Goal: Task Accomplishment & Management: Manage account settings

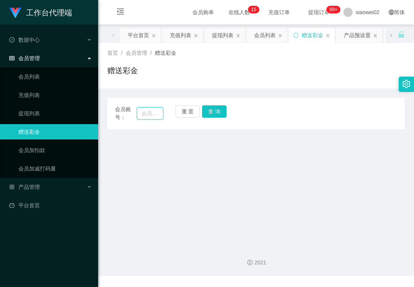
click at [158, 117] on input "text" at bounding box center [150, 113] width 26 height 12
paste input "Paiz"
type input "Paiz"
click at [203, 114] on button "查 询" at bounding box center [214, 111] width 25 height 12
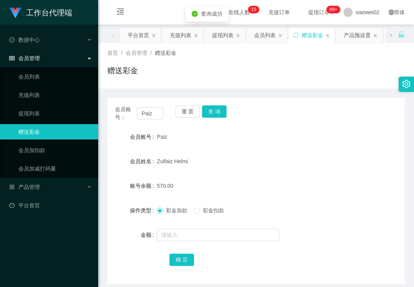
click at [204, 208] on span "彩金扣款" at bounding box center [214, 210] width 28 height 6
click at [201, 238] on input "text" at bounding box center [218, 235] width 123 height 12
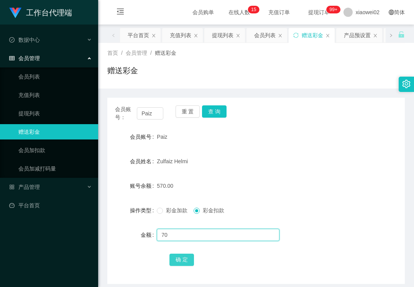
type input "70"
click at [184, 265] on button "确 定" at bounding box center [181, 260] width 25 height 12
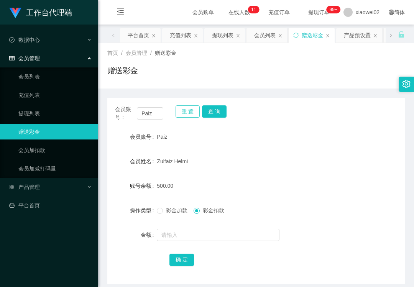
click at [186, 112] on button "重 置" at bounding box center [188, 111] width 25 height 12
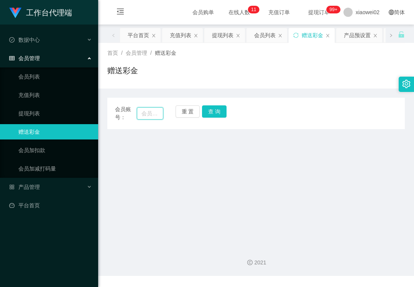
drag, startPoint x: 138, startPoint y: 117, endPoint x: 178, endPoint y: 118, distance: 39.9
click at [139, 117] on input "text" at bounding box center [150, 113] width 26 height 12
paste input "Paiz"
type input "Paiz"
click at [206, 114] on button "查 询" at bounding box center [214, 111] width 25 height 12
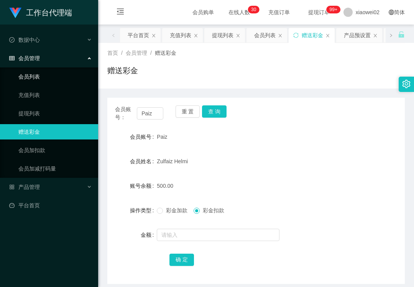
click at [39, 73] on link "会员列表" at bounding box center [55, 76] width 74 height 15
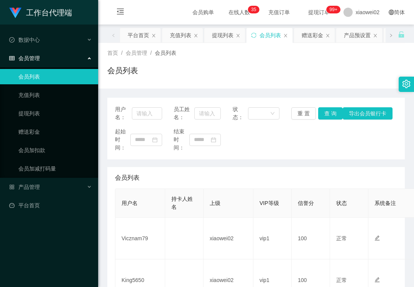
scroll to position [102, 0]
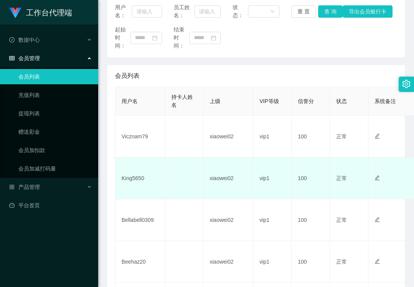
click at [136, 176] on td "King5650" at bounding box center [140, 179] width 50 height 42
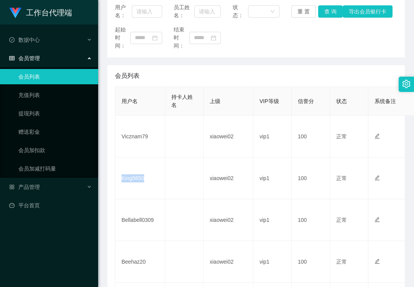
copy td "King5650"
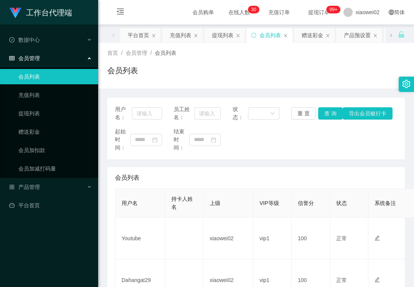
scroll to position [102, 0]
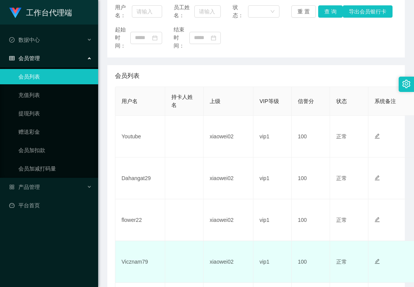
click at [129, 258] on td "Vicznam79" at bounding box center [140, 262] width 50 height 42
copy td "Vicznam79"
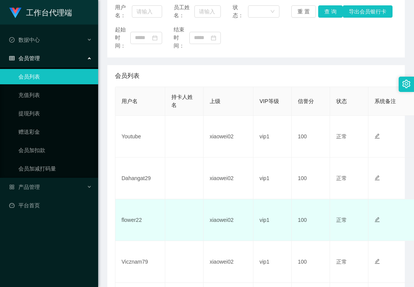
click at [141, 222] on td "flower22" at bounding box center [140, 220] width 50 height 42
click at [127, 224] on td "flower22" at bounding box center [140, 220] width 50 height 42
click at [132, 223] on td "flower22" at bounding box center [140, 220] width 50 height 42
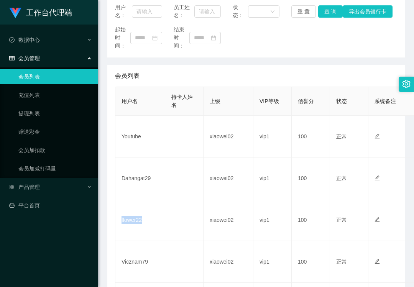
copy td "flower22"
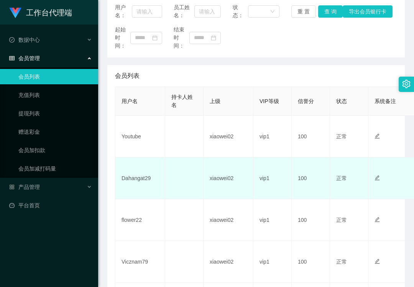
click at [135, 178] on td "Dahangat29" at bounding box center [140, 179] width 50 height 42
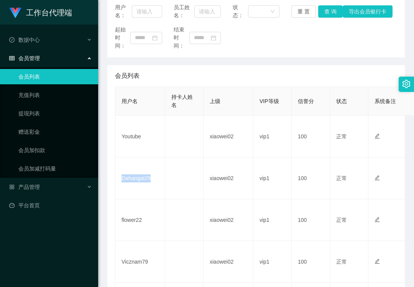
copy td "Dahangat29"
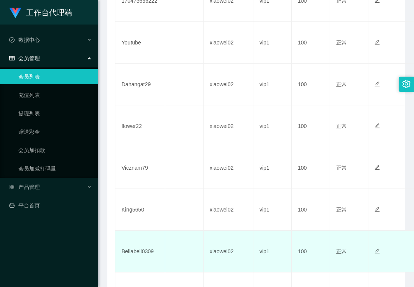
scroll to position [255, 0]
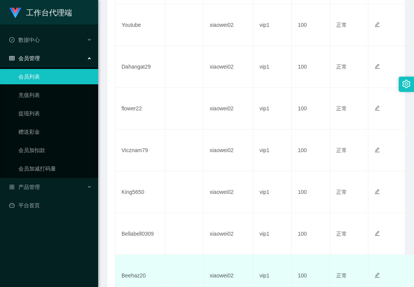
click at [132, 278] on td "Beehaz20" at bounding box center [140, 276] width 50 height 42
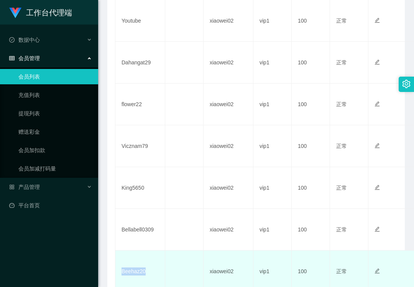
copy td "Beehaz20"
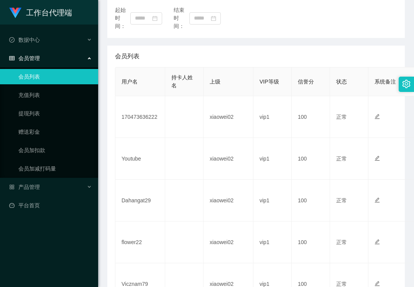
scroll to position [55, 0]
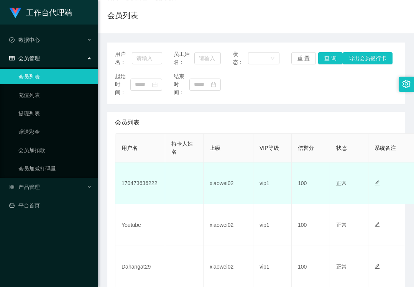
click at [137, 183] on td "170473636222" at bounding box center [140, 184] width 50 height 42
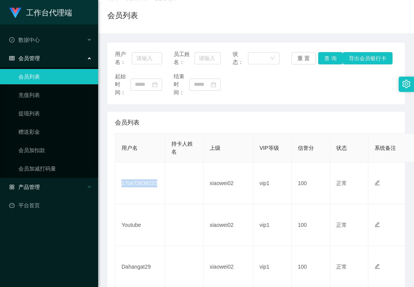
copy td "170473636222"
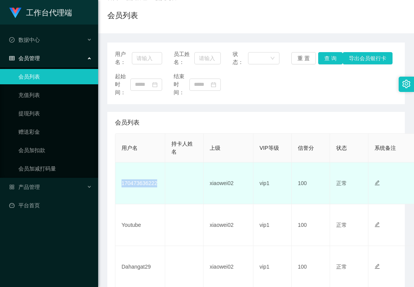
scroll to position [106, 0]
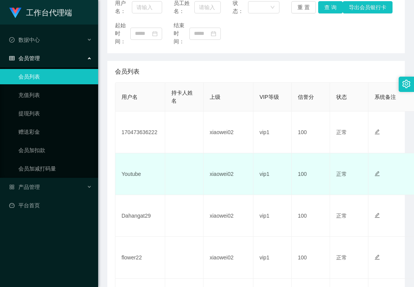
click at [130, 174] on td "Youtube" at bounding box center [140, 174] width 50 height 42
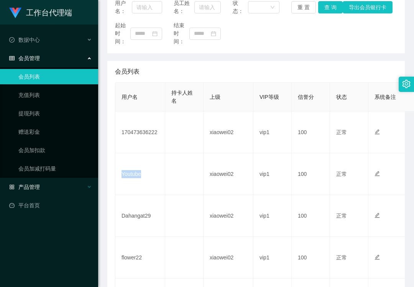
drag, startPoint x: 130, startPoint y: 174, endPoint x: 14, endPoint y: 187, distance: 116.2
click at [129, 174] on td "Youtube" at bounding box center [140, 174] width 50 height 42
copy td "Youtube"
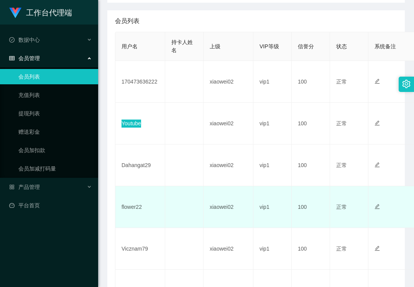
scroll to position [209, 0]
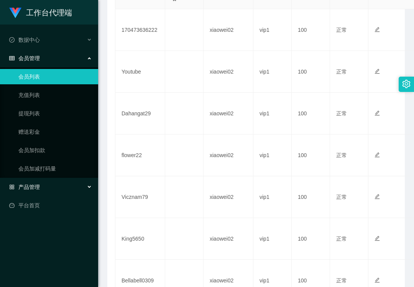
click at [40, 188] on div "产品管理" at bounding box center [49, 186] width 98 height 15
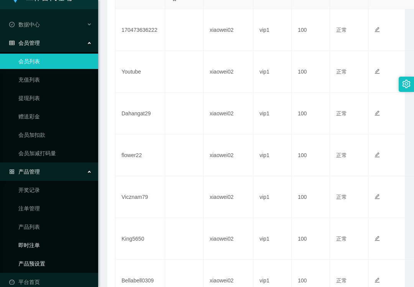
scroll to position [24, 0]
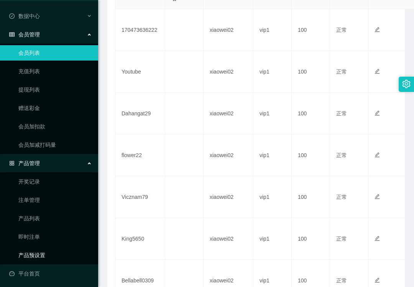
click at [50, 251] on link "产品预设置" at bounding box center [55, 255] width 74 height 15
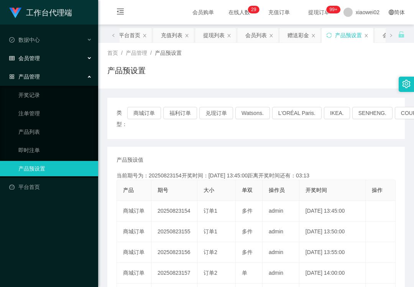
drag, startPoint x: 47, startPoint y: 60, endPoint x: 54, endPoint y: 77, distance: 18.0
click at [48, 60] on div "会员管理" at bounding box center [49, 58] width 98 height 15
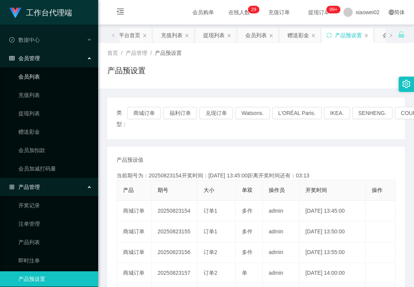
click at [43, 78] on link "会员列表" at bounding box center [55, 76] width 74 height 15
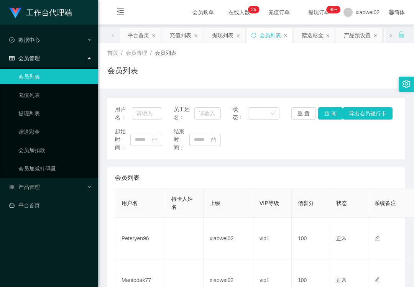
click at [133, 260] on td "Mantodak77" at bounding box center [140, 281] width 50 height 42
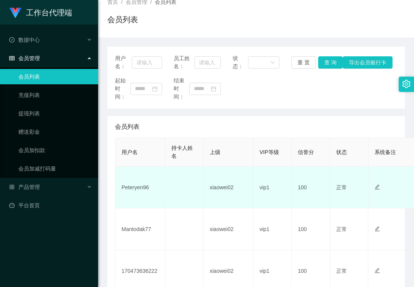
click at [136, 185] on td "Peteryen96" at bounding box center [140, 188] width 50 height 42
copy td "Peteryen96"
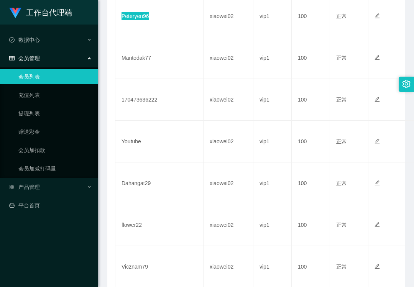
scroll to position [307, 0]
click at [34, 132] on link "赠送彩金" at bounding box center [55, 131] width 74 height 15
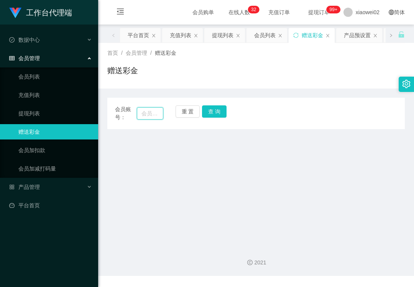
click at [154, 117] on input "text" at bounding box center [150, 113] width 26 height 12
paste input "flower22"
type input "flower22"
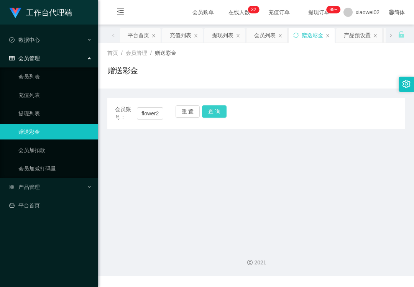
drag, startPoint x: 205, startPoint y: 112, endPoint x: 203, endPoint y: 117, distance: 5.8
click at [205, 112] on button "查 询" at bounding box center [214, 111] width 25 height 12
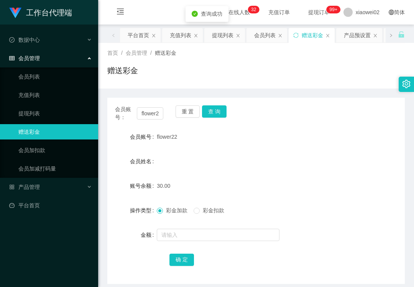
click at [194, 243] on form "会员账号 flower22 会员姓名 账号余额 30.00 操作类型 彩金加款 彩金扣款 金额 确 定" at bounding box center [255, 198] width 297 height 138
click at [192, 237] on input "text" at bounding box center [218, 235] width 123 height 12
type input "2"
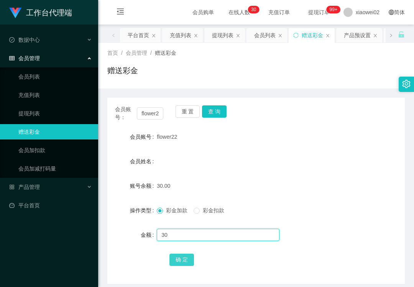
type input "30"
click at [182, 262] on button "确 定" at bounding box center [181, 260] width 25 height 12
click at [50, 185] on div "产品管理" at bounding box center [49, 186] width 98 height 15
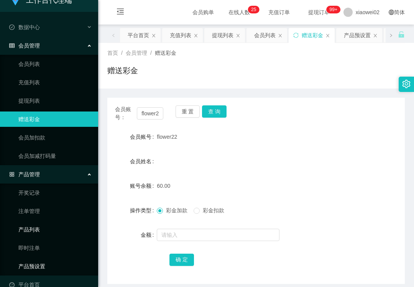
scroll to position [24, 0]
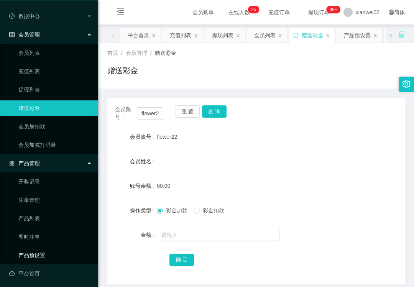
click at [44, 248] on link "产品预设置" at bounding box center [55, 255] width 74 height 15
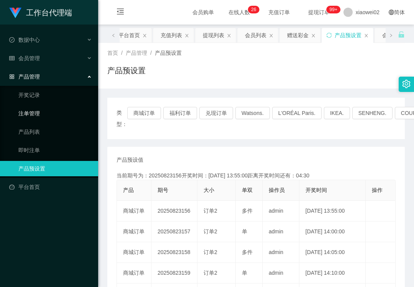
click at [42, 109] on link "注单管理" at bounding box center [55, 113] width 74 height 15
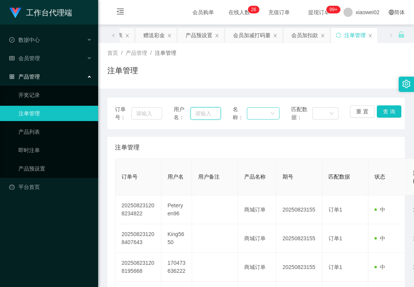
drag, startPoint x: 201, startPoint y: 113, endPoint x: 273, endPoint y: 112, distance: 71.7
click at [201, 113] on input "text" at bounding box center [206, 113] width 30 height 12
paste input "King5650"
type input "King5650"
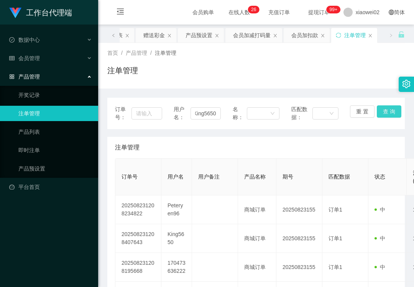
click at [384, 111] on button "查 询" at bounding box center [389, 111] width 25 height 12
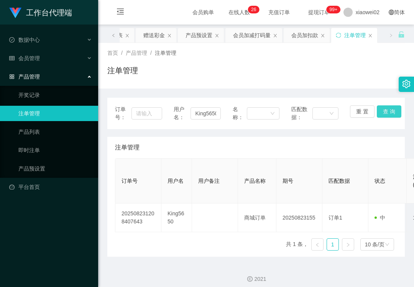
click at [383, 113] on button "查 询" at bounding box center [389, 111] width 25 height 12
click at [383, 113] on div "重 置 查 询" at bounding box center [373, 113] width 47 height 16
click at [383, 112] on button "查 询" at bounding box center [389, 111] width 25 height 12
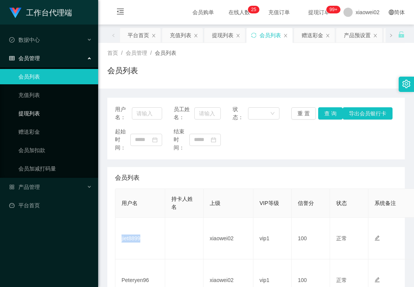
click at [31, 112] on link "提现列表" at bounding box center [55, 113] width 74 height 15
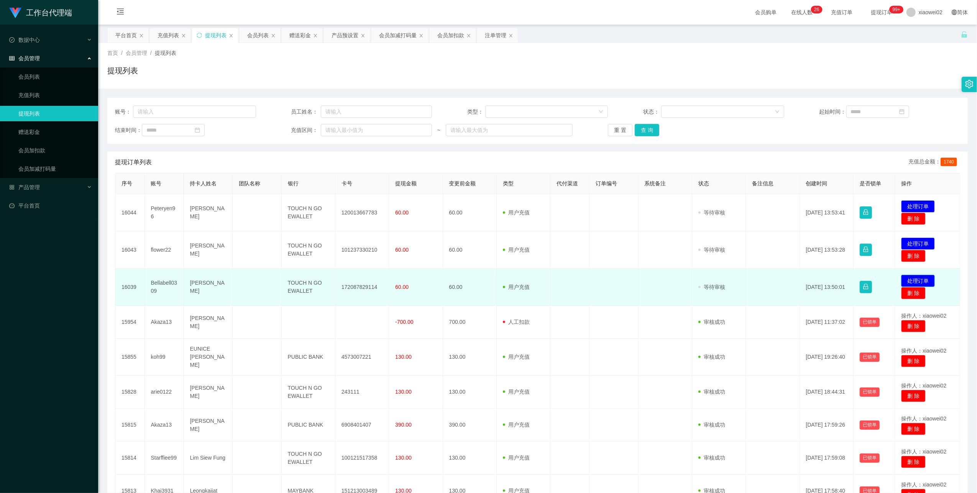
click at [907, 276] on button "处理订单" at bounding box center [918, 280] width 34 height 12
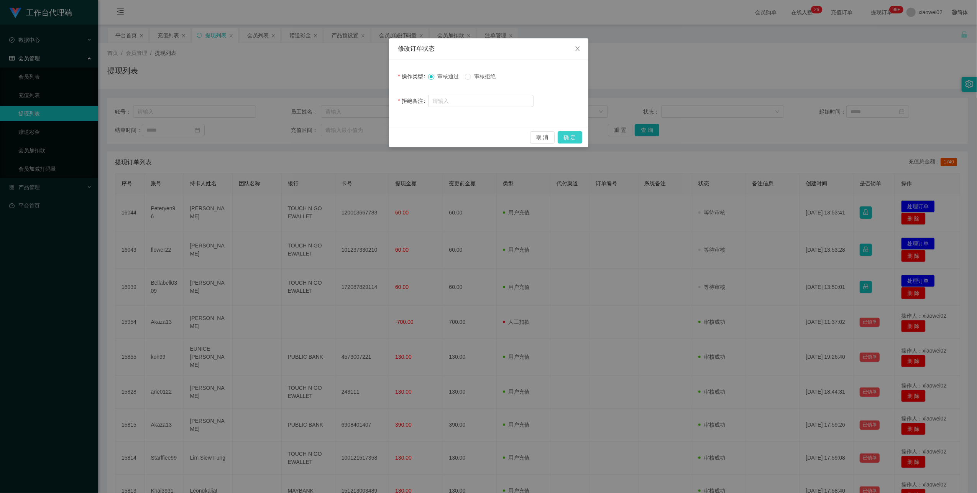
click at [566, 140] on button "确 定" at bounding box center [570, 137] width 25 height 12
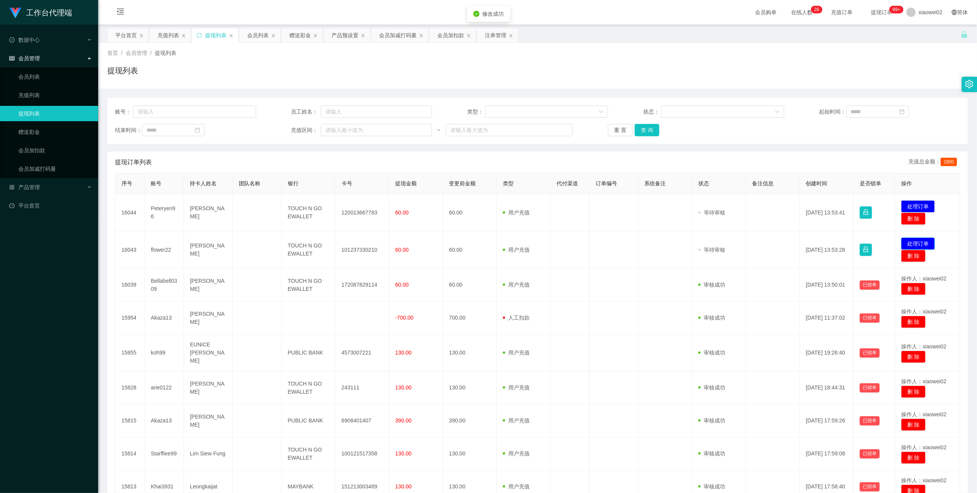
drag, startPoint x: 916, startPoint y: 249, endPoint x: 905, endPoint y: 235, distance: 17.5
click at [916, 249] on button "处理订单" at bounding box center [918, 243] width 34 height 12
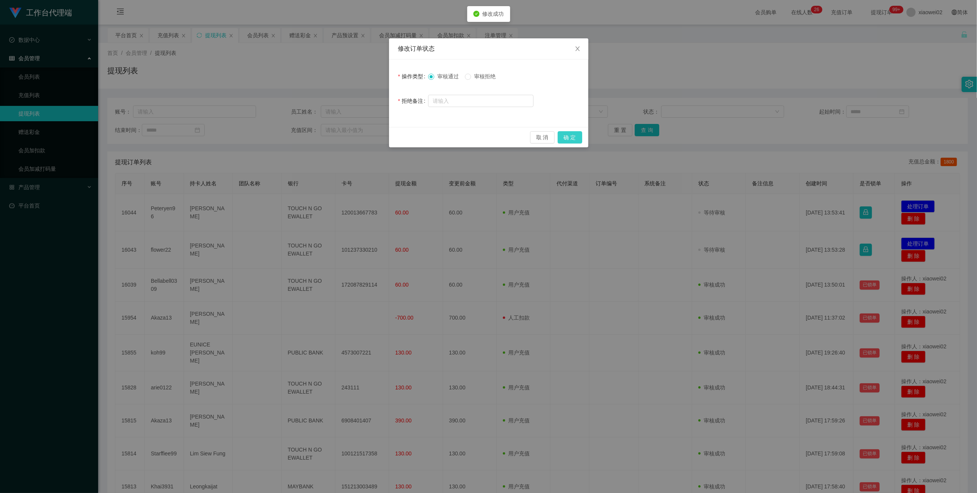
drag, startPoint x: 569, startPoint y: 134, endPoint x: 841, endPoint y: 198, distance: 279.2
click at [570, 134] on button "确 定" at bounding box center [570, 137] width 25 height 12
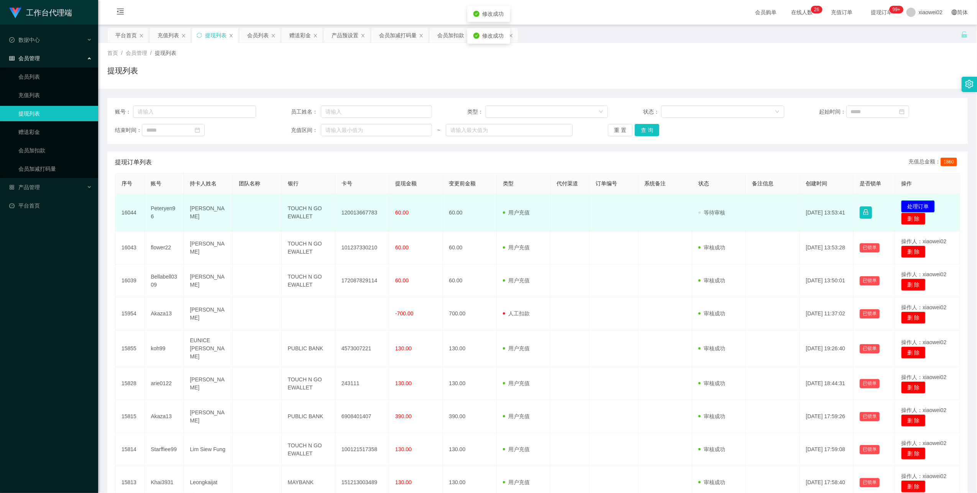
click at [920, 209] on button "处理订单" at bounding box center [918, 206] width 34 height 12
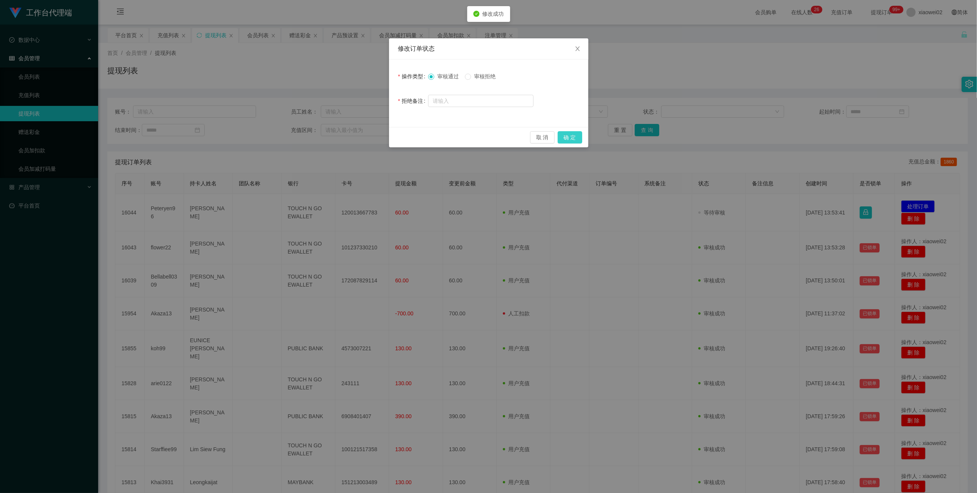
click at [572, 136] on button "确 定" at bounding box center [570, 137] width 25 height 12
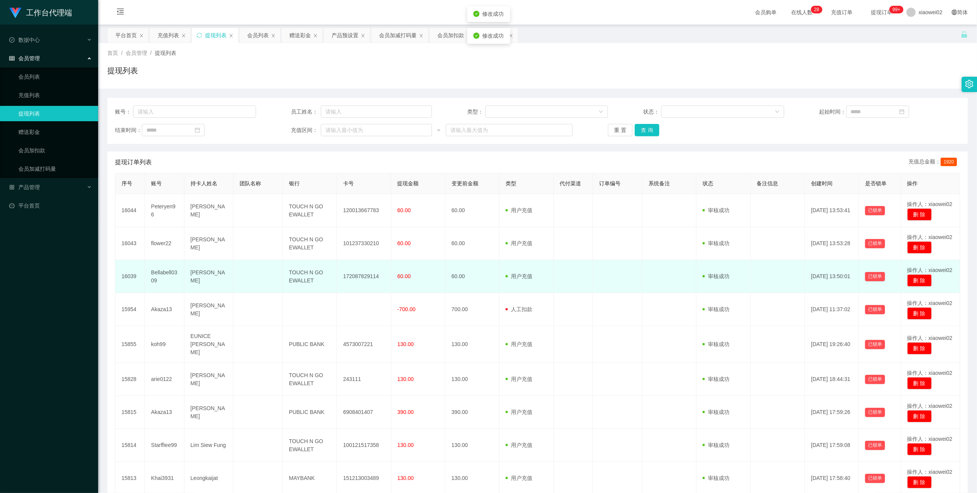
click at [362, 276] on td "172087829114" at bounding box center [364, 276] width 54 height 33
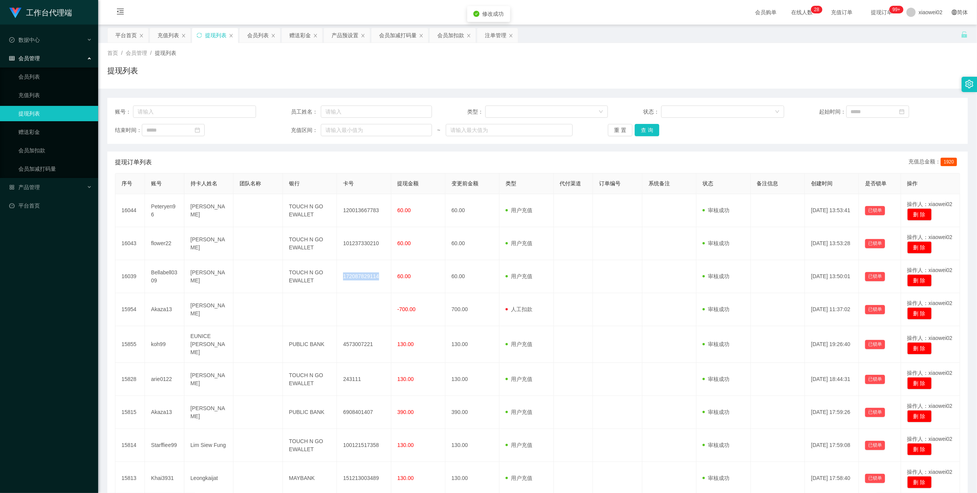
copy td "172087829114"
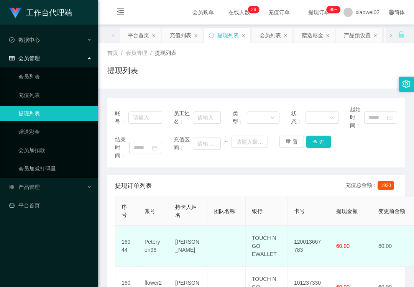
scroll to position [153, 0]
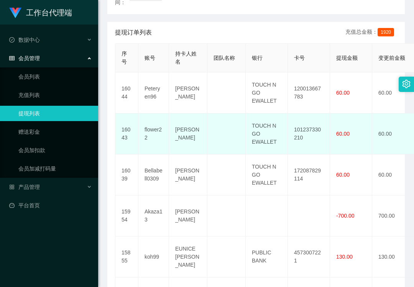
click at [301, 134] on td "101237330210" at bounding box center [309, 133] width 42 height 41
click at [301, 133] on td "101237330210" at bounding box center [309, 133] width 42 height 41
click at [306, 126] on td "101237330210" at bounding box center [309, 133] width 42 height 41
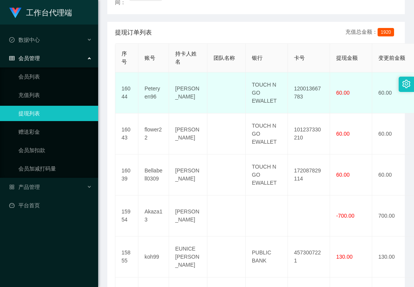
click at [304, 86] on td "120013667783" at bounding box center [309, 92] width 42 height 41
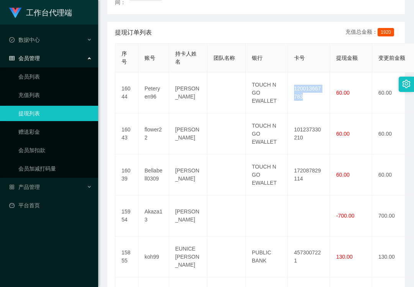
copy td "120013667783"
click at [52, 81] on link "会员列表" at bounding box center [55, 76] width 74 height 15
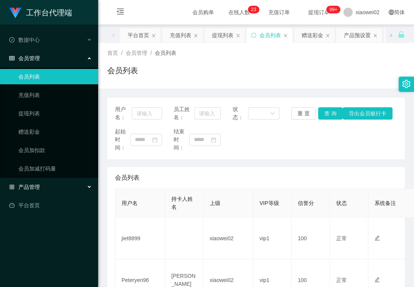
drag, startPoint x: 5, startPoint y: 184, endPoint x: 48, endPoint y: 184, distance: 42.2
click at [7, 184] on div "产品管理" at bounding box center [49, 186] width 98 height 15
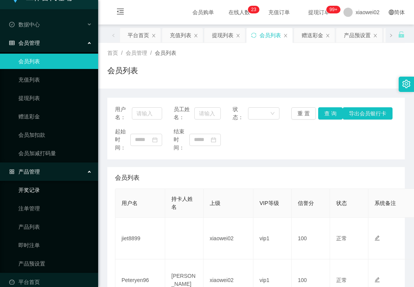
scroll to position [24, 0]
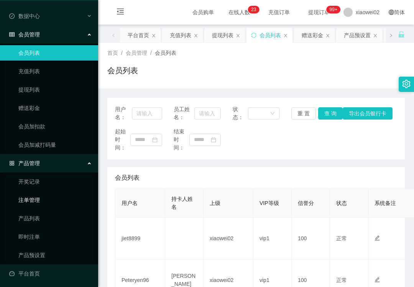
click at [51, 198] on link "注单管理" at bounding box center [55, 199] width 74 height 15
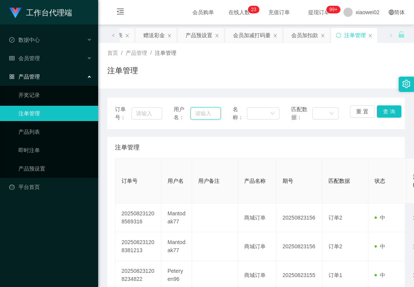
drag, startPoint x: 201, startPoint y: 113, endPoint x: 206, endPoint y: 113, distance: 5.0
click at [201, 113] on input "text" at bounding box center [206, 113] width 30 height 12
paste input "Mantodak77"
type input "Mantodak77"
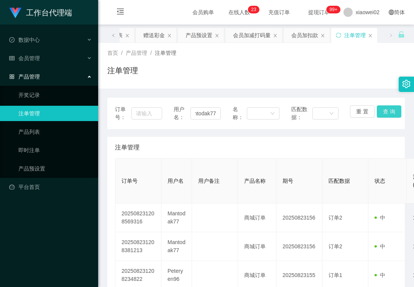
scroll to position [0, 0]
click at [387, 115] on button "查 询" at bounding box center [389, 111] width 25 height 12
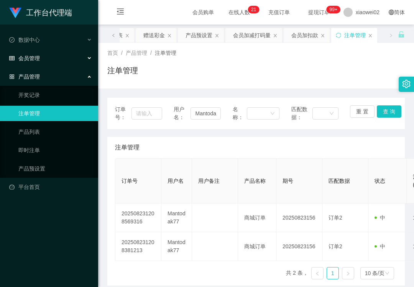
click at [58, 60] on div "会员管理" at bounding box center [49, 58] width 98 height 15
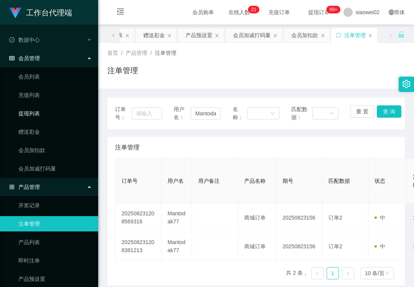
click at [50, 110] on link "提现列表" at bounding box center [55, 113] width 74 height 15
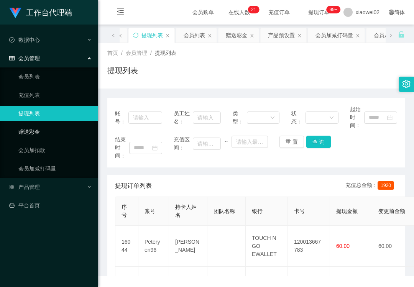
click at [48, 129] on link "赠送彩金" at bounding box center [55, 131] width 74 height 15
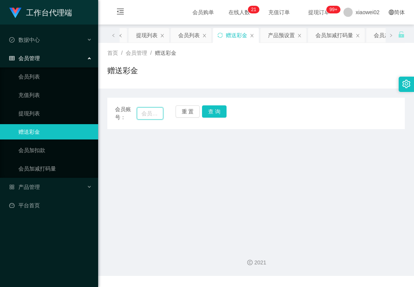
drag, startPoint x: 142, startPoint y: 117, endPoint x: 178, endPoint y: 117, distance: 36.4
click at [144, 117] on input "text" at bounding box center [150, 113] width 26 height 12
paste input "Mantodak77"
type input "Mantodak77"
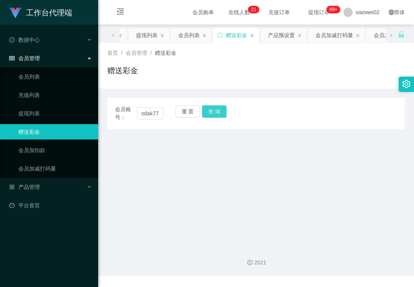
scroll to position [0, 0]
click at [212, 116] on button "查 询" at bounding box center [214, 111] width 25 height 12
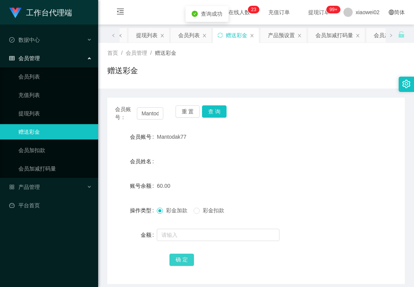
click at [176, 254] on button "确 定" at bounding box center [181, 260] width 25 height 12
click at [187, 114] on button "重 置" at bounding box center [188, 111] width 25 height 12
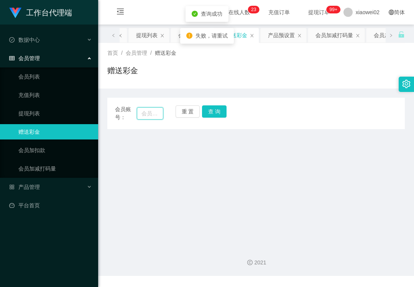
drag, startPoint x: 152, startPoint y: 112, endPoint x: 166, endPoint y: 113, distance: 13.8
click at [152, 112] on input "text" at bounding box center [150, 113] width 26 height 12
paste input "Mantodak77"
type input "Mantodak77"
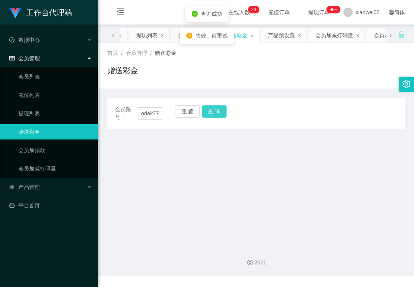
drag, startPoint x: 206, startPoint y: 114, endPoint x: 215, endPoint y: 112, distance: 9.0
click at [206, 114] on button "查 询" at bounding box center [214, 111] width 25 height 12
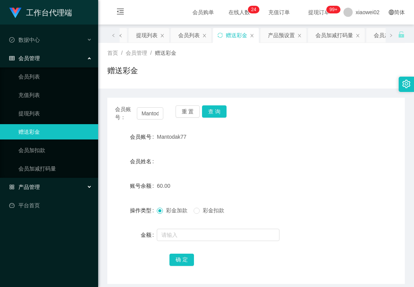
click at [51, 184] on div "产品管理" at bounding box center [49, 186] width 98 height 15
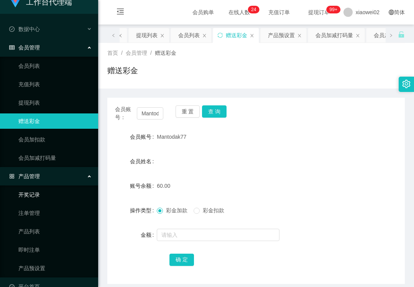
scroll to position [24, 0]
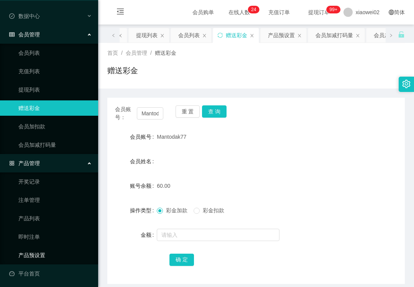
click at [39, 248] on link "产品预设置" at bounding box center [55, 255] width 74 height 15
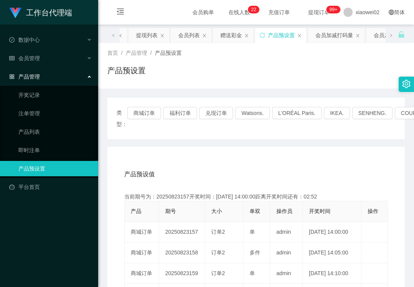
click at [35, 77] on div "产品管理" at bounding box center [49, 76] width 98 height 15
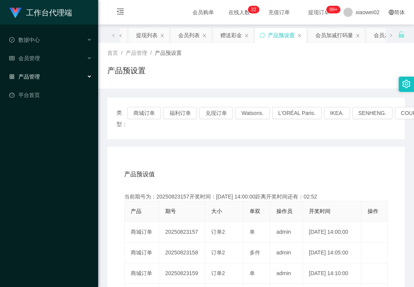
click at [42, 65] on ul "数据中心 会员管理 会员列表 充值列表 提现列表 赠送彩金 会员加扣款 会员加减打码量 产品管理 开奖记录 注单管理 产品列表 即时注单 产品预设置 平台首页" at bounding box center [49, 68] width 98 height 86
click at [46, 59] on div "会员管理" at bounding box center [49, 58] width 98 height 15
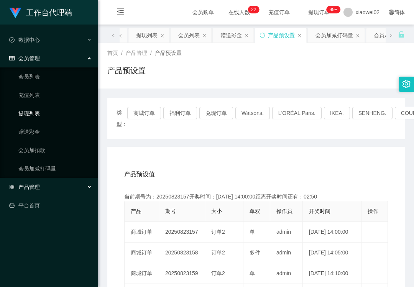
click at [39, 106] on link "提现列表" at bounding box center [55, 113] width 74 height 15
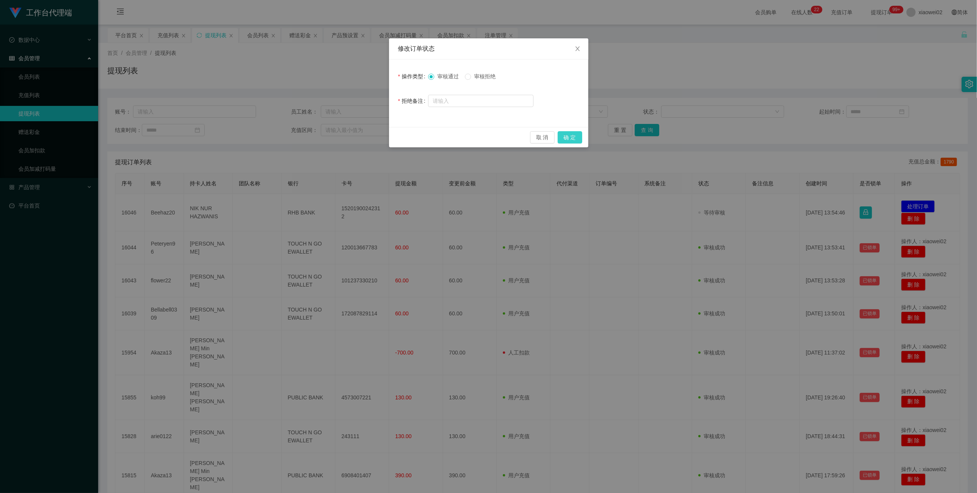
click at [566, 140] on button "确 定" at bounding box center [570, 137] width 25 height 12
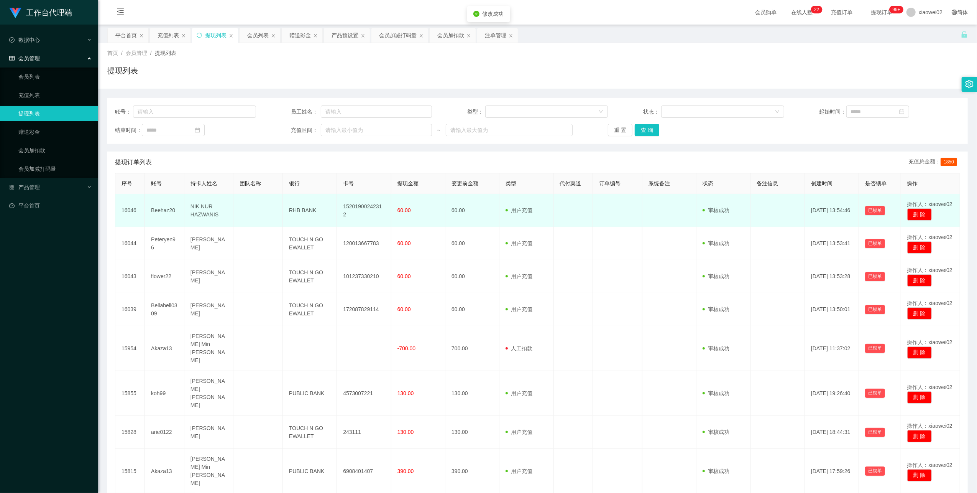
click at [370, 209] on td "15201900242312" at bounding box center [364, 210] width 54 height 33
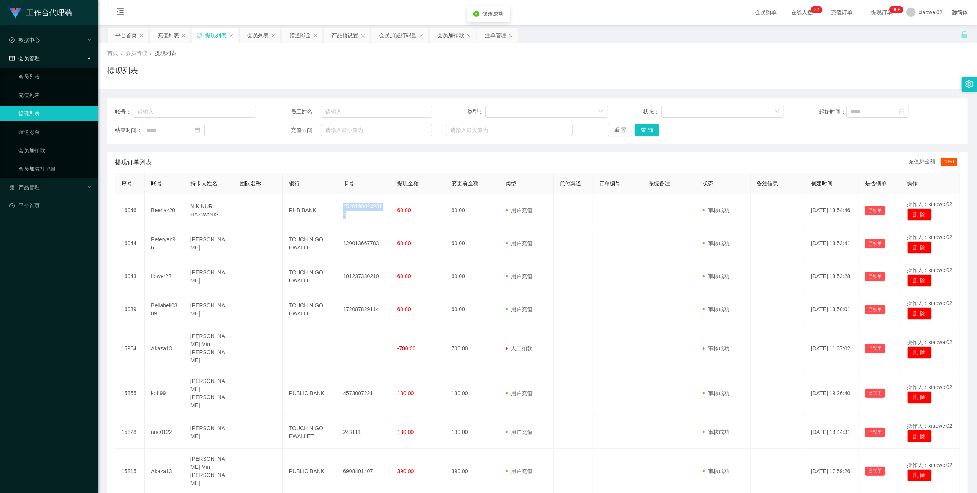
copy td "15201900242312"
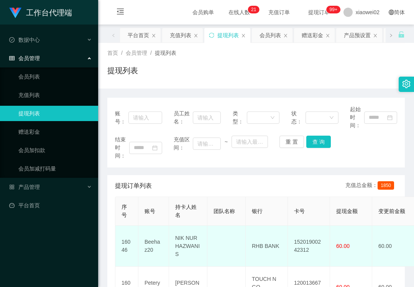
click at [154, 241] on td "Beehaz20" at bounding box center [153, 246] width 31 height 41
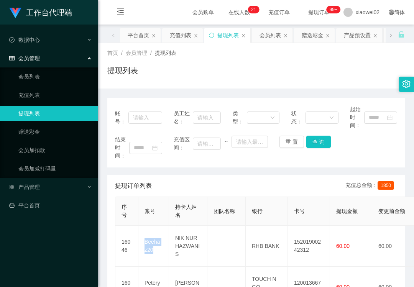
copy td "Beehaz20"
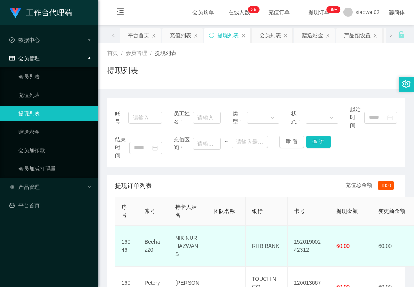
click at [192, 238] on td "NIK NUR HAZWANIS" at bounding box center [188, 246] width 38 height 41
click at [189, 248] on td "NIK NUR HAZWANIS" at bounding box center [188, 246] width 38 height 41
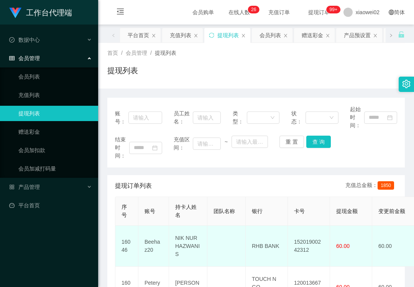
drag, startPoint x: 189, startPoint y: 248, endPoint x: 261, endPoint y: 246, distance: 72.1
click at [261, 246] on td "RHB BANK" at bounding box center [267, 246] width 42 height 41
copy td "RHB BANK"
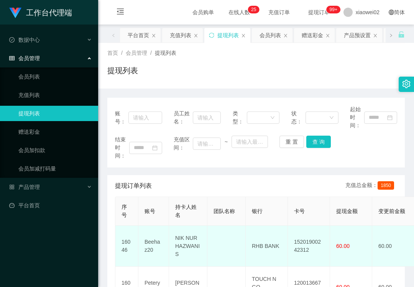
click at [308, 245] on td "15201900242312" at bounding box center [309, 246] width 42 height 41
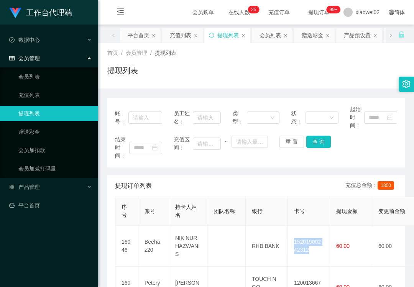
copy td "15201900242312"
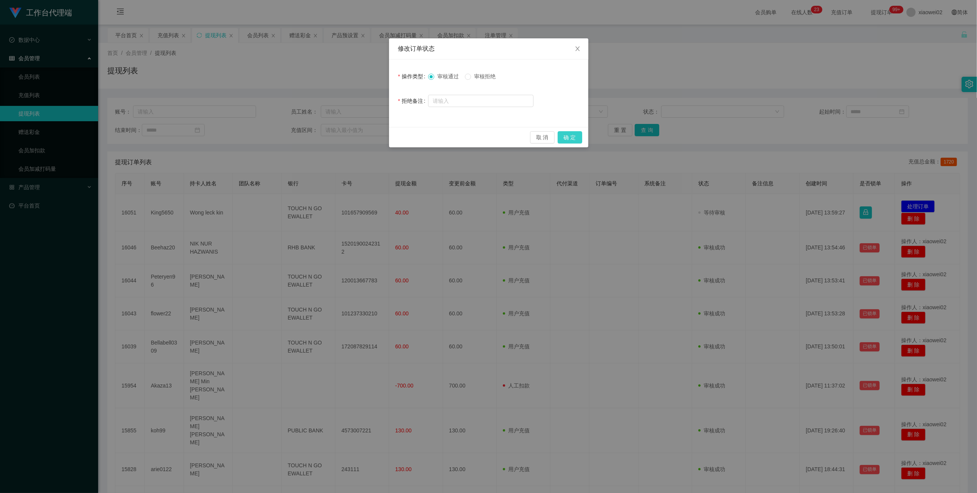
drag, startPoint x: 574, startPoint y: 133, endPoint x: 576, endPoint y: 129, distance: 4.8
click at [574, 133] on button "确 定" at bounding box center [570, 137] width 25 height 12
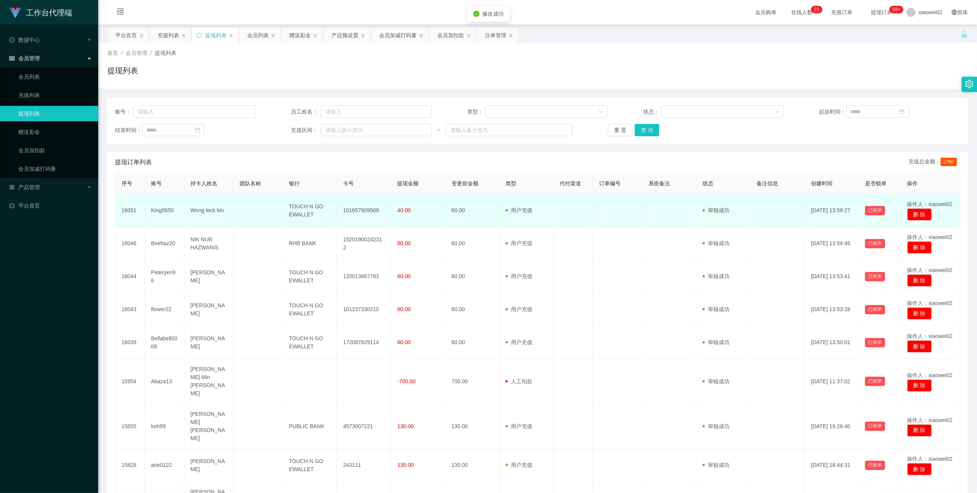
click at [348, 209] on td "101657909569" at bounding box center [364, 210] width 54 height 33
copy td "101657909569"
click at [197, 210] on td "Wong leck kin" at bounding box center [208, 210] width 49 height 33
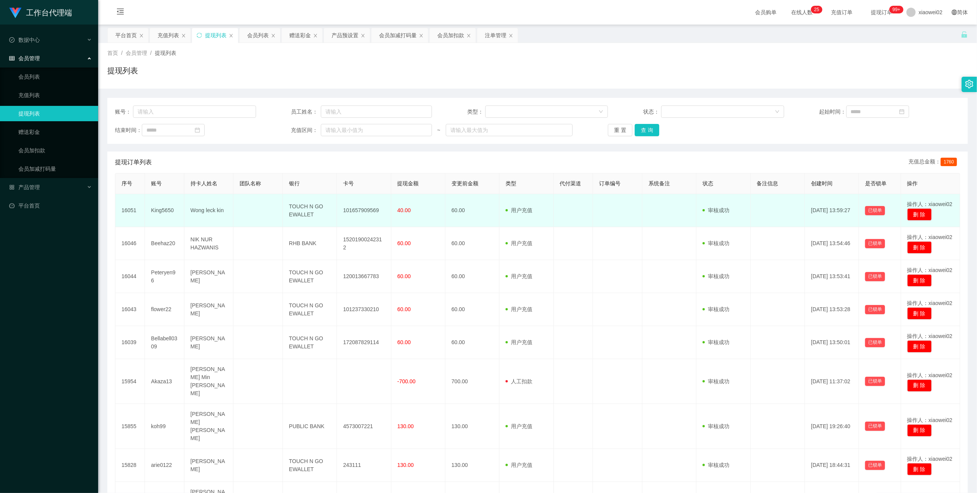
drag, startPoint x: 197, startPoint y: 210, endPoint x: 164, endPoint y: 209, distance: 32.6
click at [164, 209] on td "King5650" at bounding box center [164, 210] width 39 height 33
copy td "King5650"
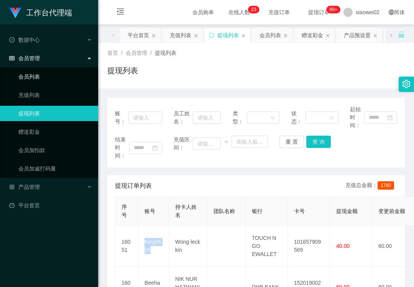
click at [19, 74] on link "会员列表" at bounding box center [55, 76] width 74 height 15
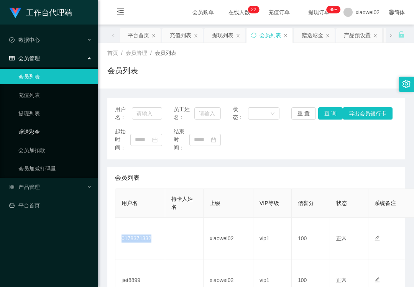
drag, startPoint x: 43, startPoint y: 135, endPoint x: 49, endPoint y: 135, distance: 5.7
click at [44, 135] on link "赠送彩金" at bounding box center [55, 131] width 74 height 15
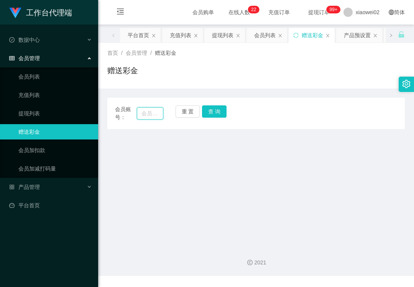
click at [141, 115] on input "text" at bounding box center [150, 113] width 26 height 12
paste input "0178371332"
type input "0178371332"
click at [217, 114] on button "查 询" at bounding box center [214, 111] width 25 height 12
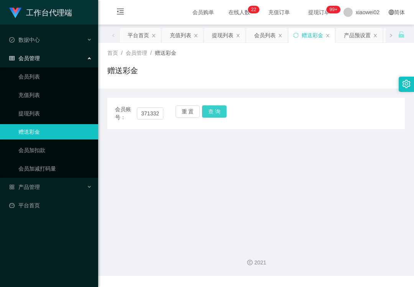
scroll to position [0, 0]
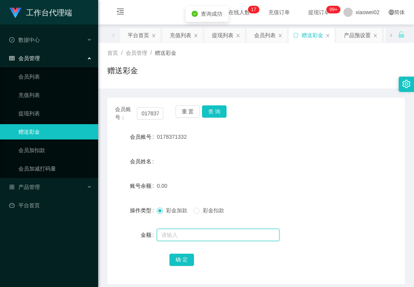
click at [172, 230] on input "text" at bounding box center [218, 235] width 123 height 12
type input "30"
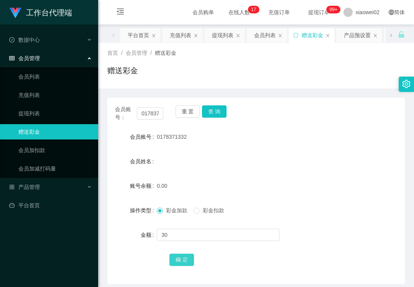
click at [182, 258] on button "确 定" at bounding box center [181, 260] width 25 height 12
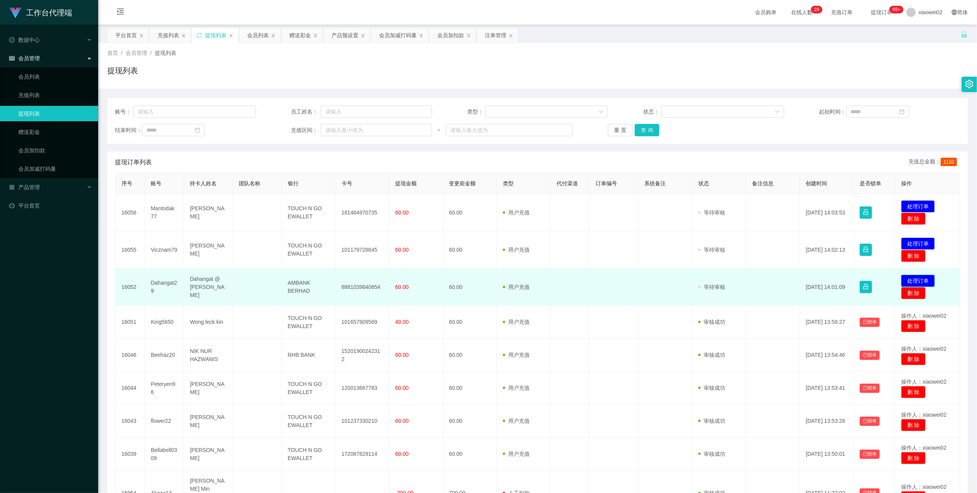
click at [909, 278] on button "处理订单" at bounding box center [918, 280] width 34 height 12
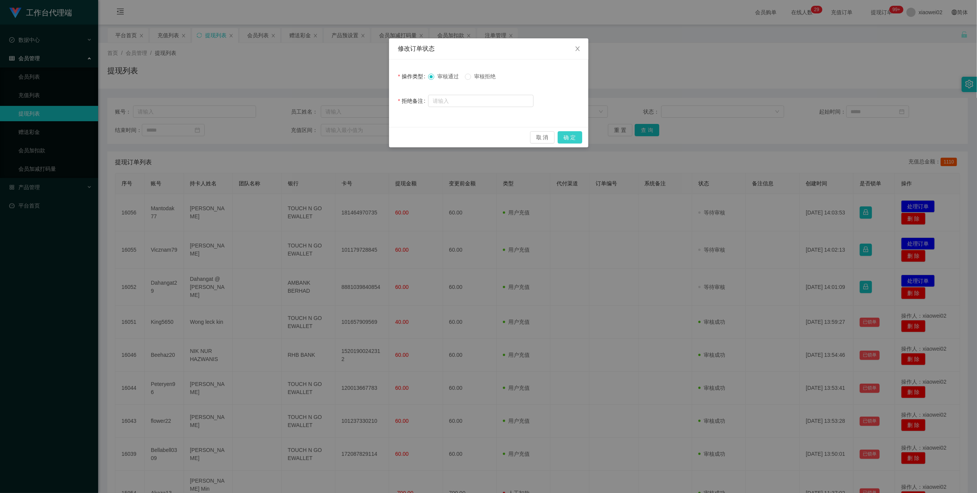
click at [570, 137] on button "确 定" at bounding box center [570, 137] width 25 height 12
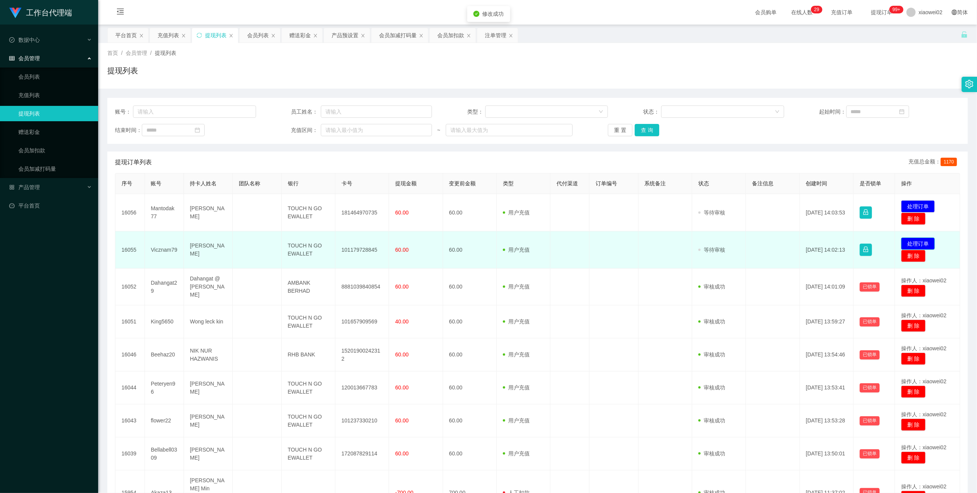
click at [908, 244] on button "处理订单" at bounding box center [918, 243] width 34 height 12
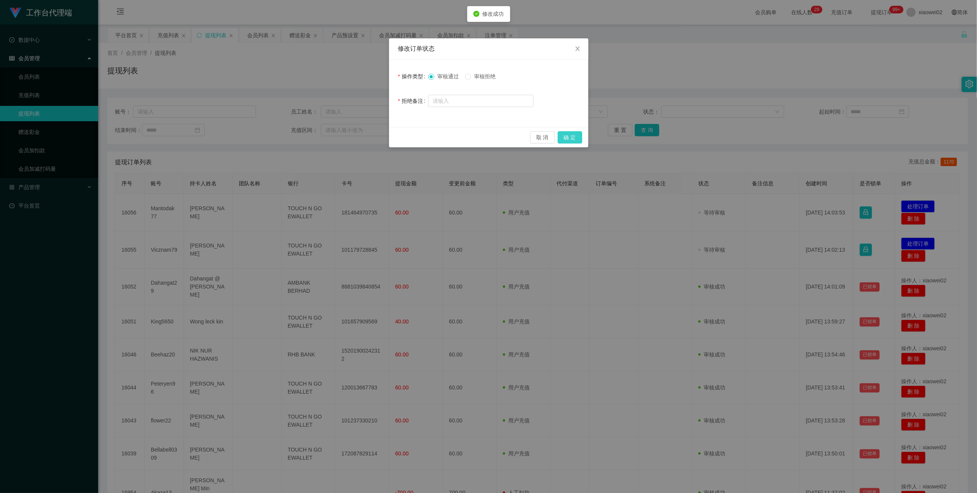
drag, startPoint x: 565, startPoint y: 135, endPoint x: 573, endPoint y: 136, distance: 8.9
click at [565, 135] on button "确 定" at bounding box center [570, 137] width 25 height 12
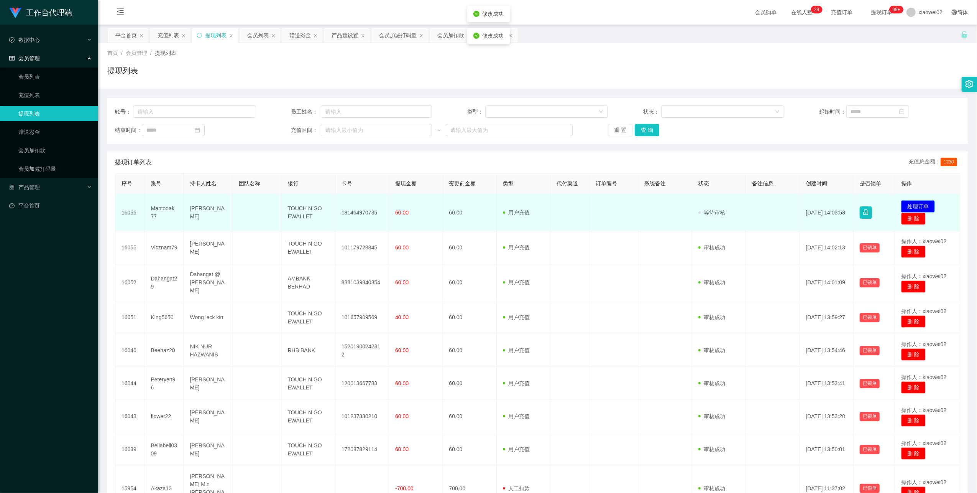
drag, startPoint x: 897, startPoint y: 205, endPoint x: 872, endPoint y: 199, distance: 26.6
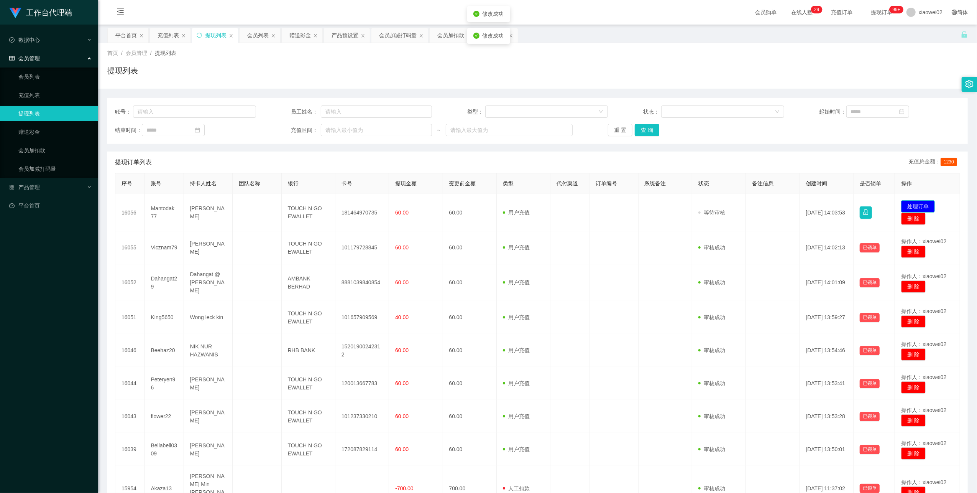
click at [901, 205] on button "处理订单" at bounding box center [918, 206] width 34 height 12
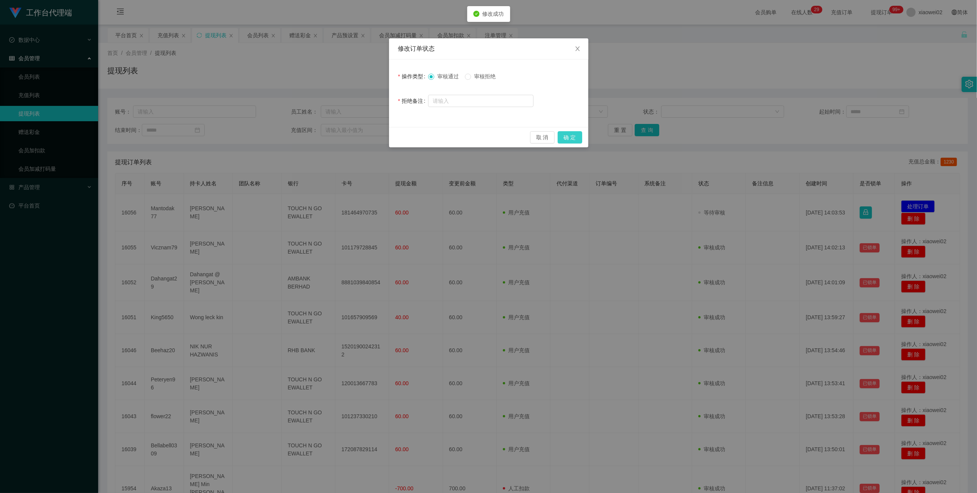
click at [572, 137] on button "确 定" at bounding box center [570, 137] width 25 height 12
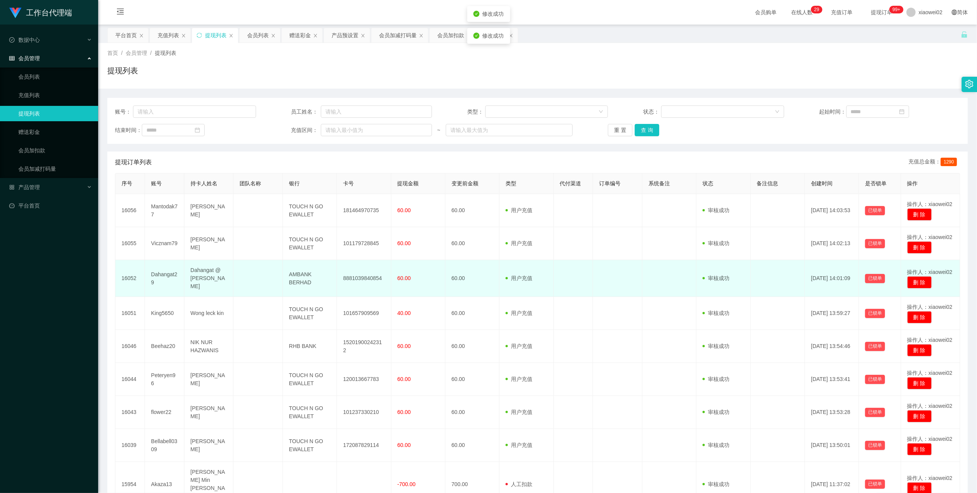
click at [350, 273] on td "8881039840854" at bounding box center [364, 278] width 54 height 37
click at [352, 276] on td "8881039840854" at bounding box center [364, 278] width 54 height 37
drag, startPoint x: 352, startPoint y: 276, endPoint x: 368, endPoint y: 264, distance: 20.9
click at [353, 276] on td "8881039840854" at bounding box center [364, 278] width 54 height 37
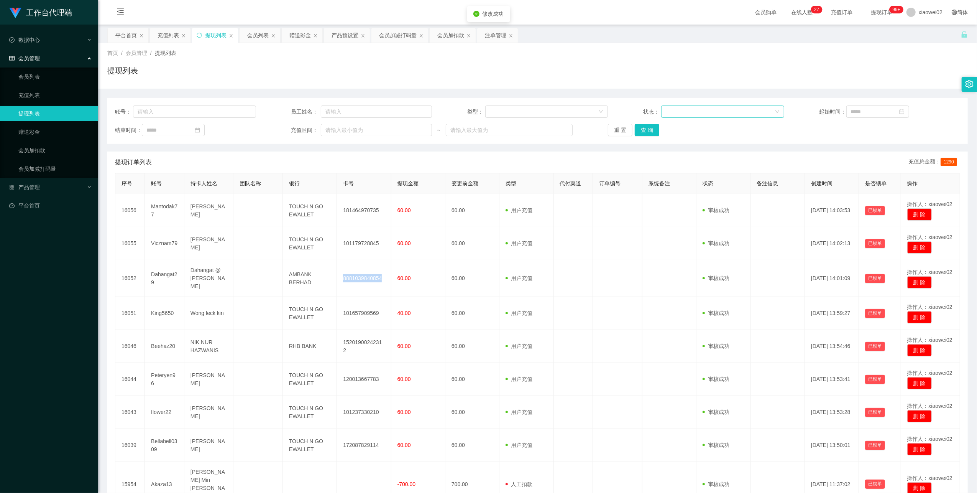
copy td "8881039840854"
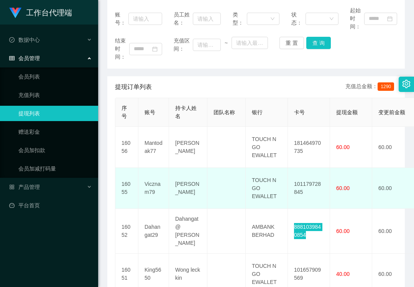
scroll to position [102, 0]
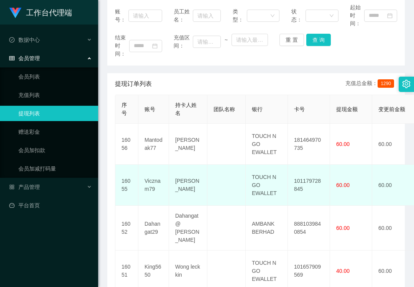
click at [312, 184] on td "101179728845" at bounding box center [309, 185] width 42 height 41
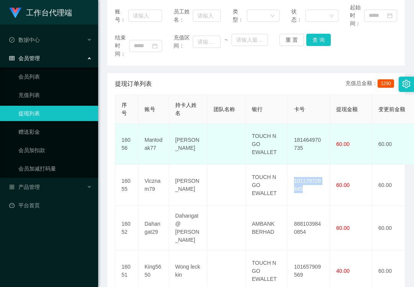
copy td "101179728845"
click at [315, 141] on td "181464970735" at bounding box center [309, 144] width 42 height 41
click at [316, 141] on td "181464970735" at bounding box center [309, 144] width 42 height 41
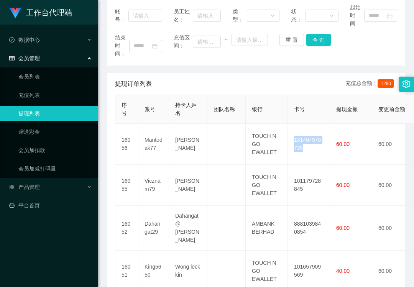
copy td "181464970735"
click at [49, 189] on div "产品管理" at bounding box center [49, 186] width 98 height 15
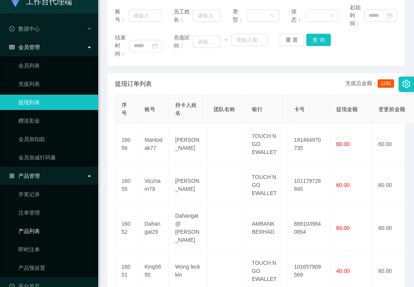
scroll to position [24, 0]
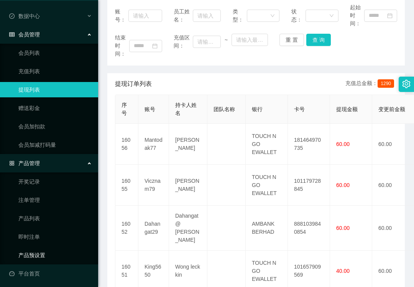
click at [51, 252] on link "产品预设置" at bounding box center [55, 255] width 74 height 15
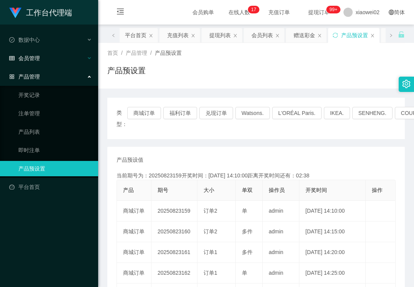
click at [58, 59] on div "会员管理" at bounding box center [49, 58] width 98 height 15
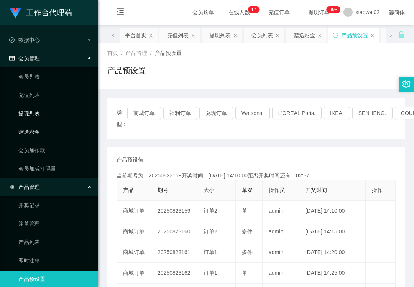
click at [45, 111] on link "提现列表" at bounding box center [55, 113] width 74 height 15
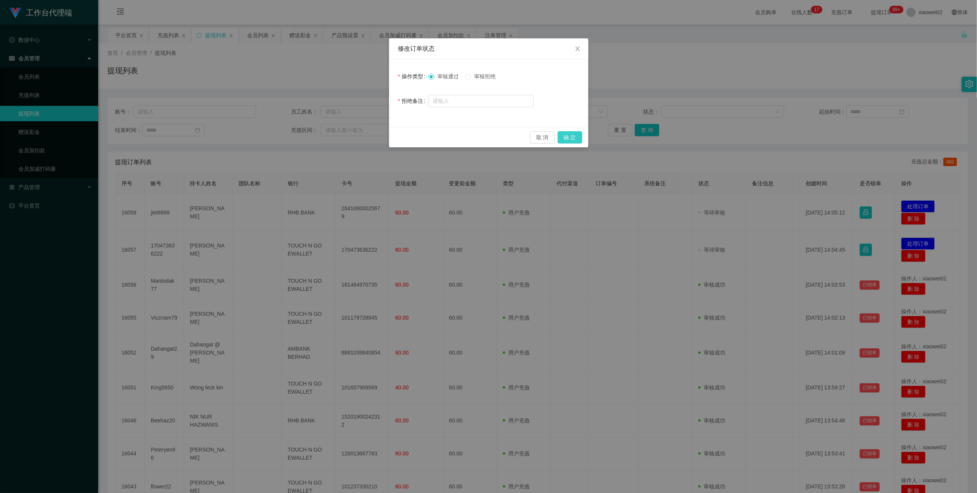
drag, startPoint x: 563, startPoint y: 132, endPoint x: 585, endPoint y: 132, distance: 21.5
click at [564, 132] on button "确 定" at bounding box center [570, 137] width 25 height 12
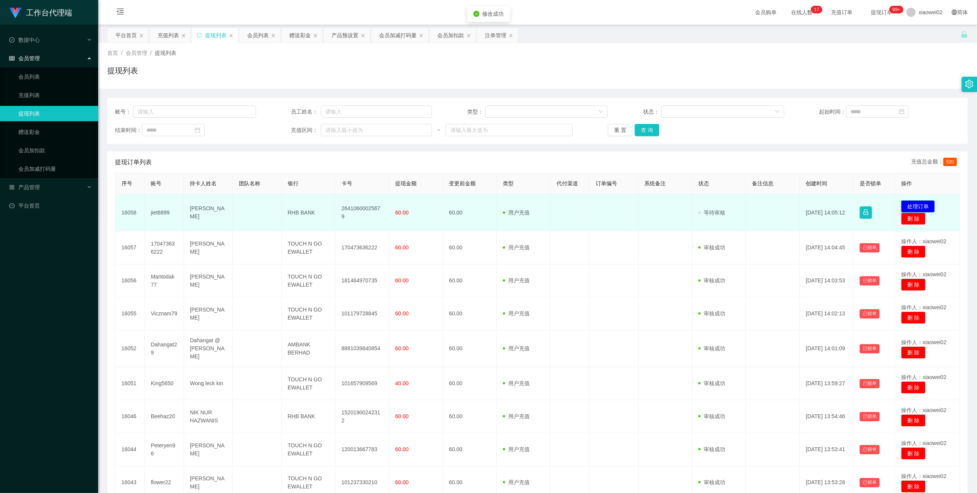
click at [901, 204] on button "处理订单" at bounding box center [918, 206] width 34 height 12
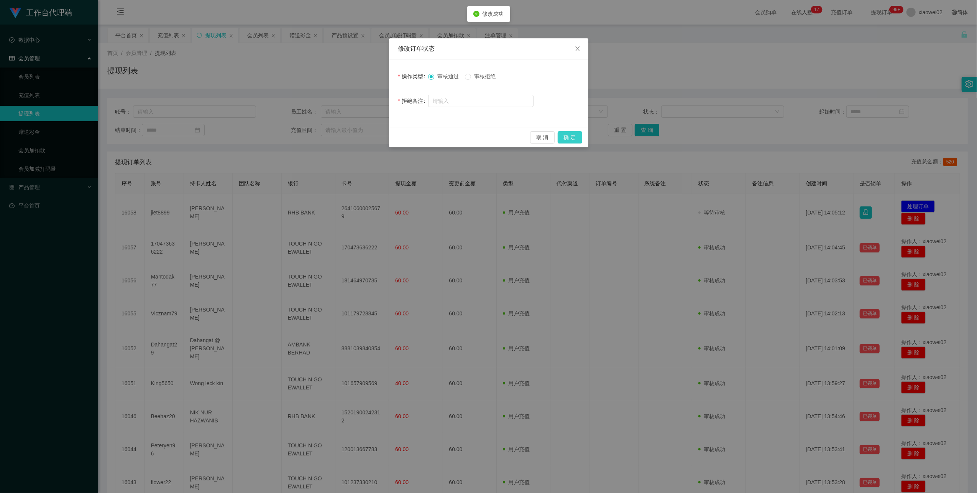
click at [580, 135] on button "确 定" at bounding box center [570, 137] width 25 height 12
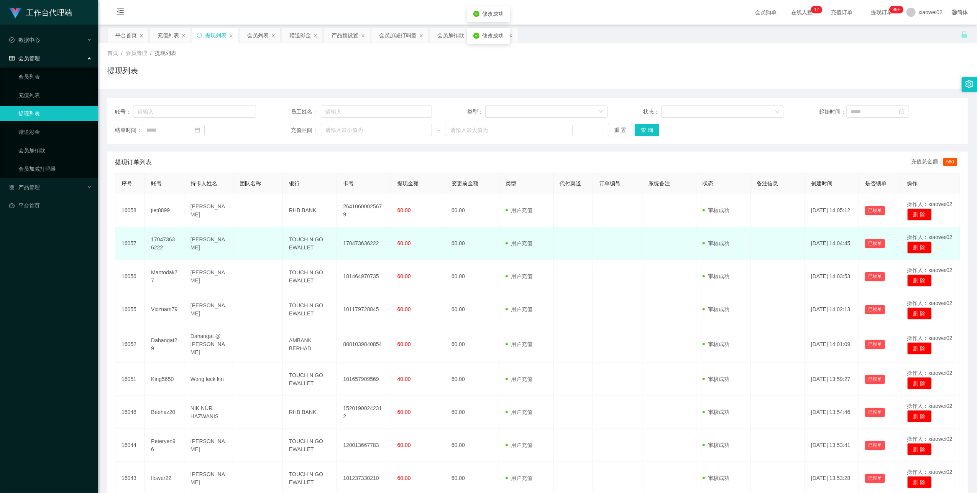
click at [356, 244] on td "170473636222" at bounding box center [364, 243] width 54 height 33
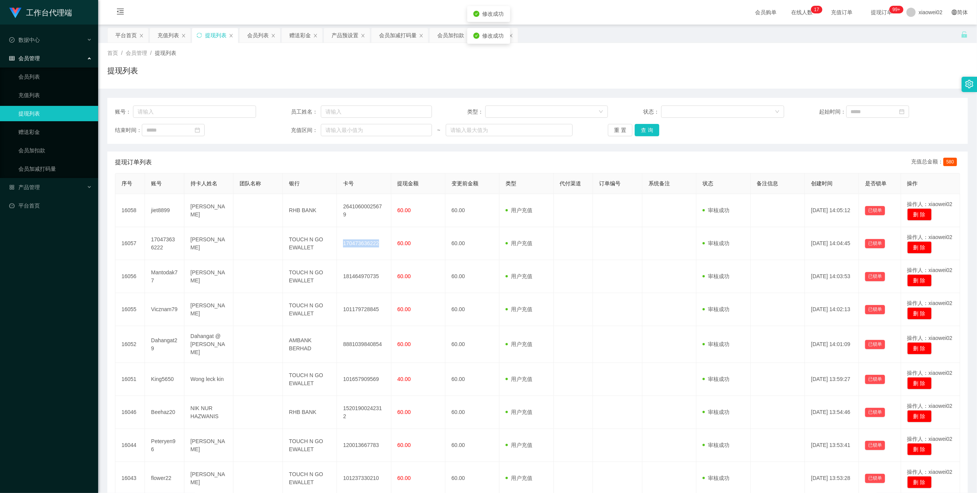
copy td "170473636222"
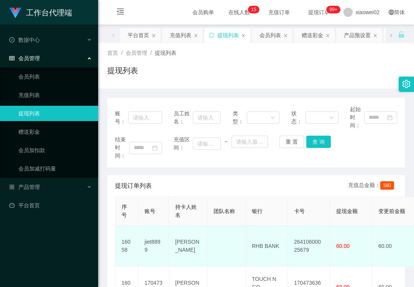
click at [320, 243] on td "26410600025679" at bounding box center [309, 246] width 42 height 41
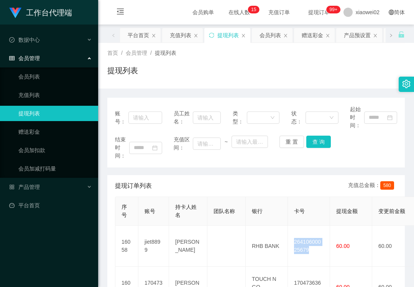
copy td "26410600025679"
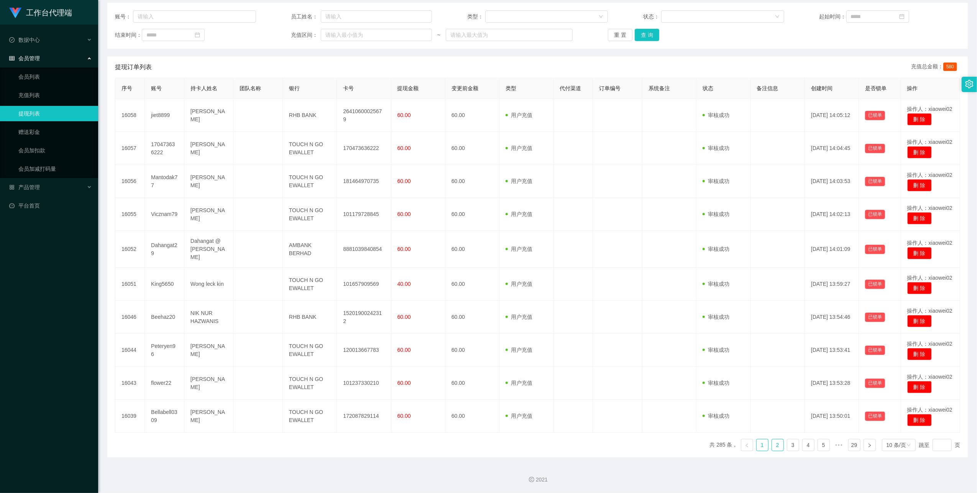
click at [773, 444] on link "2" at bounding box center [777, 444] width 11 height 11
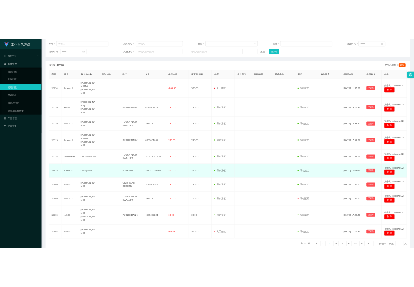
scroll to position [93, 0]
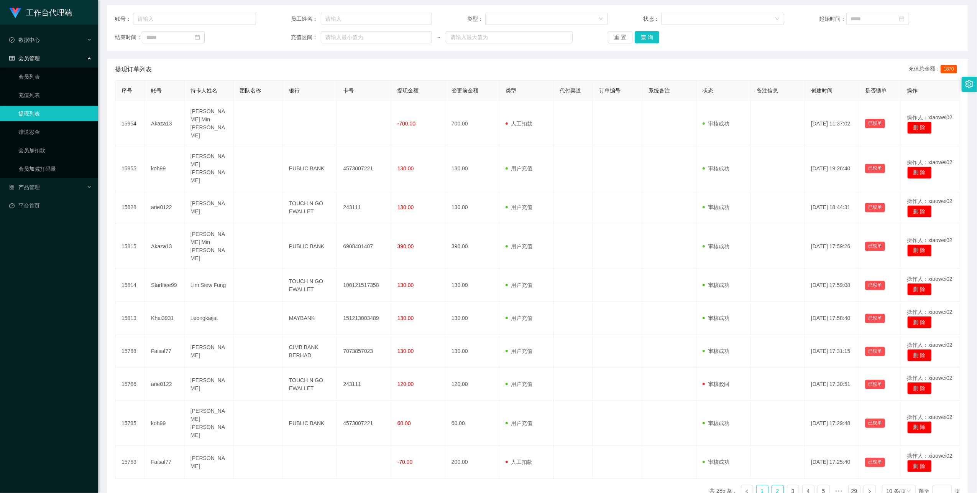
drag, startPoint x: 753, startPoint y: 444, endPoint x: 750, endPoint y: 439, distance: 5.7
click at [757, 485] on link "1" at bounding box center [762, 490] width 11 height 11
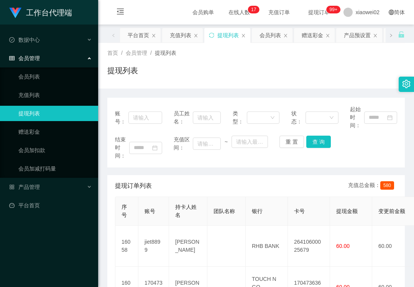
drag, startPoint x: 45, startPoint y: 66, endPoint x: 45, endPoint y: 53, distance: 13.4
click at [45, 66] on li "会员管理 会员列表 充值列表 提现列表 赠送彩金 会员加扣款 会员加减打码量" at bounding box center [49, 114] width 98 height 127
click at [30, 76] on link "会员列表" at bounding box center [55, 76] width 74 height 15
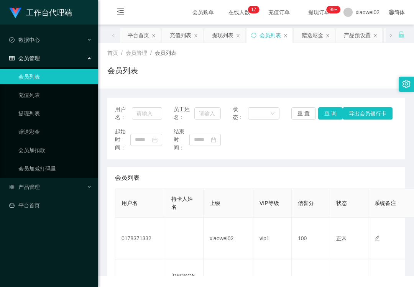
click at [36, 0] on html "工作台代理端 数据中心 会员管理 会员列表 充值列表 提现列表 赠送彩金 会员加扣款 会员加减打码量 产品管理 平台首页 保存配置 重置配置 整体风格设置 主…" at bounding box center [207, 143] width 414 height 287
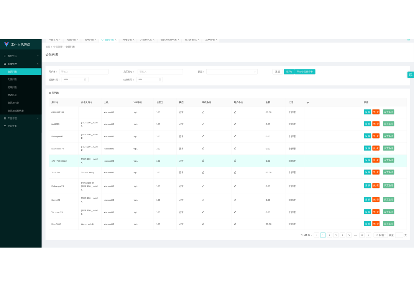
scroll to position [54, 0]
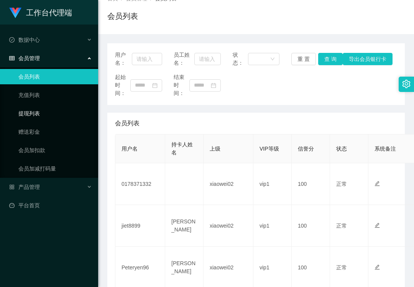
drag, startPoint x: 57, startPoint y: 105, endPoint x: 56, endPoint y: 80, distance: 24.9
click at [57, 106] on link "提现列表" at bounding box center [55, 113] width 74 height 15
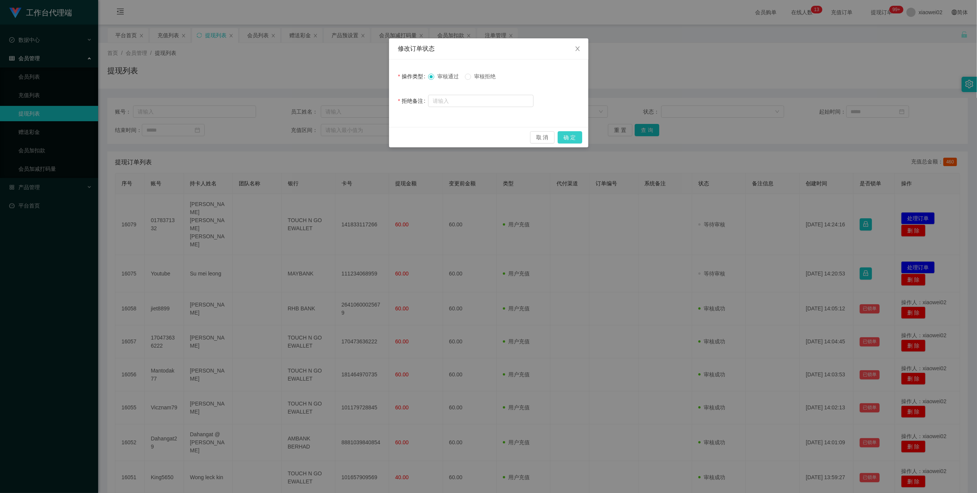
drag, startPoint x: 570, startPoint y: 134, endPoint x: 690, endPoint y: 153, distance: 121.4
click at [571, 135] on button "确 定" at bounding box center [570, 137] width 25 height 12
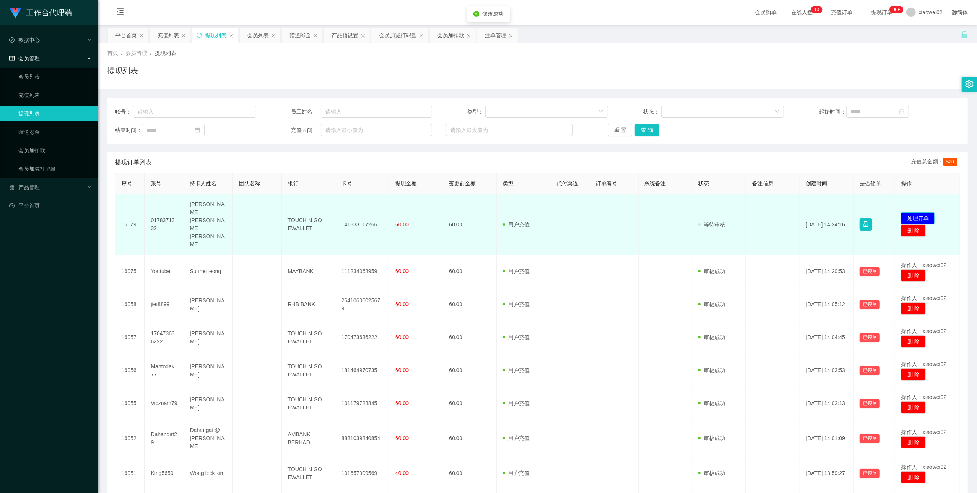
click at [911, 212] on button "处理订单" at bounding box center [918, 218] width 34 height 12
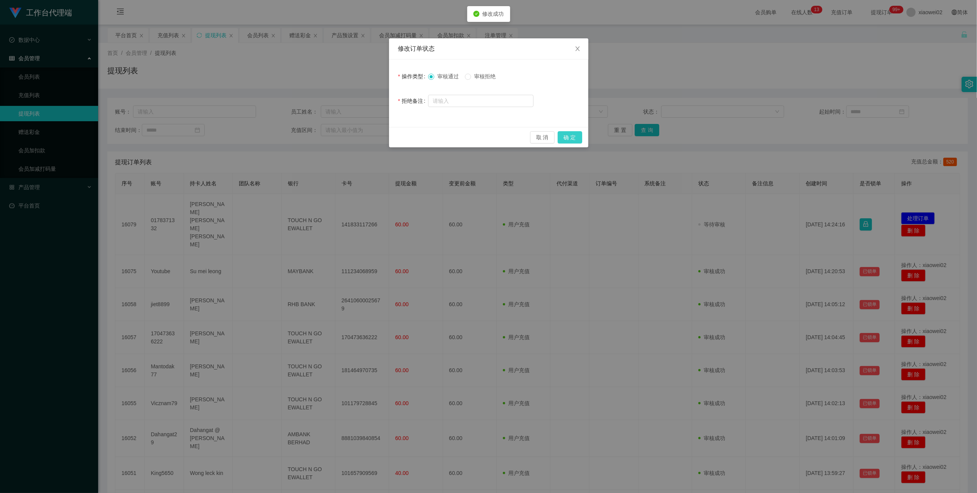
click at [571, 137] on button "确 定" at bounding box center [570, 137] width 25 height 12
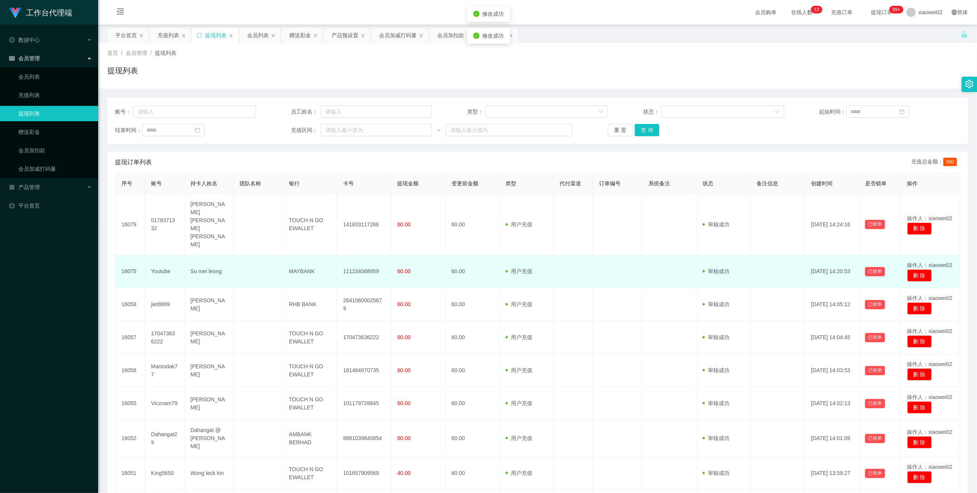
click at [350, 255] on td "111234068959" at bounding box center [364, 271] width 54 height 33
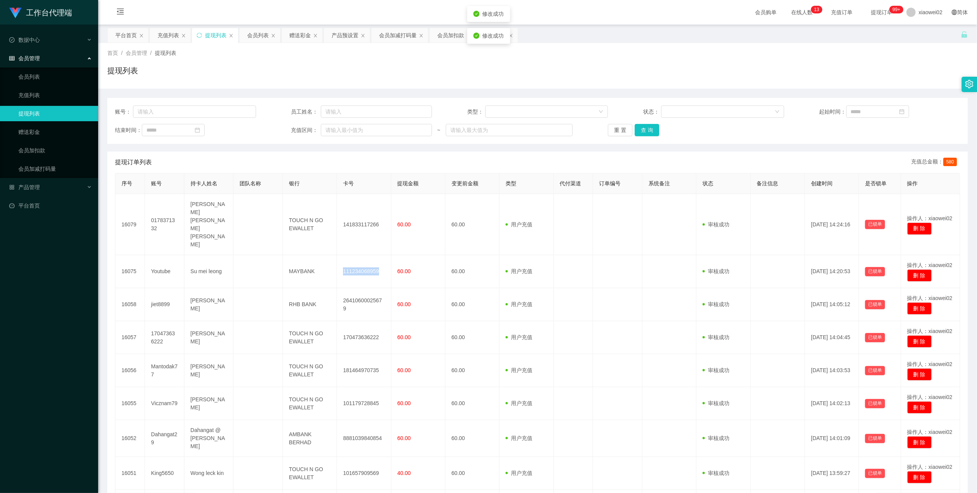
copy td "111234068959"
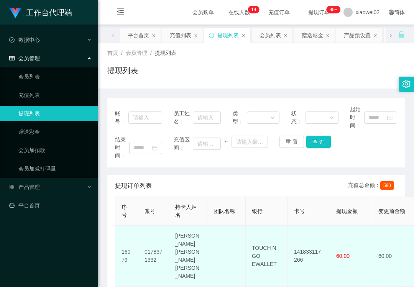
click at [297, 244] on td "141833117266" at bounding box center [309, 256] width 42 height 61
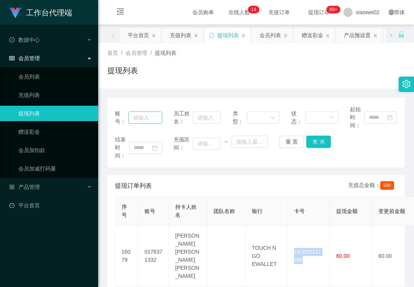
copy td "141833117266"
click at [38, 67] on ul "会员列表 充值列表 提现列表 赠送彩金 会员加扣款 会员加减打码量" at bounding box center [49, 122] width 98 height 110
click at [26, 77] on link "会员列表" at bounding box center [55, 76] width 74 height 15
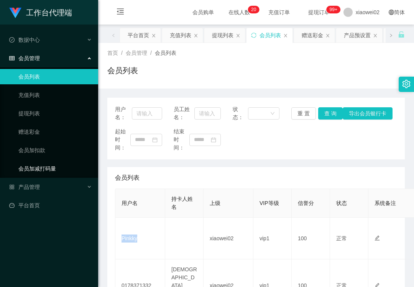
click at [59, 161] on link "会员加减打码量" at bounding box center [55, 168] width 74 height 15
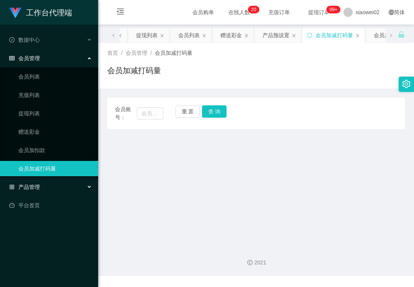
click at [53, 184] on div "产品管理" at bounding box center [49, 186] width 98 height 15
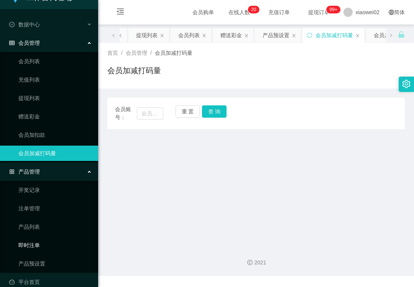
scroll to position [24, 0]
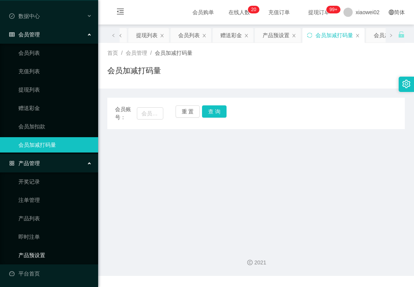
click at [29, 250] on link "产品预设置" at bounding box center [55, 255] width 74 height 15
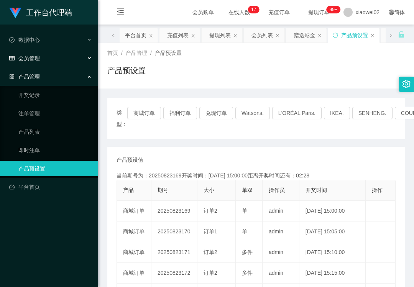
click at [60, 54] on div "会员管理" at bounding box center [49, 58] width 98 height 15
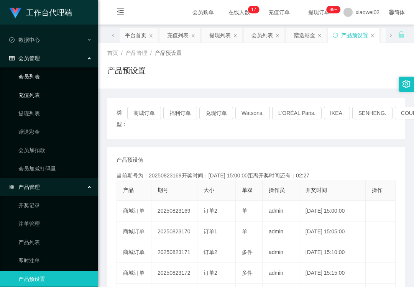
click at [37, 79] on link "会员列表" at bounding box center [55, 76] width 74 height 15
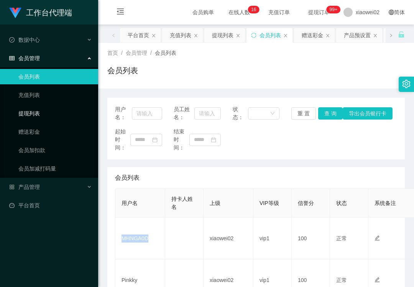
click at [54, 118] on link "提现列表" at bounding box center [55, 113] width 74 height 15
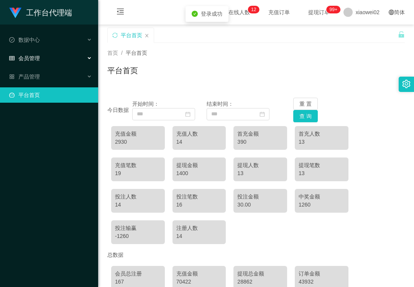
drag, startPoint x: 52, startPoint y: 57, endPoint x: 66, endPoint y: 77, distance: 24.5
click at [52, 57] on div "会员管理" at bounding box center [49, 58] width 98 height 15
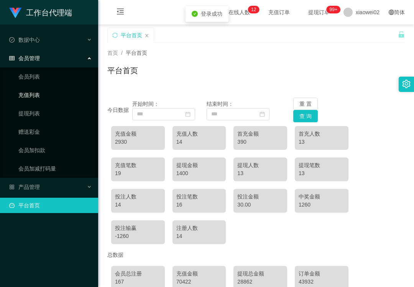
click at [56, 97] on link "充值列表" at bounding box center [55, 94] width 74 height 15
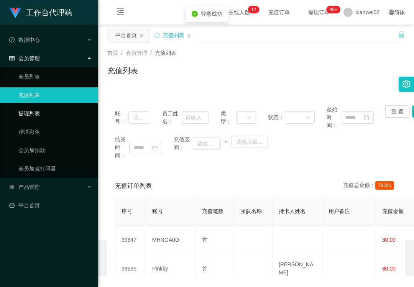
click at [54, 106] on link "提现列表" at bounding box center [55, 113] width 74 height 15
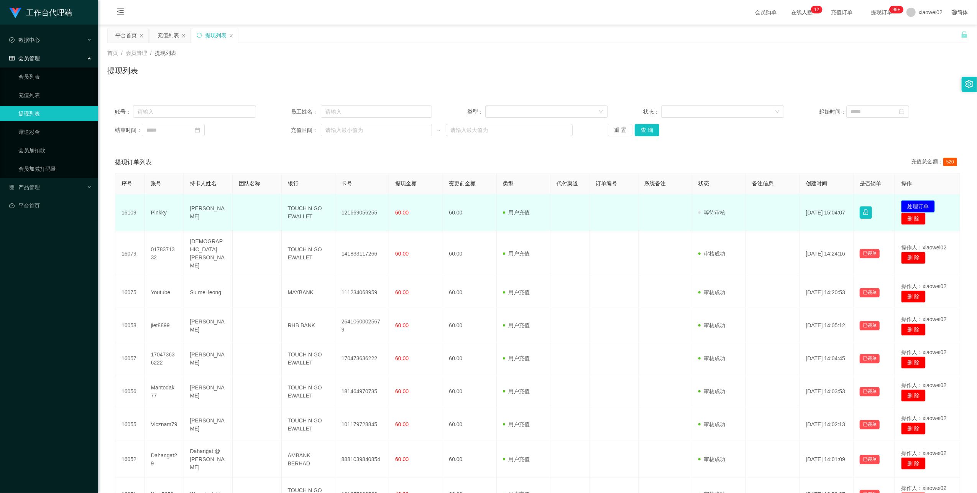
click at [414, 204] on button "处理订单" at bounding box center [918, 206] width 34 height 12
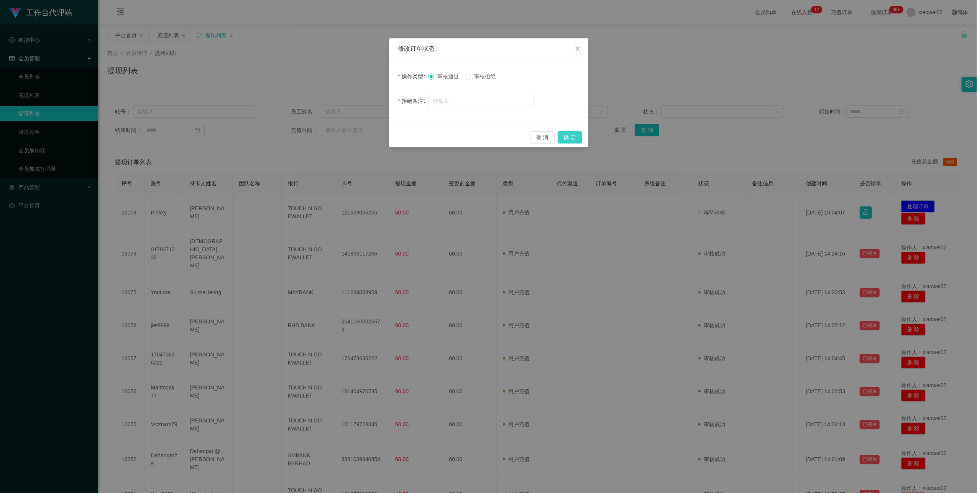
click at [414, 138] on button "确 定" at bounding box center [570, 137] width 25 height 12
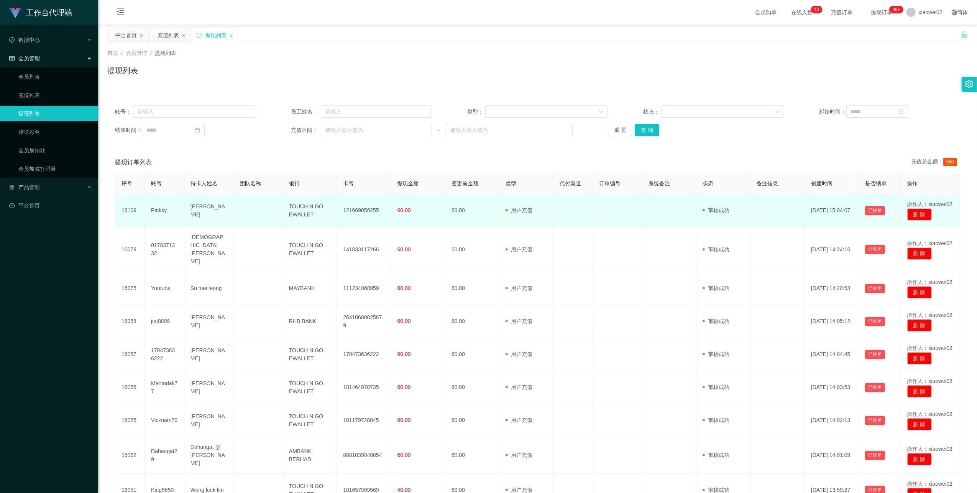
click at [354, 208] on td "121669056255" at bounding box center [364, 210] width 54 height 33
copy td "121669056255"
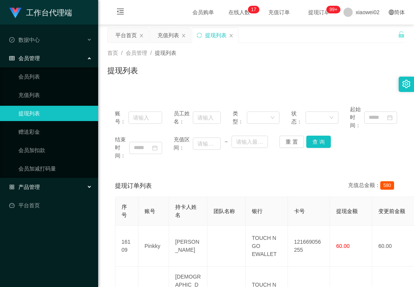
click at [25, 180] on div "产品管理" at bounding box center [49, 186] width 98 height 15
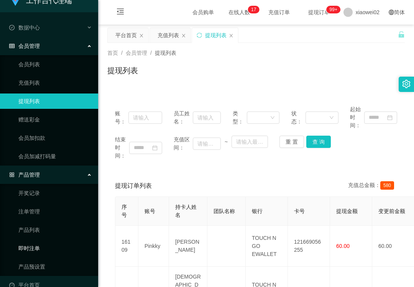
scroll to position [24, 0]
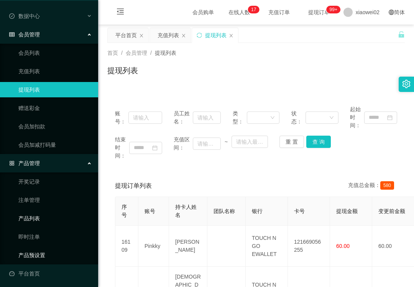
drag, startPoint x: 38, startPoint y: 251, endPoint x: 82, endPoint y: 214, distance: 58.2
click at [38, 251] on link "产品预设置" at bounding box center [55, 255] width 74 height 15
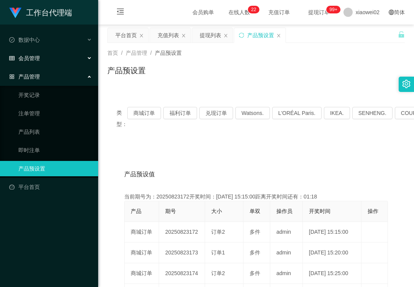
click at [34, 60] on span "会员管理" at bounding box center [24, 58] width 31 height 6
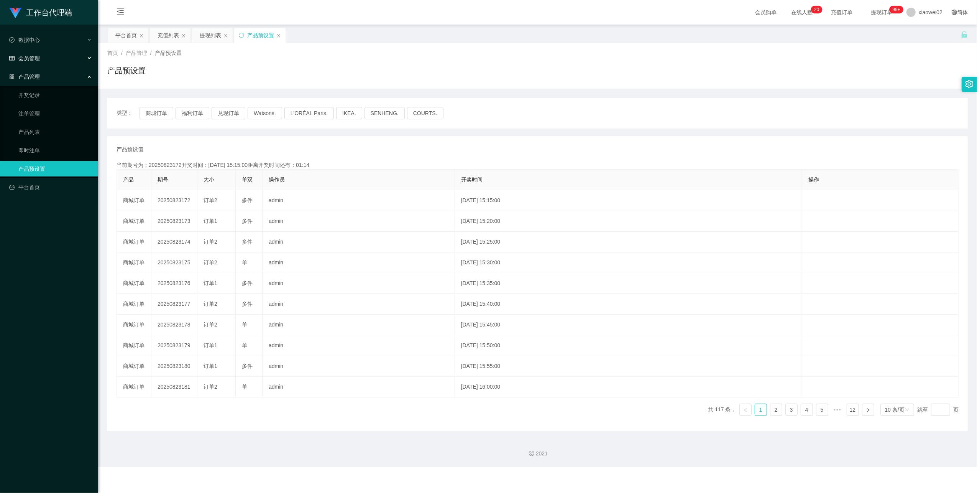
click at [63, 55] on div "会员管理" at bounding box center [49, 58] width 98 height 15
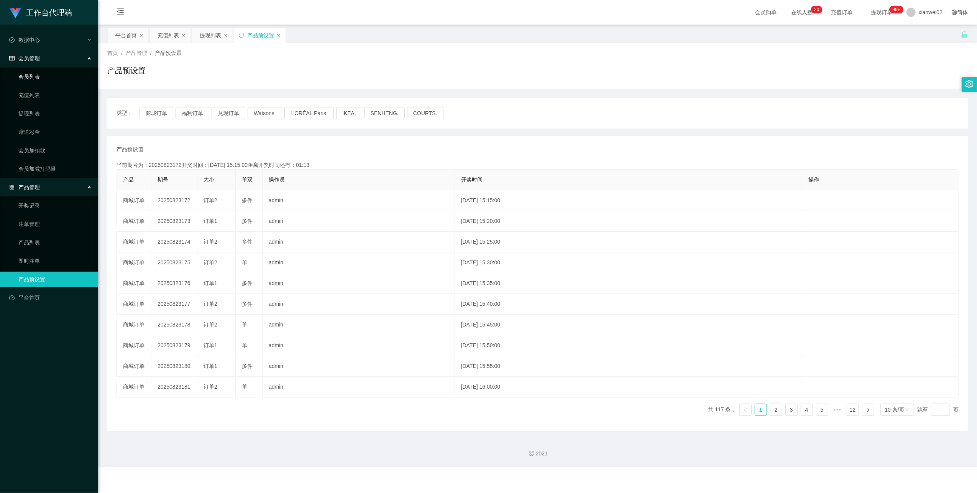
click at [42, 82] on link "会员列表" at bounding box center [55, 76] width 74 height 15
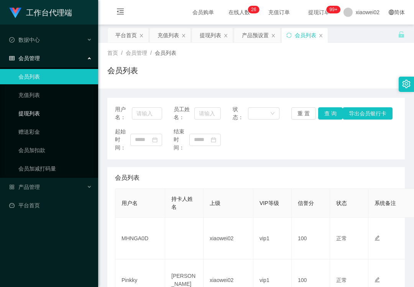
click at [39, 117] on link "提现列表" at bounding box center [55, 113] width 74 height 15
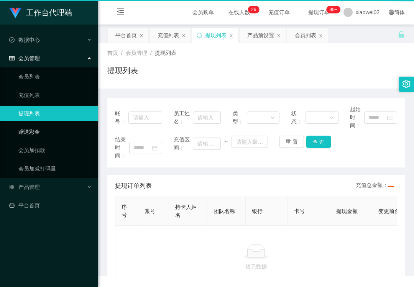
click at [40, 130] on link "赠送彩金" at bounding box center [55, 131] width 74 height 15
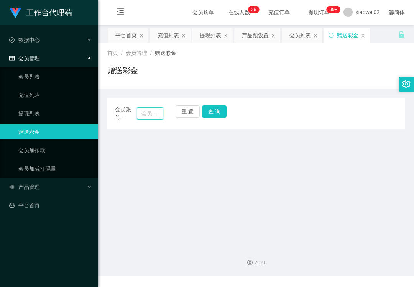
click at [140, 110] on input "text" at bounding box center [150, 113] width 26 height 12
paste input "MHNGA0D"
type input "MHNGA0D"
click at [207, 114] on button "查 询" at bounding box center [214, 111] width 25 height 12
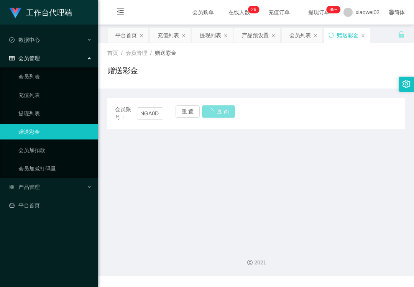
scroll to position [0, 0]
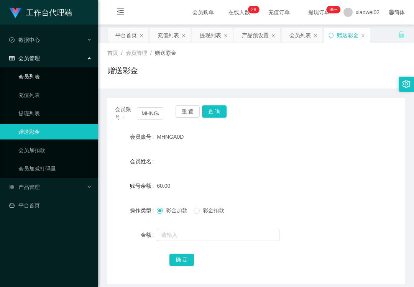
click at [46, 69] on link "会员列表" at bounding box center [55, 76] width 74 height 15
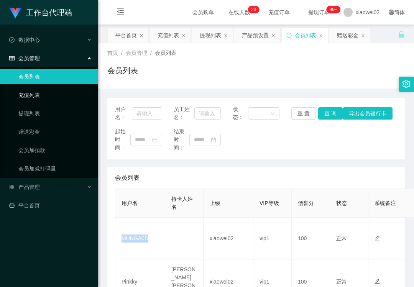
click at [41, 87] on link "充值列表" at bounding box center [55, 94] width 74 height 15
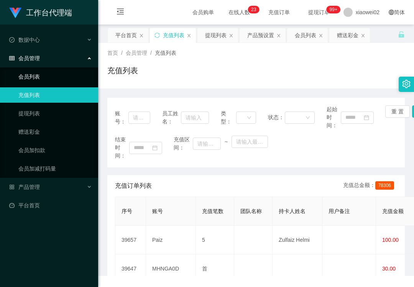
click at [30, 71] on link "会员列表" at bounding box center [55, 76] width 74 height 15
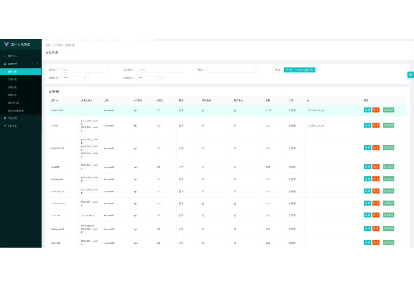
scroll to position [56, 0]
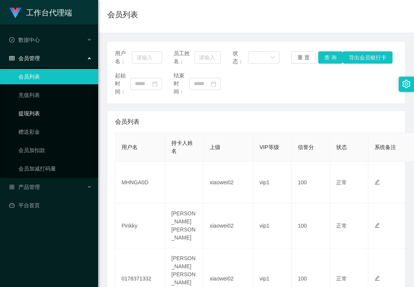
click at [22, 111] on link "提现列表" at bounding box center [55, 113] width 74 height 15
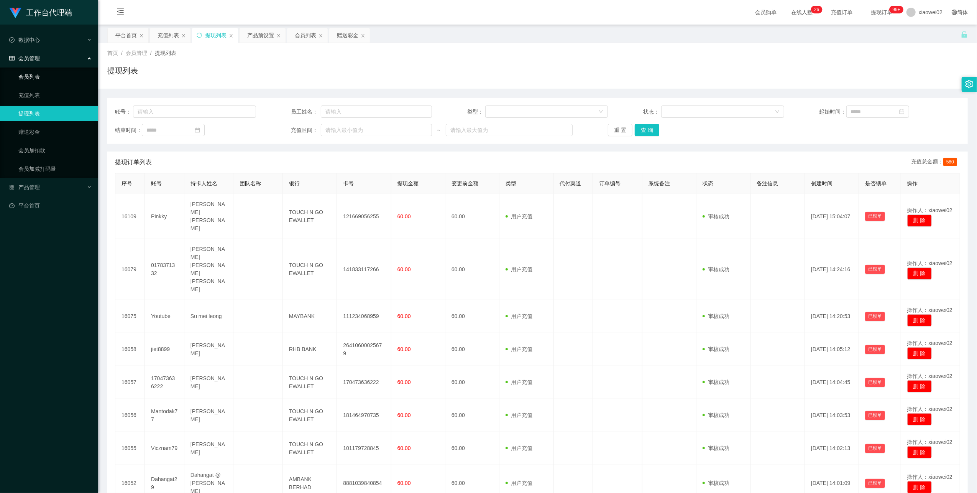
click at [44, 71] on link "会员列表" at bounding box center [55, 76] width 74 height 15
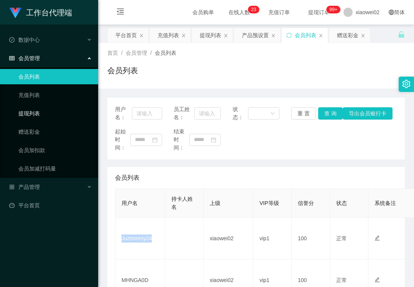
click at [54, 116] on link "提现列表" at bounding box center [55, 113] width 74 height 15
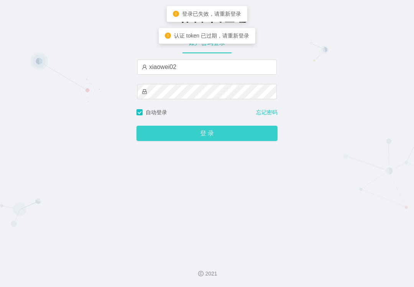
click at [156, 130] on button "登 录" at bounding box center [206, 133] width 141 height 15
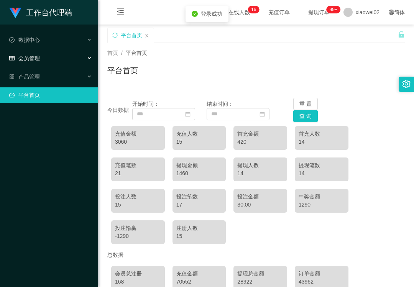
click at [54, 64] on div "会员管理" at bounding box center [49, 58] width 98 height 15
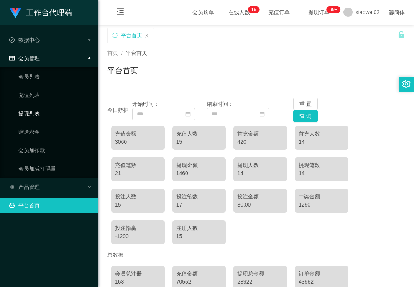
click at [49, 111] on link "提现列表" at bounding box center [55, 113] width 74 height 15
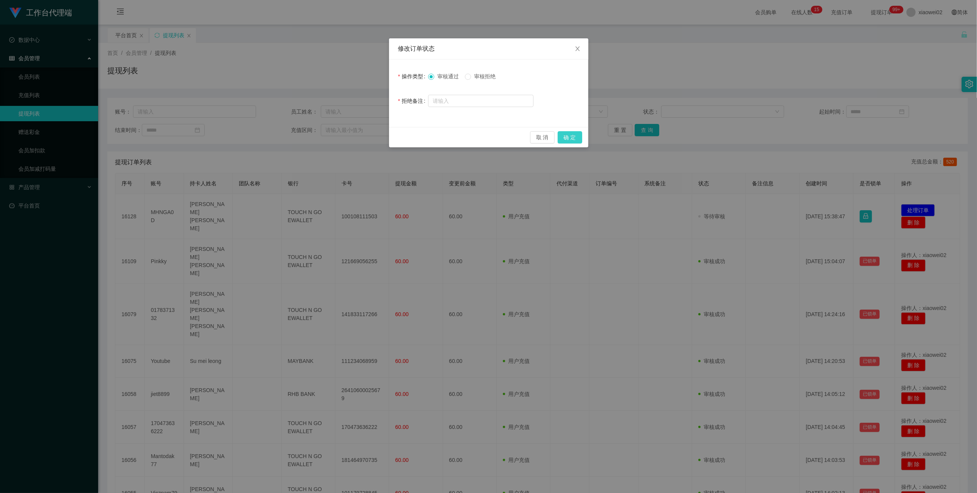
click at [575, 140] on button "确 定" at bounding box center [570, 137] width 25 height 12
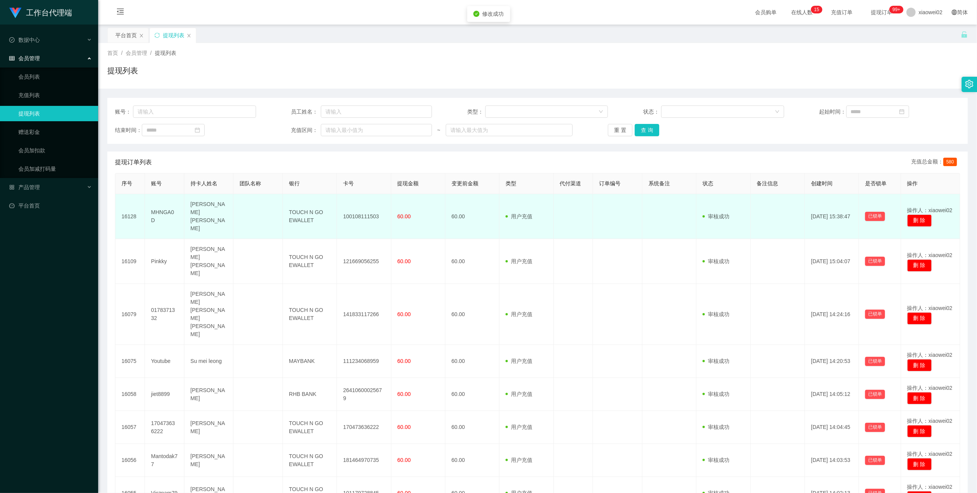
click at [368, 209] on td "100108111503" at bounding box center [364, 216] width 54 height 45
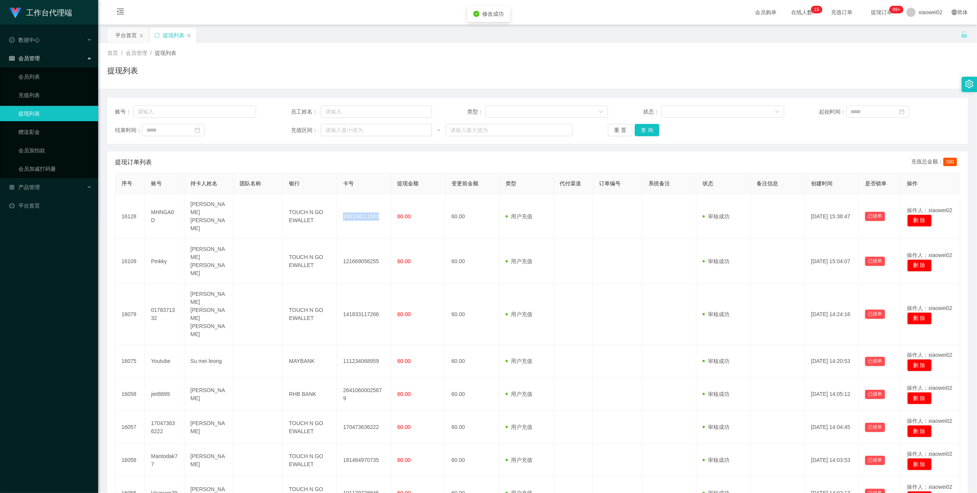
copy td "100108111503"
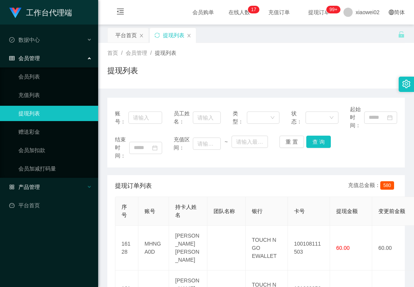
click at [56, 189] on div "产品管理" at bounding box center [49, 186] width 98 height 15
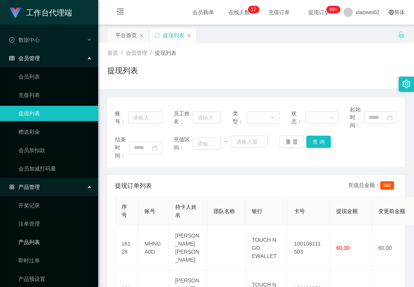
scroll to position [24, 0]
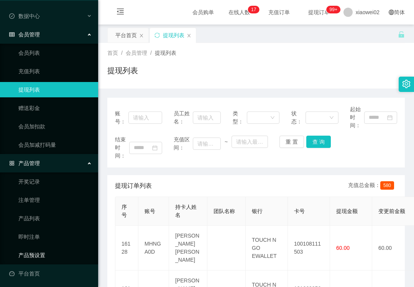
click at [45, 258] on link "产品预设置" at bounding box center [55, 255] width 74 height 15
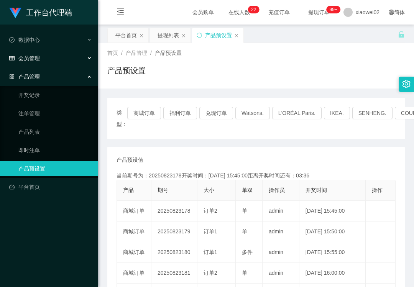
click at [34, 64] on div "会员管理" at bounding box center [49, 58] width 98 height 15
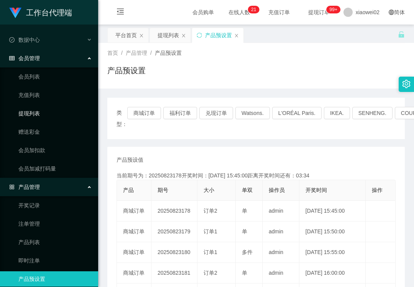
click at [34, 116] on link "提现列表" at bounding box center [55, 113] width 74 height 15
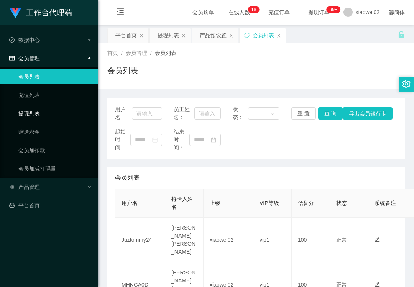
click at [40, 108] on link "提现列表" at bounding box center [55, 113] width 74 height 15
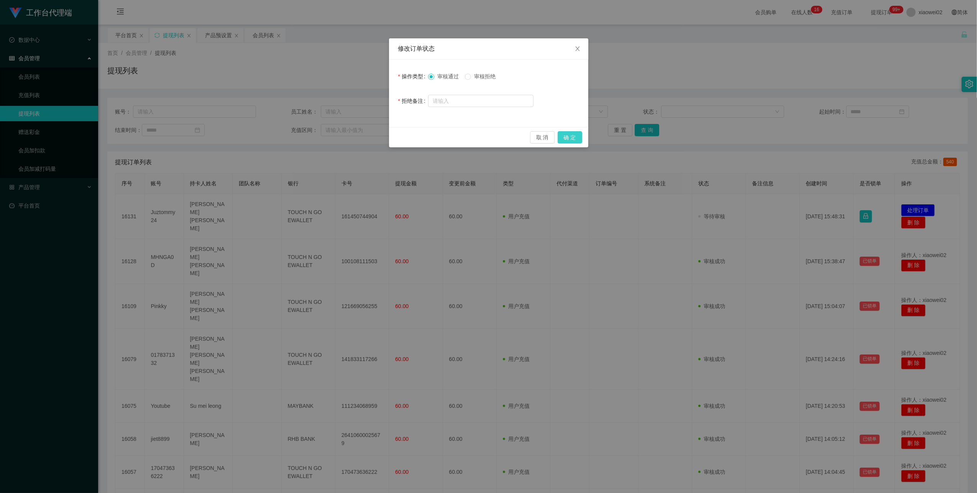
click at [574, 139] on button "确 定" at bounding box center [570, 137] width 25 height 12
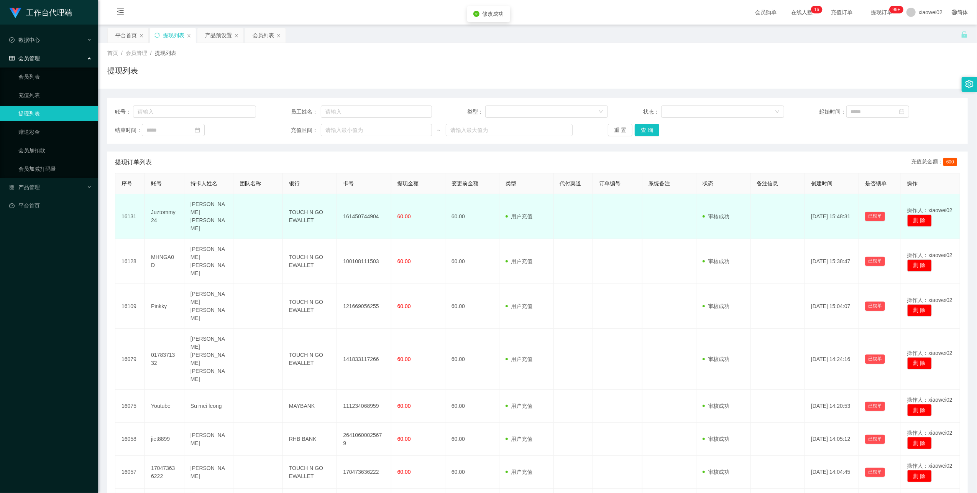
click at [357, 212] on td "161450744904" at bounding box center [364, 216] width 54 height 45
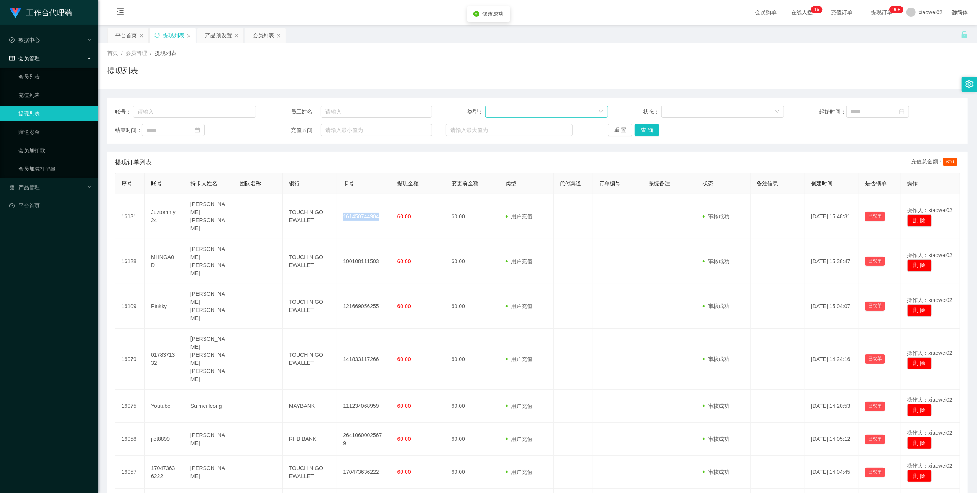
copy td "161450744904"
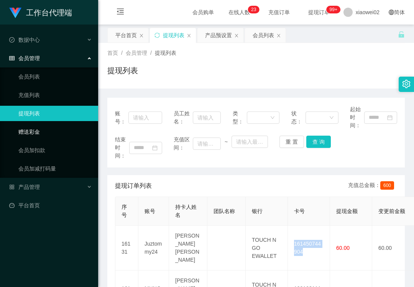
drag, startPoint x: 60, startPoint y: 128, endPoint x: 65, endPoint y: 130, distance: 5.3
click at [60, 128] on link "赠送彩金" at bounding box center [55, 131] width 74 height 15
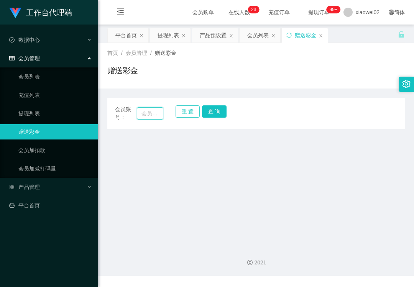
drag, startPoint x: 157, startPoint y: 113, endPoint x: 180, endPoint y: 117, distance: 23.3
click at [157, 113] on input "text" at bounding box center [150, 113] width 26 height 12
paste input "Bellabell0309"
type input "Bellabell0309"
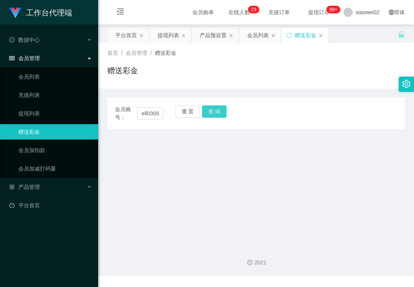
click at [207, 113] on button "查 询" at bounding box center [214, 111] width 25 height 12
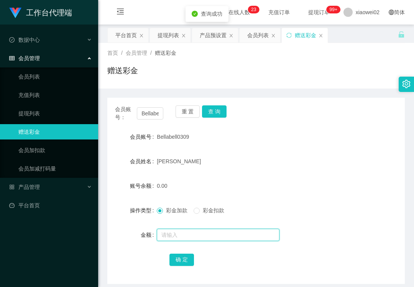
click at [189, 237] on input "text" at bounding box center [218, 235] width 123 height 12
type input "100"
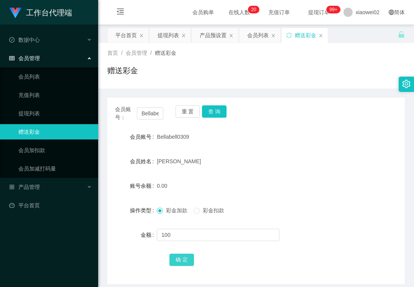
click at [174, 261] on button "确 定" at bounding box center [181, 260] width 25 height 12
click at [191, 109] on button "重 置" at bounding box center [188, 111] width 25 height 12
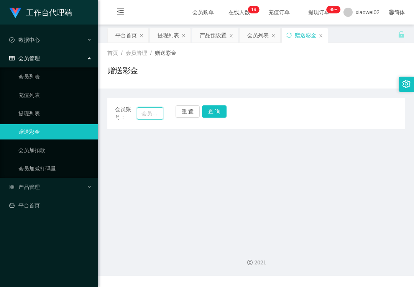
click at [154, 115] on input "text" at bounding box center [150, 113] width 26 height 12
paste input "Youtube"
type input "Youtube"
click at [214, 114] on button "查 询" at bounding box center [214, 111] width 25 height 12
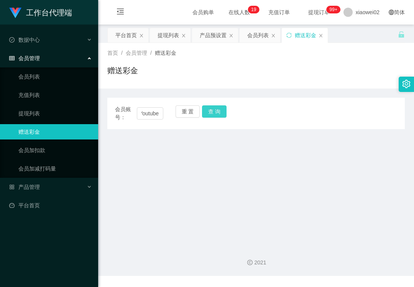
scroll to position [0, 0]
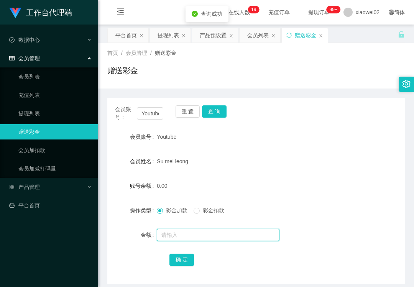
click at [181, 229] on input "text" at bounding box center [218, 235] width 123 height 12
type input "100"
click at [169, 264] on button "确 定" at bounding box center [181, 260] width 25 height 12
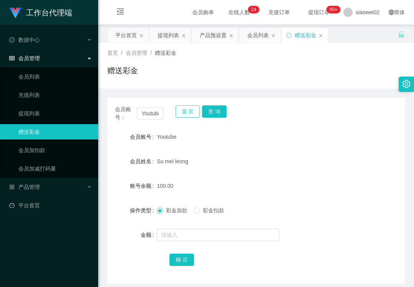
click at [181, 115] on button "重 置" at bounding box center [188, 111] width 25 height 12
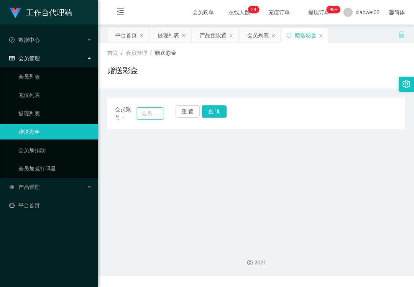
click at [157, 117] on input "text" at bounding box center [150, 113] width 26 height 12
paste input "Dahangat29"
type input "Dahangat29"
drag, startPoint x: 217, startPoint y: 111, endPoint x: 214, endPoint y: 114, distance: 4.3
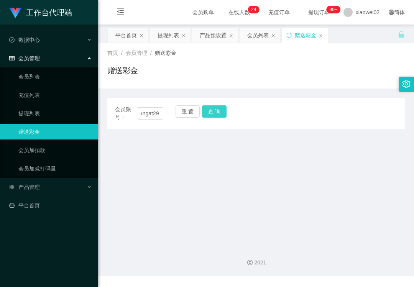
click at [217, 111] on button "查 询" at bounding box center [214, 111] width 25 height 12
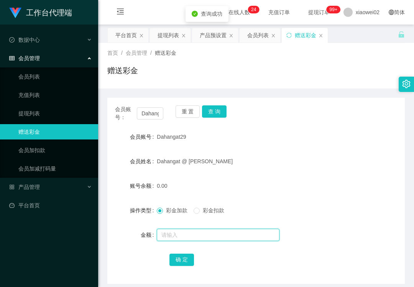
click at [179, 238] on input "text" at bounding box center [218, 235] width 123 height 12
type input "100"
drag, startPoint x: 174, startPoint y: 260, endPoint x: 183, endPoint y: 250, distance: 13.6
click at [174, 260] on button "确 定" at bounding box center [181, 260] width 25 height 12
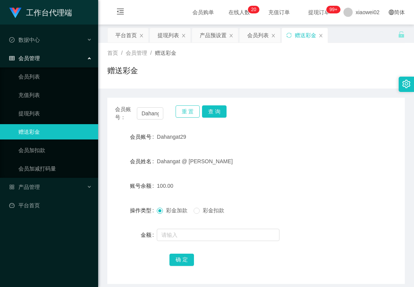
click at [183, 107] on button "重 置" at bounding box center [188, 111] width 25 height 12
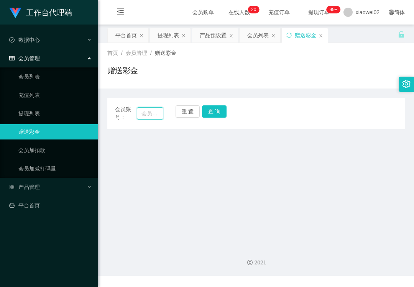
drag, startPoint x: 141, startPoint y: 120, endPoint x: 149, endPoint y: 120, distance: 8.4
click at [141, 120] on input "text" at bounding box center [150, 113] width 26 height 12
paste input "flower22"
type input "flower22"
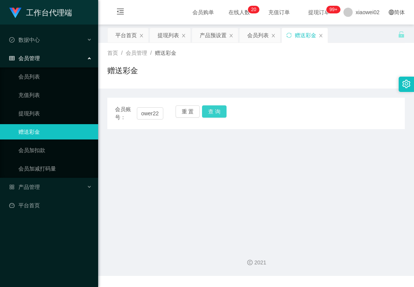
click at [212, 113] on button "查 询" at bounding box center [214, 111] width 25 height 12
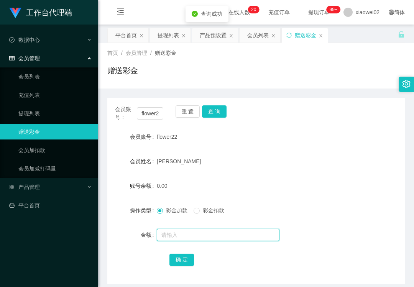
click at [177, 241] on input "text" at bounding box center [218, 235] width 123 height 12
type input "100"
click at [178, 264] on button "确 定" at bounding box center [181, 260] width 25 height 12
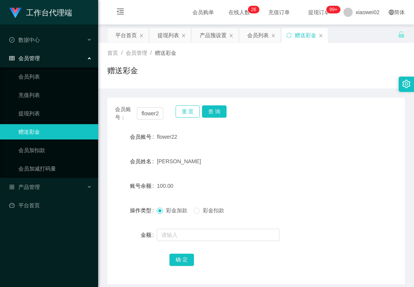
drag, startPoint x: 191, startPoint y: 111, endPoint x: 156, endPoint y: 121, distance: 36.0
click at [189, 112] on button "重 置" at bounding box center [188, 111] width 25 height 12
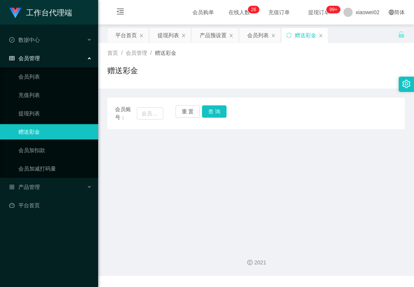
click at [156, 121] on div "会员账号：" at bounding box center [139, 113] width 48 height 16
click at [156, 117] on input "text" at bounding box center [150, 113] width 26 height 12
paste input "0178371332"
type input "0178371332"
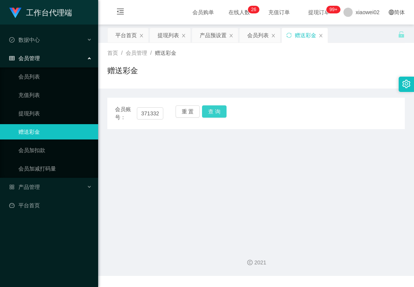
drag, startPoint x: 207, startPoint y: 113, endPoint x: 209, endPoint y: 120, distance: 7.0
click at [207, 113] on button "查 询" at bounding box center [214, 111] width 25 height 12
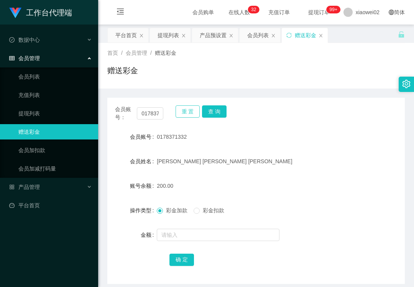
drag, startPoint x: 182, startPoint y: 113, endPoint x: 159, endPoint y: 97, distance: 27.6
click at [182, 113] on button "重 置" at bounding box center [188, 111] width 25 height 12
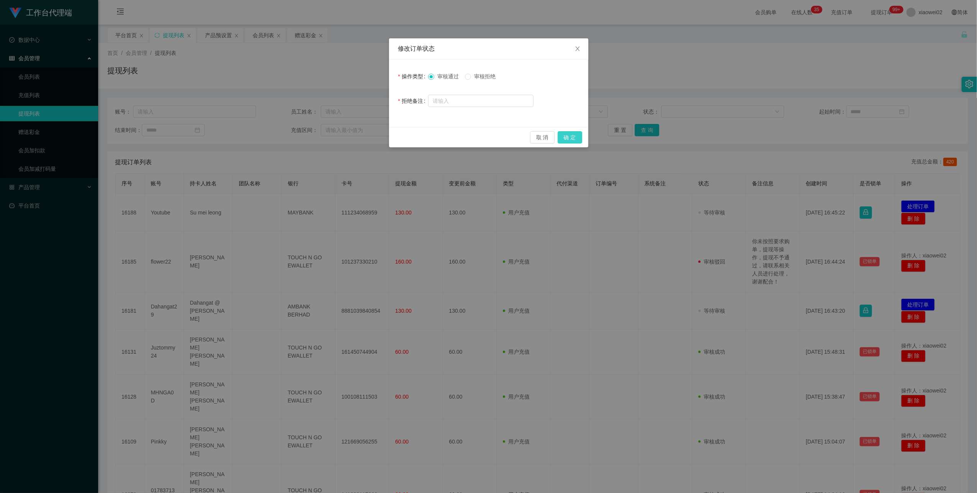
click at [567, 136] on button "确 定" at bounding box center [570, 137] width 25 height 12
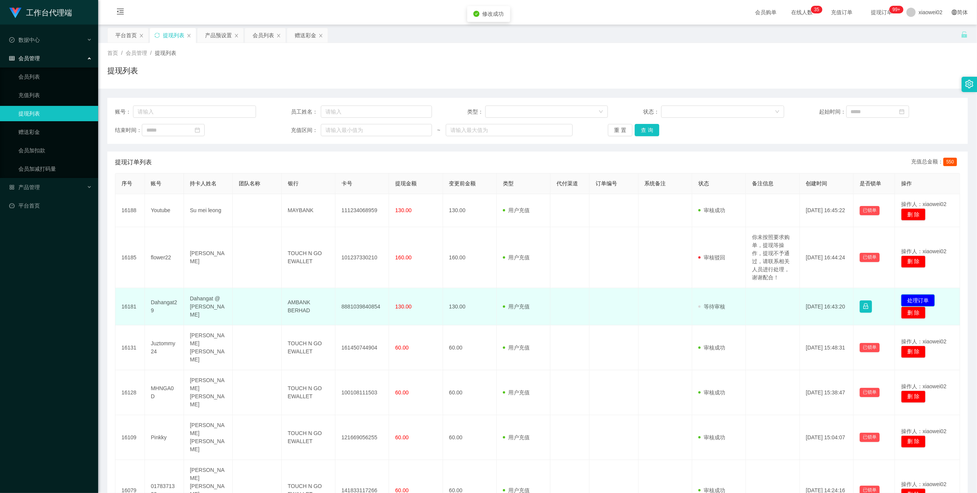
click at [910, 299] on button "处理订单" at bounding box center [918, 300] width 34 height 12
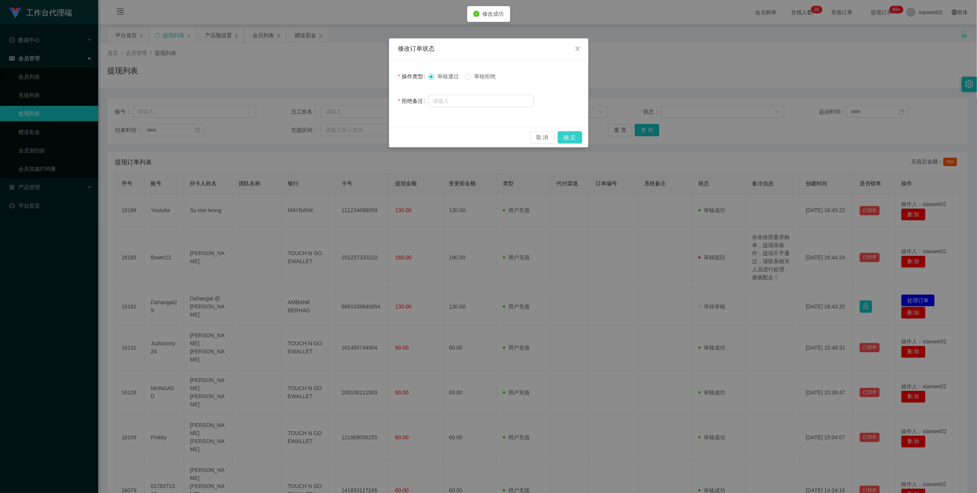
drag, startPoint x: 569, startPoint y: 136, endPoint x: 554, endPoint y: 163, distance: 30.9
click at [569, 136] on button "确 定" at bounding box center [570, 137] width 25 height 12
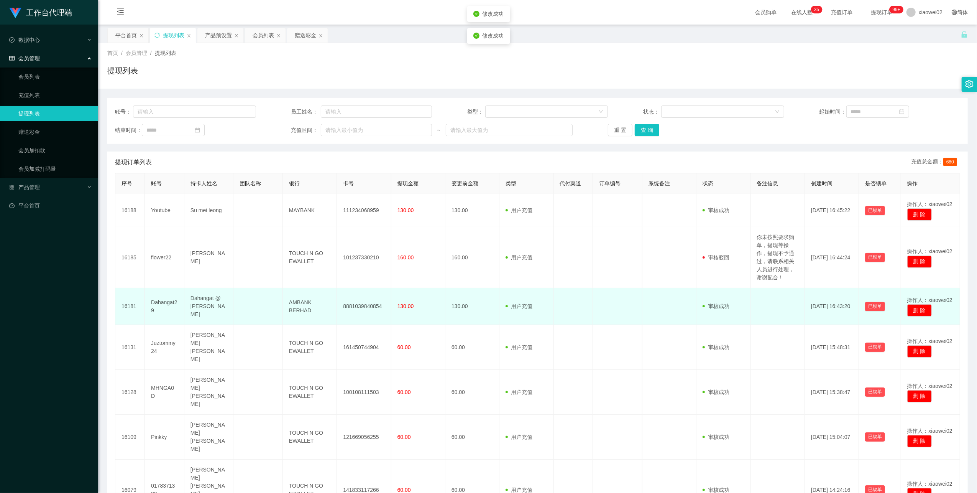
click at [367, 304] on td "8881039840854" at bounding box center [364, 306] width 54 height 37
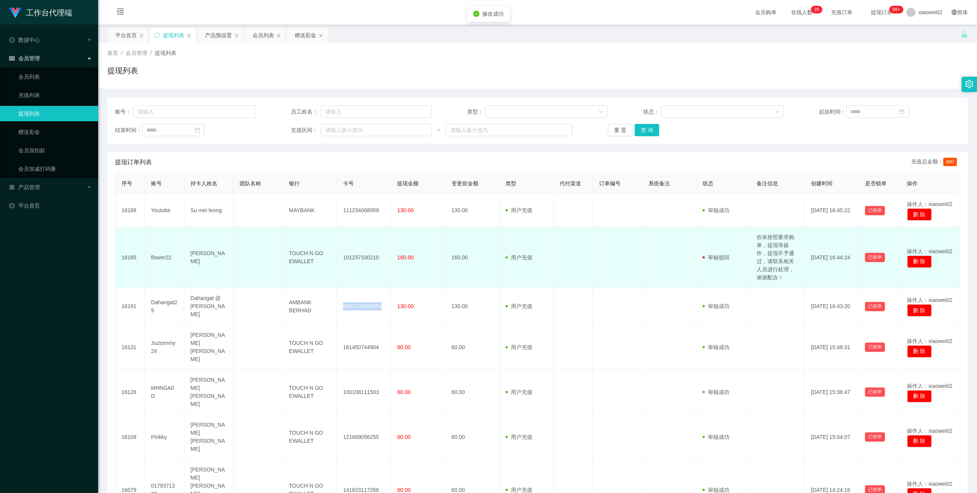
copy td "8881039840854"
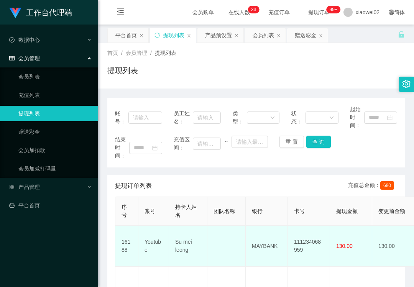
click at [313, 240] on td "111234068959" at bounding box center [309, 246] width 42 height 41
copy td "111234068959"
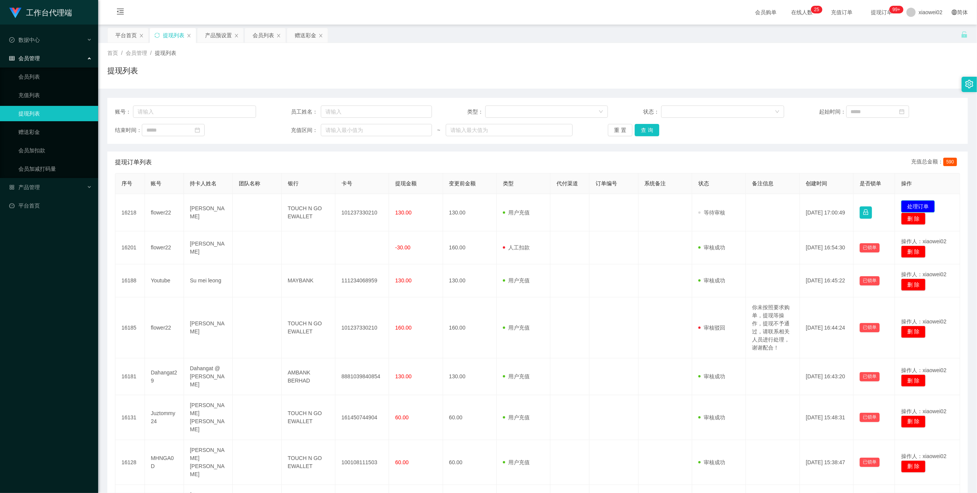
click at [904, 203] on button "处理订单" at bounding box center [918, 206] width 34 height 12
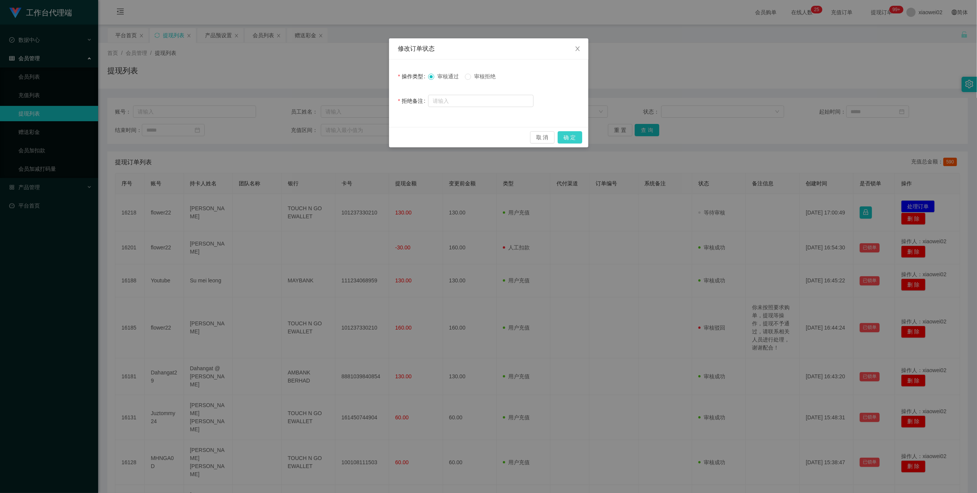
click at [574, 136] on button "确 定" at bounding box center [570, 137] width 25 height 12
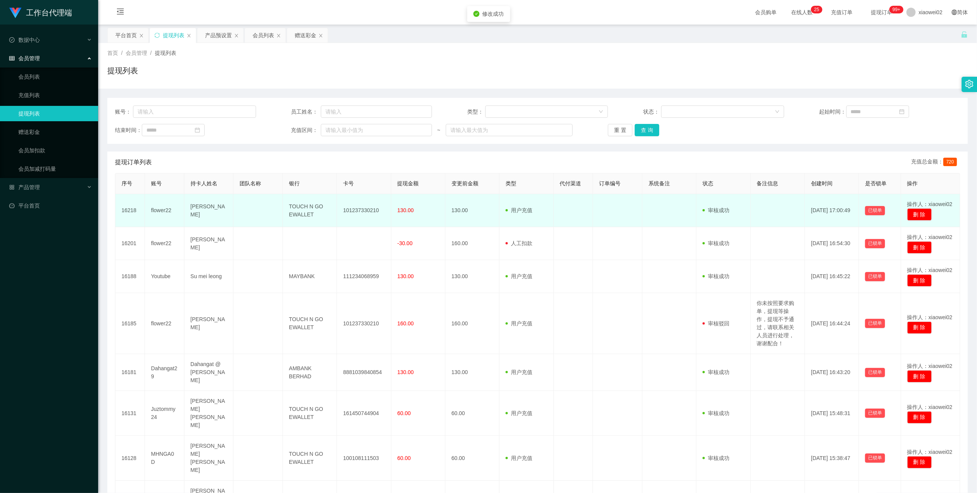
click at [356, 214] on td "101237330210" at bounding box center [364, 210] width 54 height 33
click at [358, 210] on td "101237330210" at bounding box center [364, 210] width 54 height 33
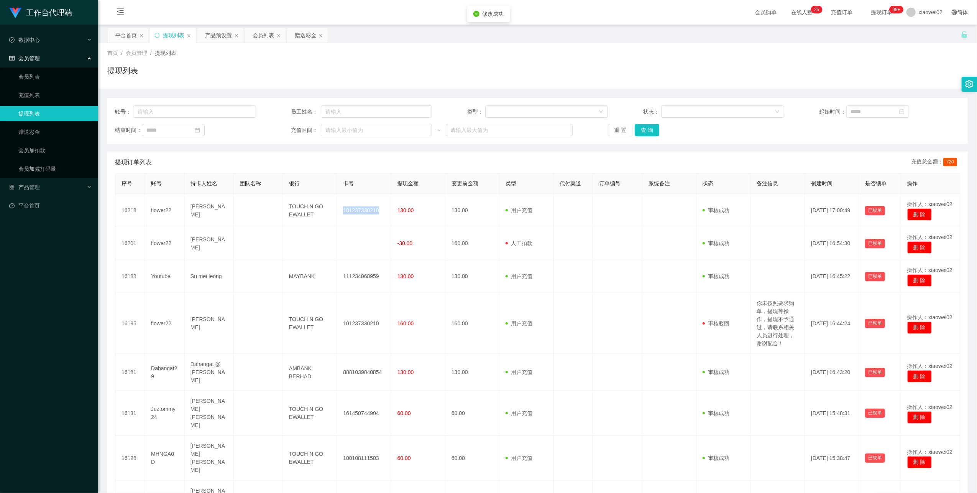
copy td "101237330210"
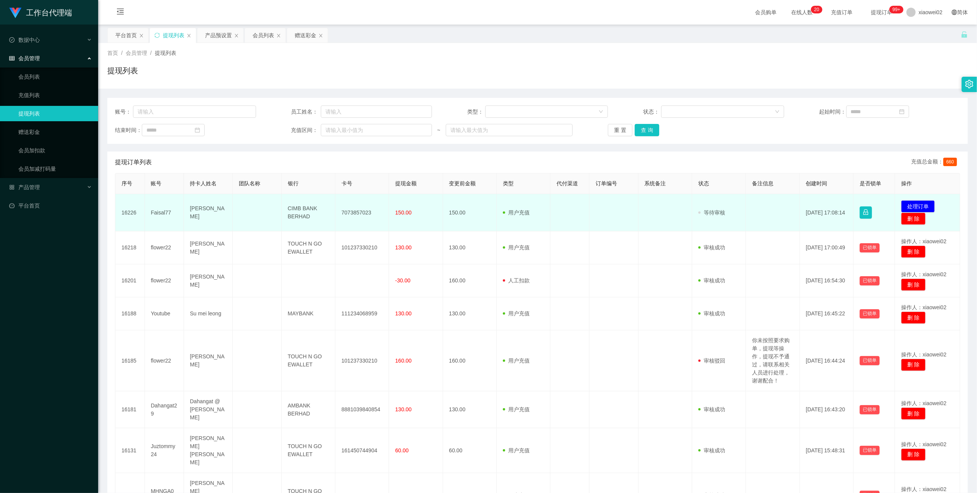
click at [151, 212] on td "Faisal77" at bounding box center [164, 212] width 39 height 37
copy td "Faisal77"
click at [918, 205] on button "处理订单" at bounding box center [918, 206] width 34 height 12
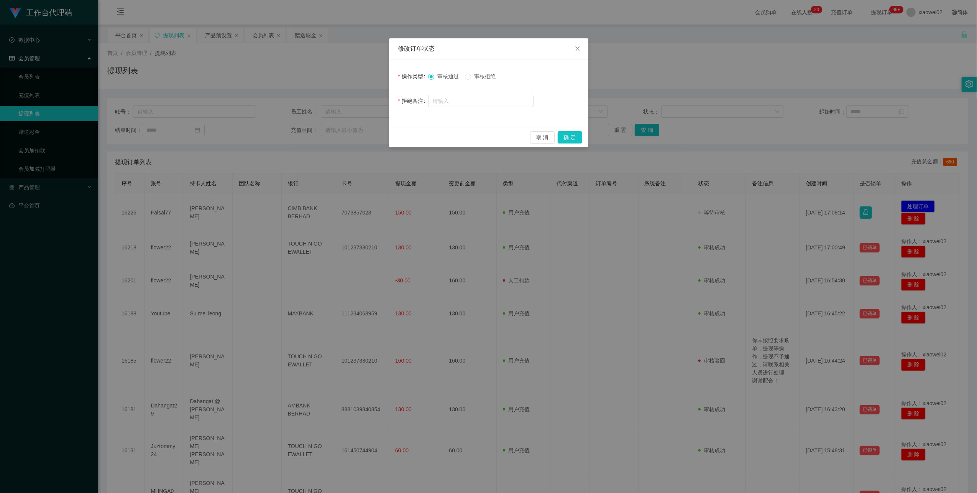
click at [479, 75] on span "审核拒绝" at bounding box center [485, 76] width 28 height 6
click at [575, 140] on button "确 定" at bounding box center [570, 137] width 25 height 12
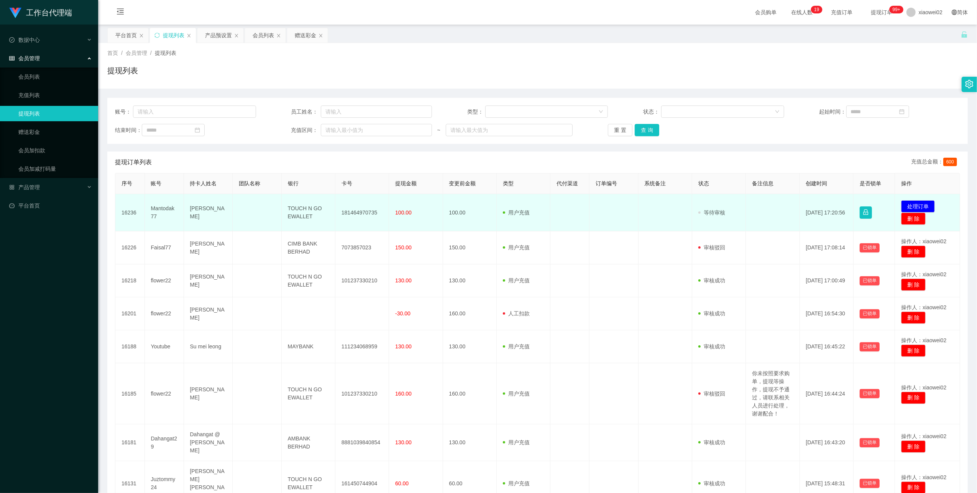
click at [365, 214] on td "181464970735" at bounding box center [362, 212] width 54 height 37
copy td "181464970735"
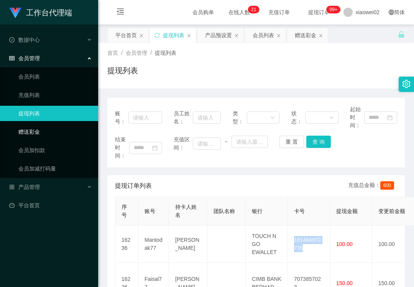
click at [34, 132] on link "赠送彩金" at bounding box center [55, 131] width 74 height 15
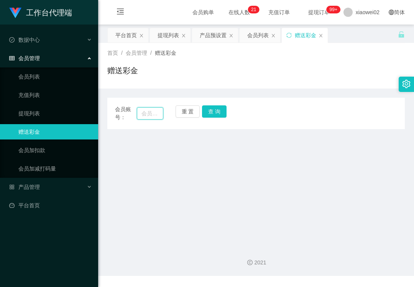
click at [143, 112] on input "text" at bounding box center [150, 113] width 26 height 12
paste input "181464970735"
type input "181464970735"
click at [212, 112] on button "查 询" at bounding box center [214, 111] width 25 height 12
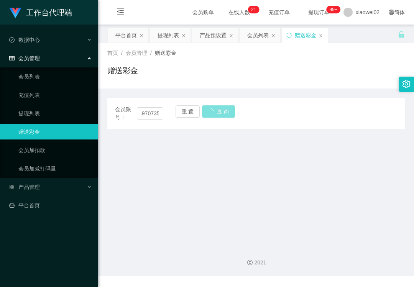
scroll to position [0, 0]
click at [186, 116] on button "重 置" at bounding box center [188, 111] width 25 height 12
click at [81, 106] on link "提现列表" at bounding box center [55, 113] width 74 height 15
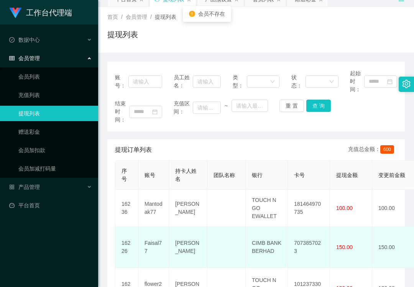
scroll to position [51, 0]
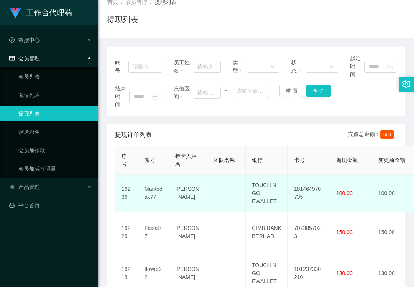
click at [152, 187] on td "Mantodak77" at bounding box center [153, 193] width 31 height 37
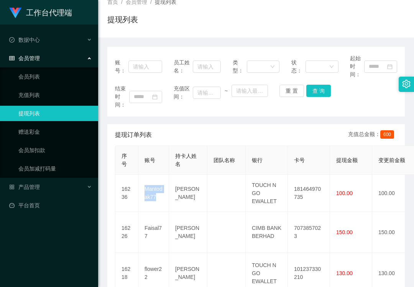
copy td "Mantodak77"
click at [51, 129] on link "赠送彩金" at bounding box center [55, 131] width 74 height 15
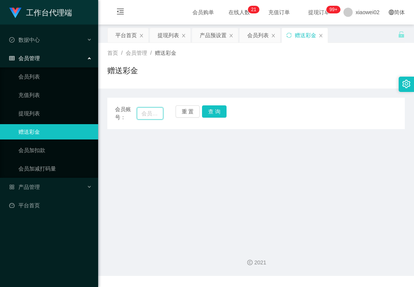
click at [149, 110] on input "text" at bounding box center [150, 113] width 26 height 12
paste input "Mantodak77"
type input "Mantodak77"
click at [210, 112] on button "查 询" at bounding box center [214, 111] width 25 height 12
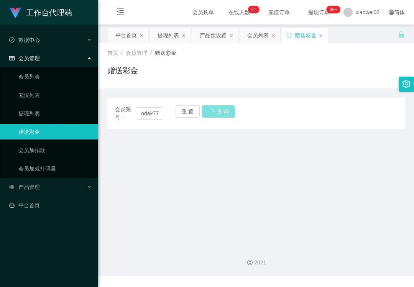
scroll to position [0, 0]
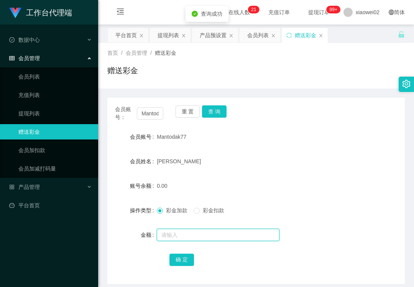
click at [177, 235] on input "text" at bounding box center [218, 235] width 123 height 12
type input "30"
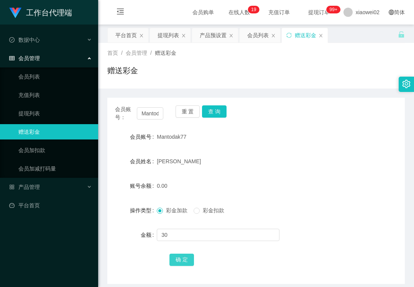
drag, startPoint x: 183, startPoint y: 256, endPoint x: 177, endPoint y: 246, distance: 12.4
click at [183, 256] on button "确 定" at bounding box center [181, 260] width 25 height 12
click at [31, 115] on link "提现列表" at bounding box center [55, 113] width 74 height 15
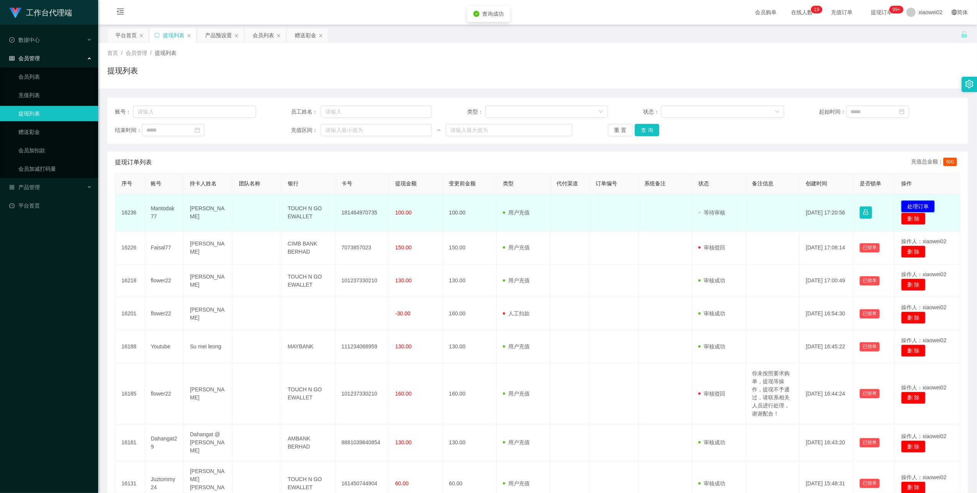
click at [414, 202] on button "处理订单" at bounding box center [918, 206] width 34 height 12
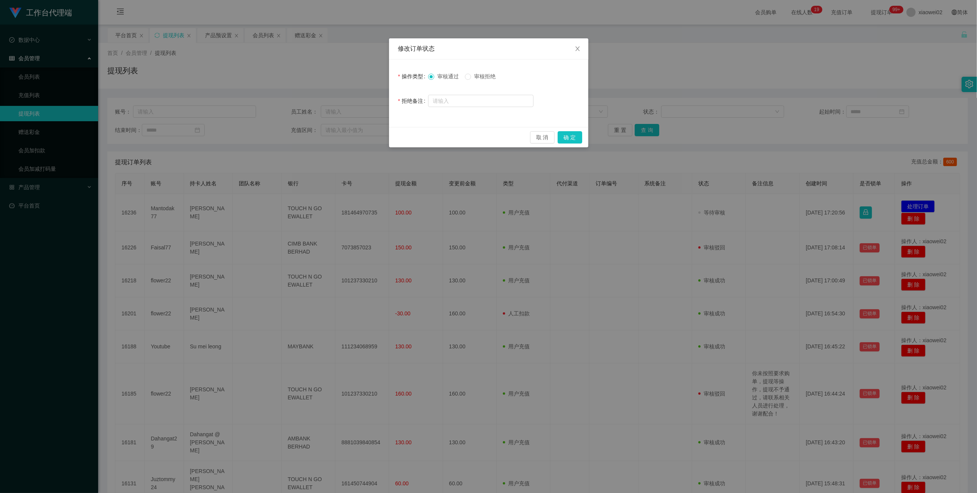
click at [414, 74] on span "审核拒绝" at bounding box center [485, 76] width 28 height 6
click at [414, 135] on button "确 定" at bounding box center [570, 137] width 25 height 12
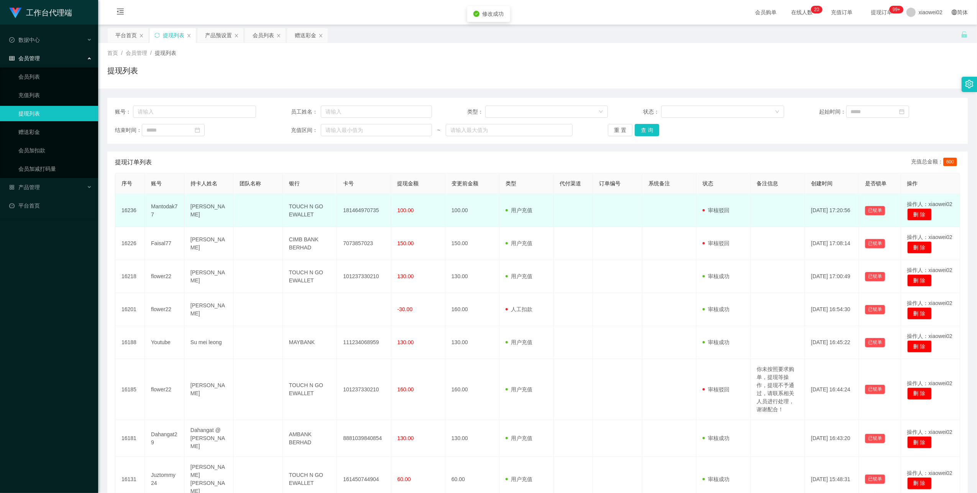
click at [361, 213] on td "181464970735" at bounding box center [364, 210] width 54 height 33
copy td "181464970735"
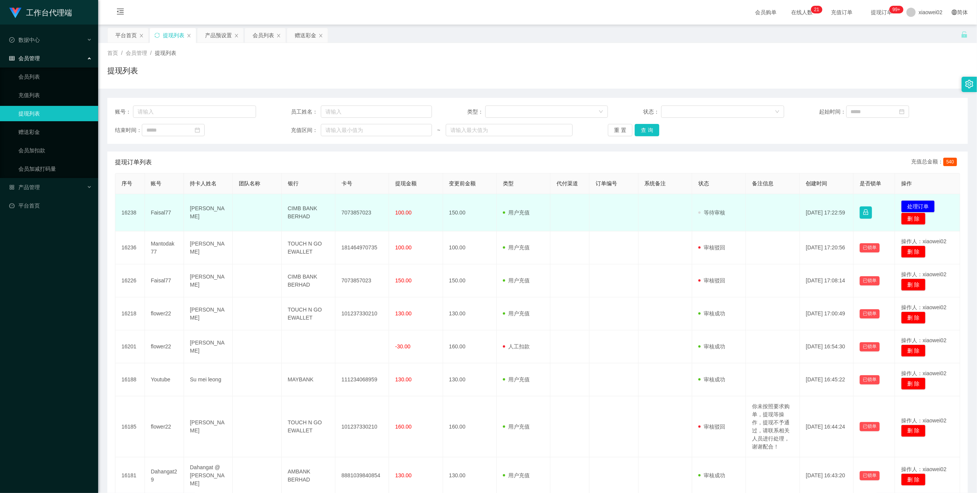
click at [163, 210] on td "Faisal77" at bounding box center [164, 212] width 39 height 37
copy td "Faisal77"
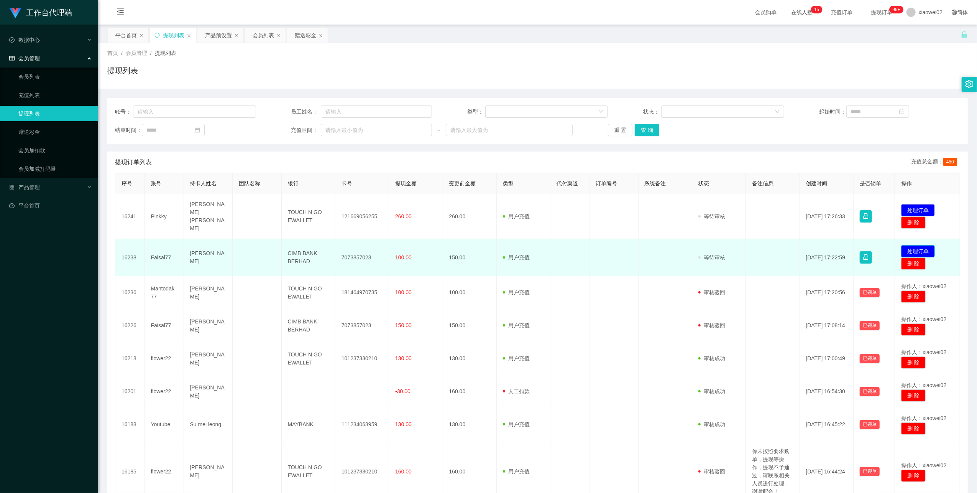
click at [918, 245] on button "处理订单" at bounding box center [918, 251] width 34 height 12
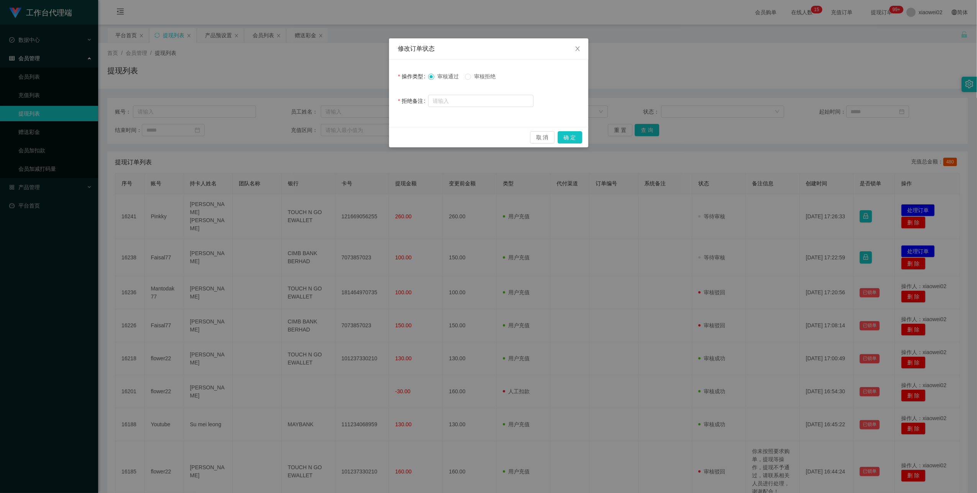
click at [488, 76] on span "审核拒绝" at bounding box center [485, 76] width 28 height 6
click at [580, 140] on button "确 定" at bounding box center [570, 137] width 25 height 12
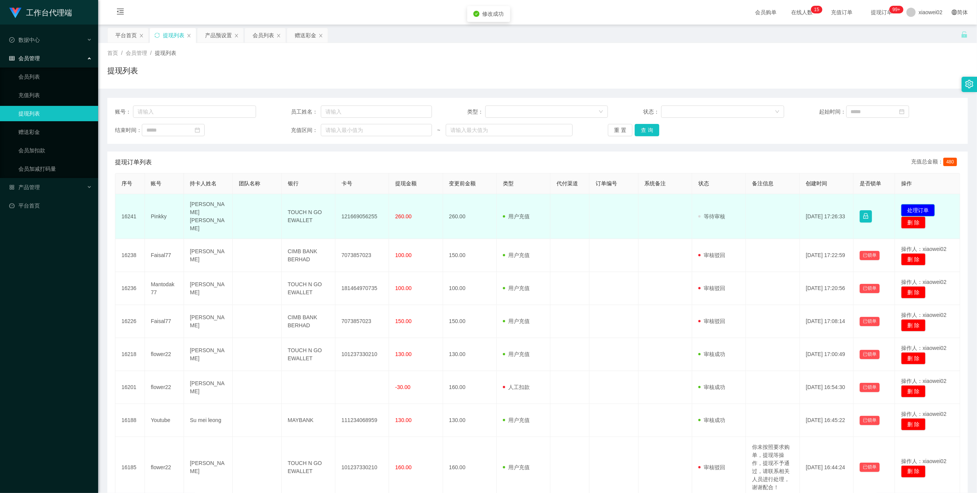
drag, startPoint x: 913, startPoint y: 204, endPoint x: 908, endPoint y: 203, distance: 4.8
click at [913, 204] on button "处理订单" at bounding box center [918, 210] width 34 height 12
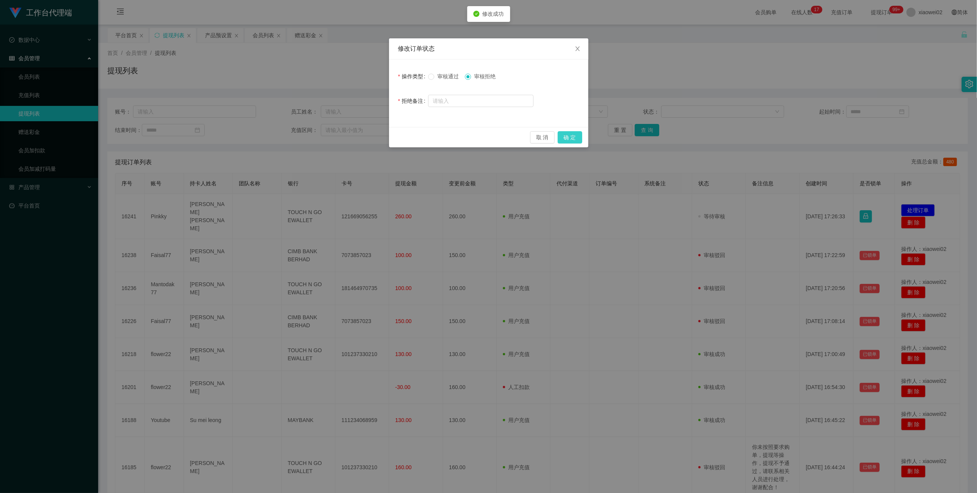
click at [566, 133] on button "确 定" at bounding box center [570, 137] width 25 height 12
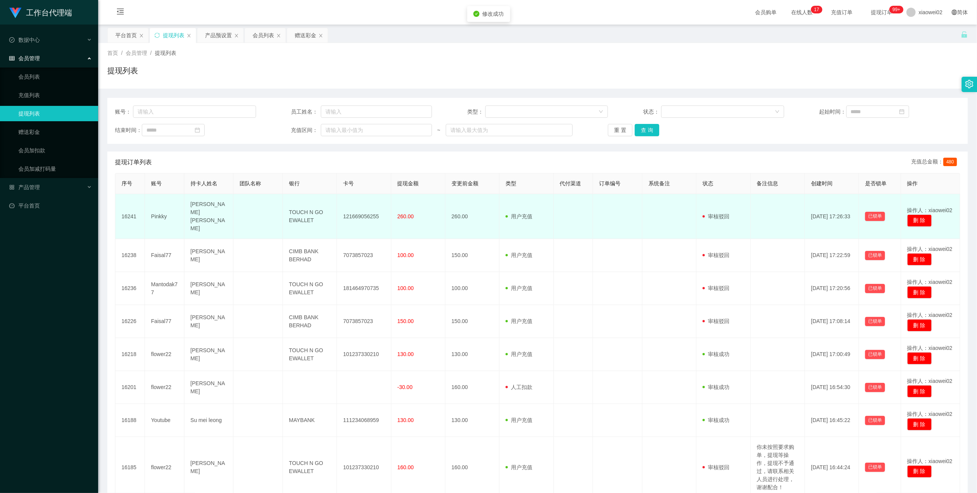
click at [348, 207] on td "121669056255" at bounding box center [364, 216] width 54 height 45
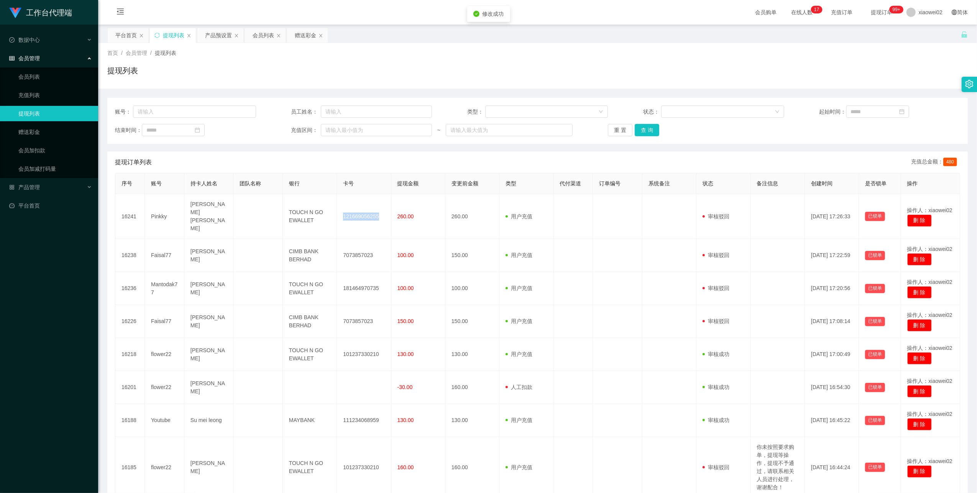
copy td "121669056255"
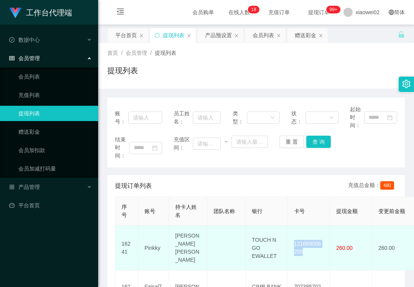
click at [302, 235] on td "121669056255" at bounding box center [309, 248] width 42 height 45
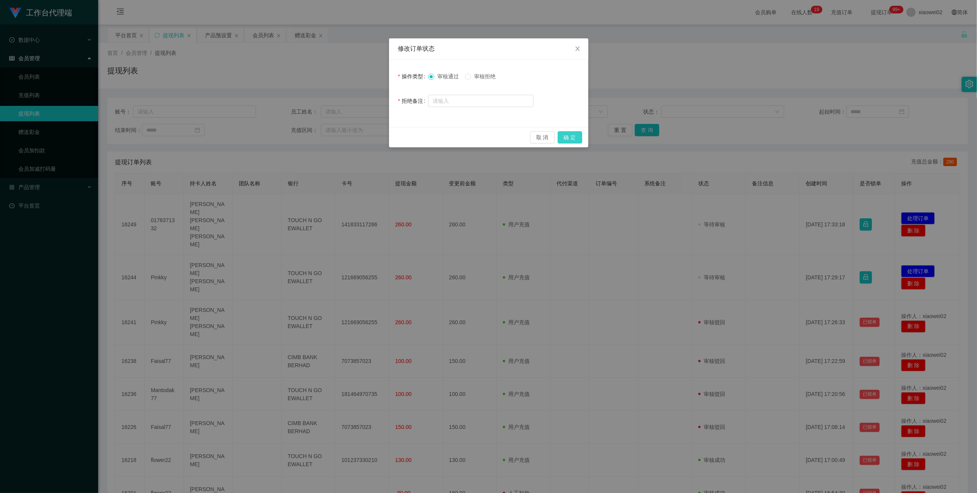
click at [567, 135] on button "确 定" at bounding box center [570, 137] width 25 height 12
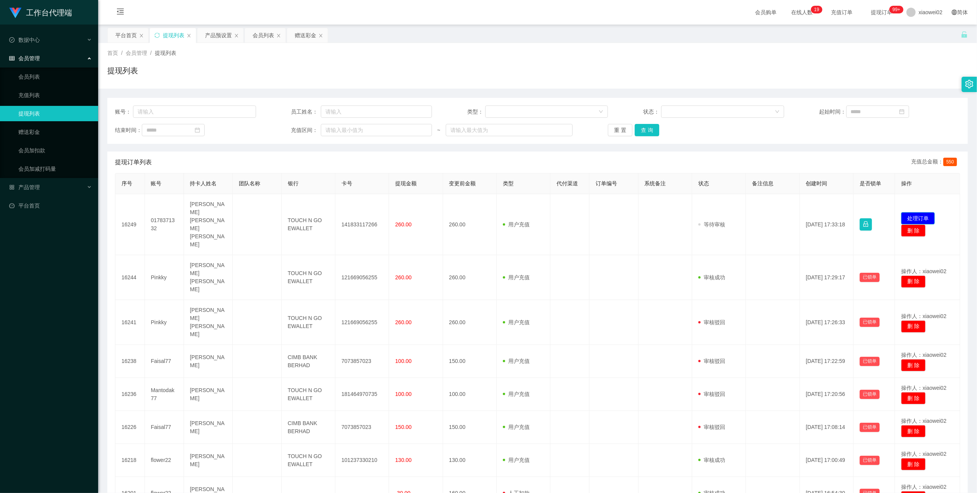
drag, startPoint x: 920, startPoint y: 208, endPoint x: 889, endPoint y: 183, distance: 40.2
click at [920, 212] on button "处理订单" at bounding box center [918, 218] width 34 height 12
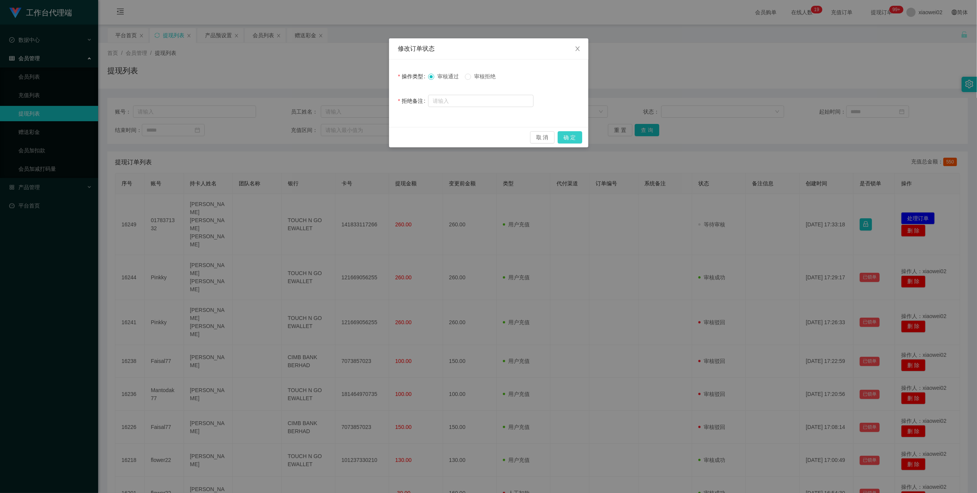
click at [567, 138] on button "确 定" at bounding box center [570, 137] width 25 height 12
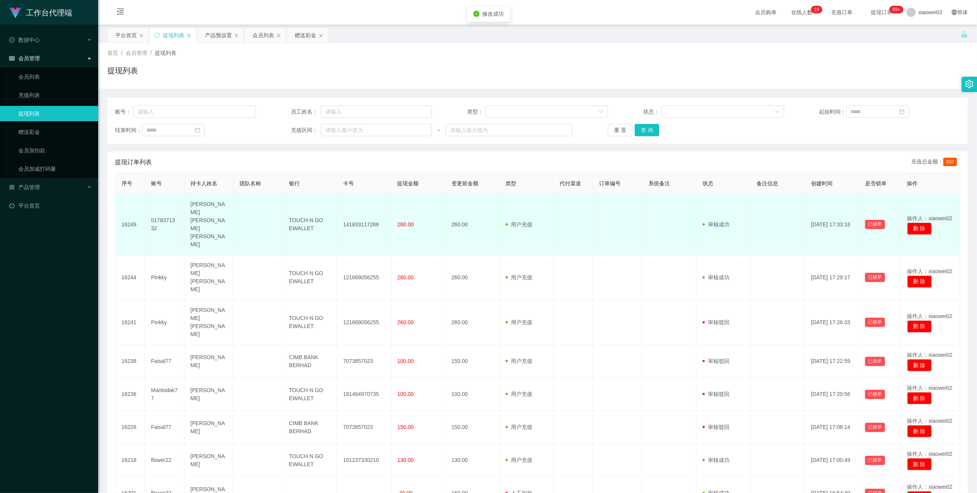
click at [357, 210] on td "141833117266" at bounding box center [364, 224] width 54 height 61
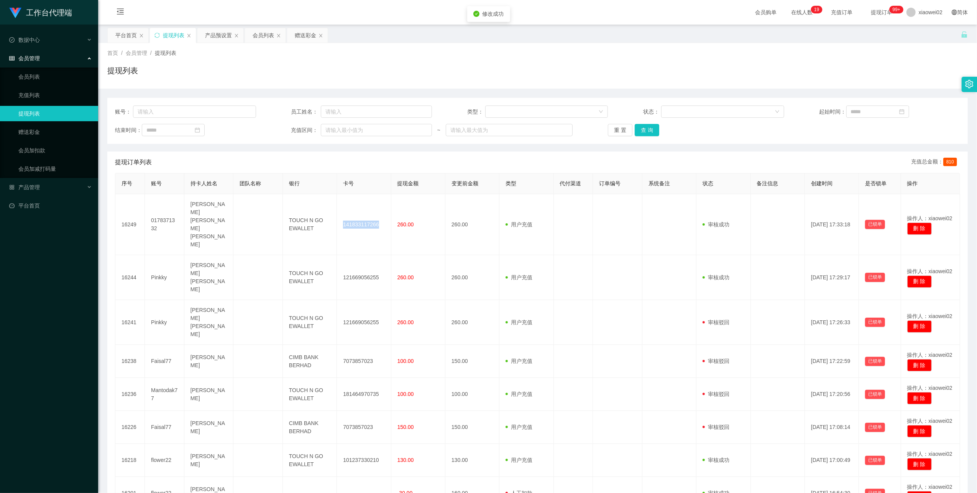
copy td "141833117266"
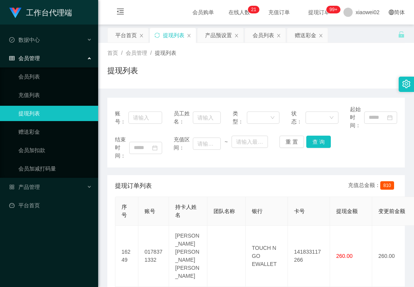
click at [38, 0] on div "工作台代理端" at bounding box center [49, 12] width 98 height 25
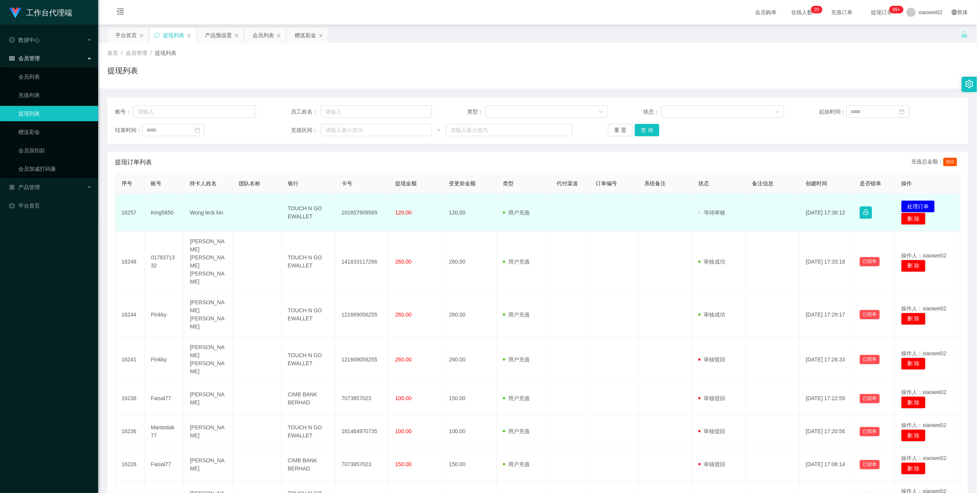
click at [362, 211] on td "101657909569" at bounding box center [362, 212] width 54 height 37
copy td "101657909569"
click at [168, 209] on td "King5650" at bounding box center [164, 212] width 39 height 37
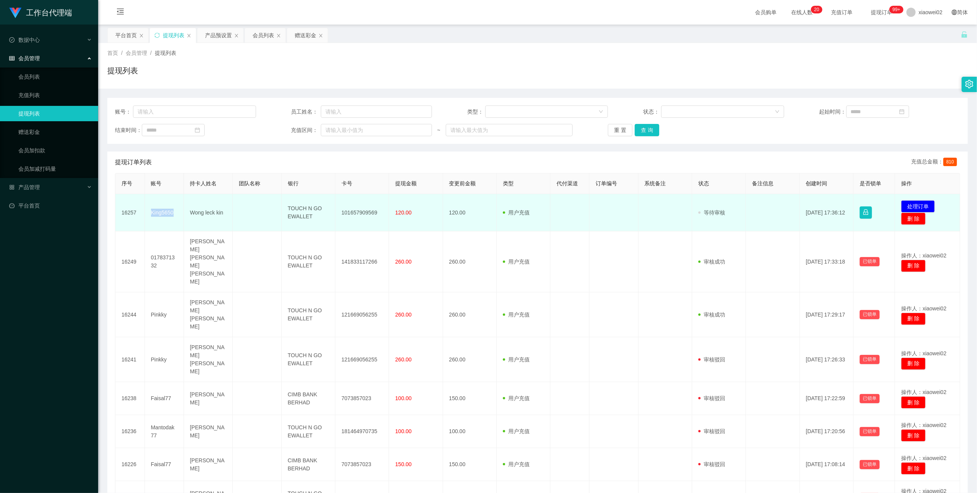
copy td "King5650"
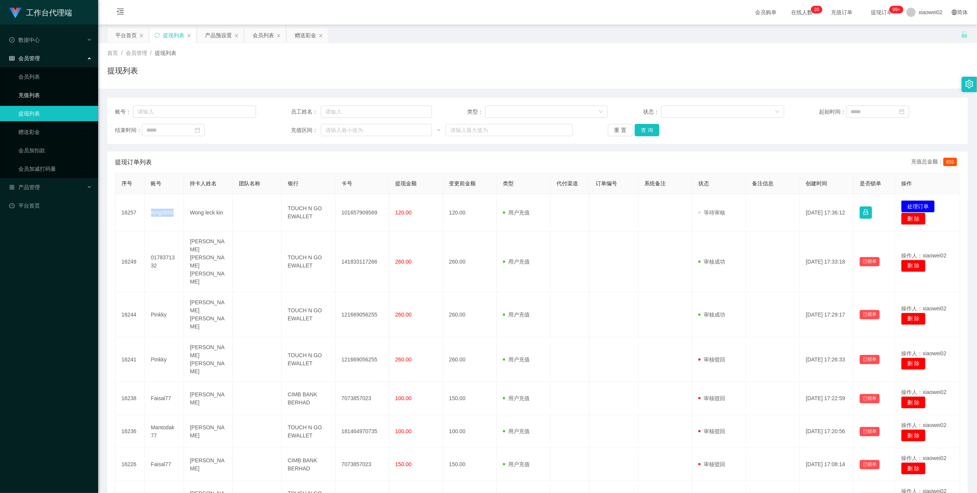
click at [37, 96] on link "充值列表" at bounding box center [55, 94] width 74 height 15
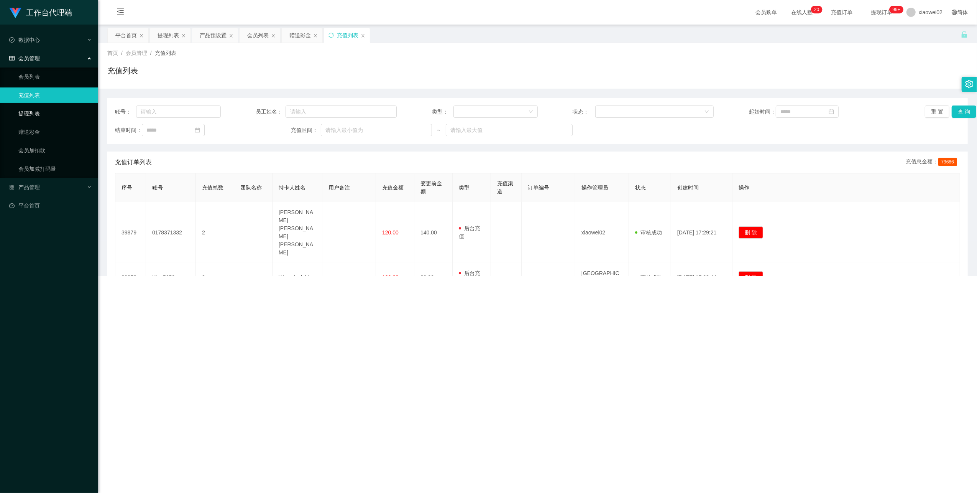
click at [39, 117] on link "提现列表" at bounding box center [55, 113] width 74 height 15
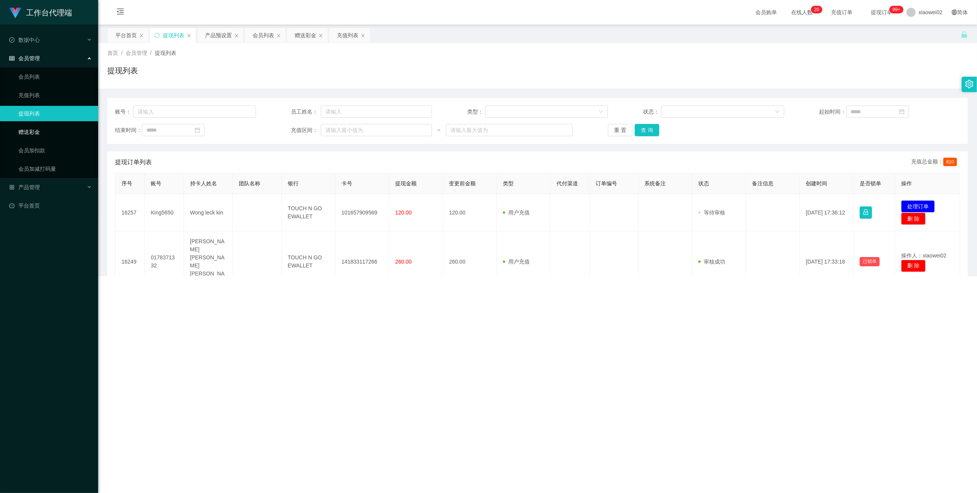
click at [35, 128] on link "赠送彩金" at bounding box center [55, 131] width 74 height 15
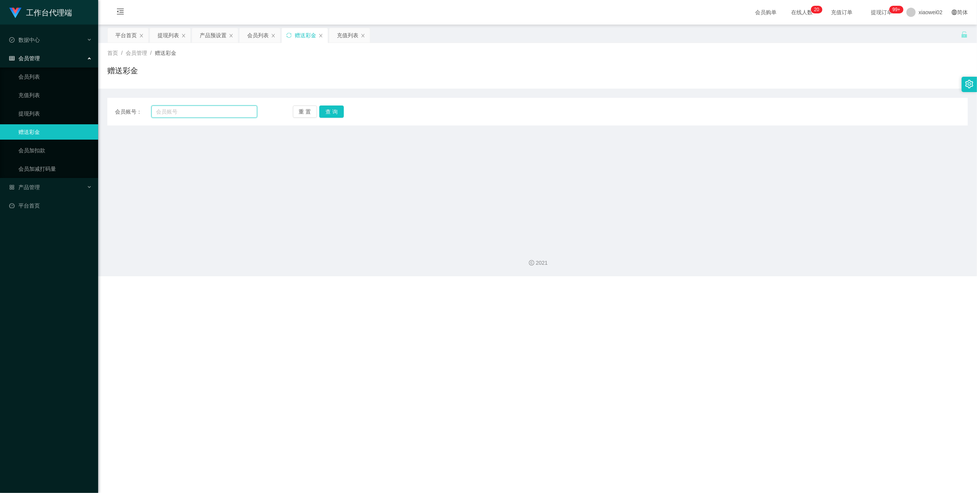
click at [195, 114] on input "text" at bounding box center [204, 111] width 106 height 12
paste input "King5650"
type input "King5650"
click at [320, 111] on button "查 询" at bounding box center [331, 111] width 25 height 12
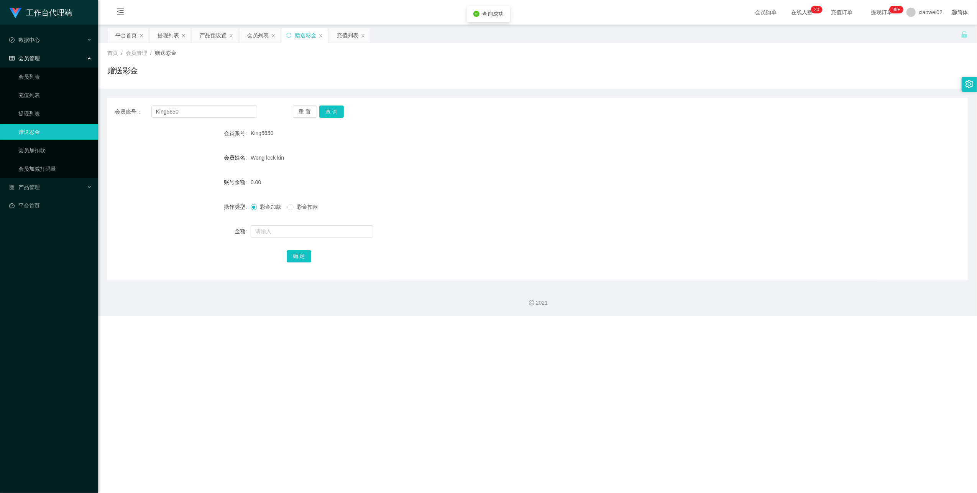
click at [297, 202] on div "彩金加款 彩金扣款" at bounding box center [502, 206] width 502 height 15
click at [57, 110] on link "提现列表" at bounding box center [55, 113] width 74 height 15
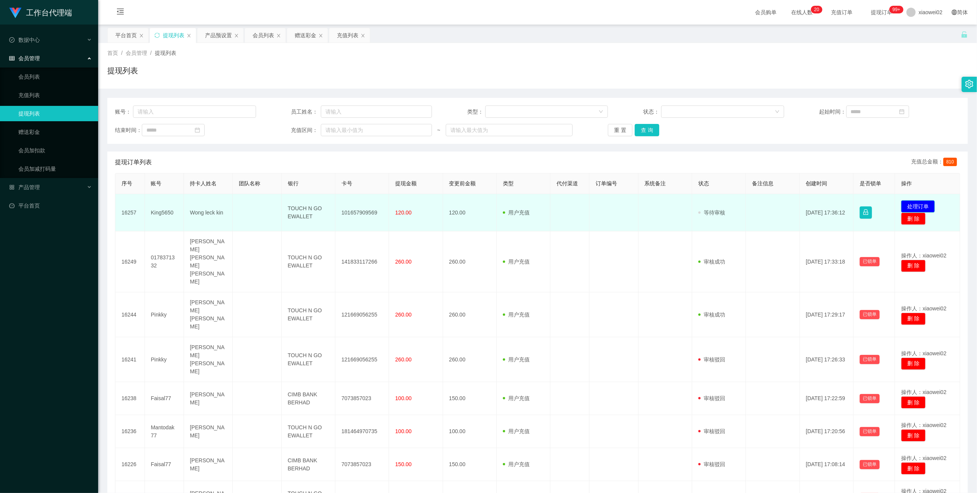
click at [907, 203] on button "处理订单" at bounding box center [918, 206] width 34 height 12
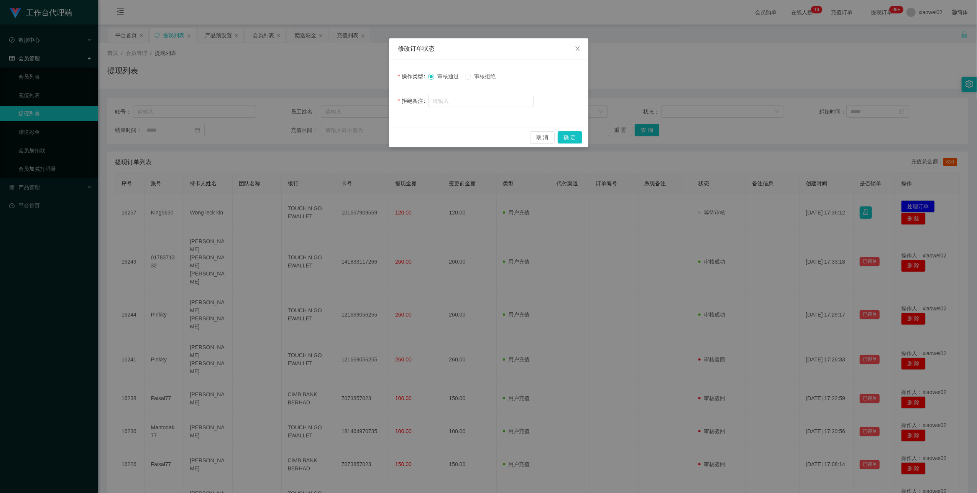
click at [478, 72] on div "审核通过 审核拒绝" at bounding box center [480, 76] width 105 height 15
click at [478, 77] on span "审核拒绝" at bounding box center [485, 76] width 28 height 6
click at [564, 139] on button "确 定" at bounding box center [570, 137] width 25 height 12
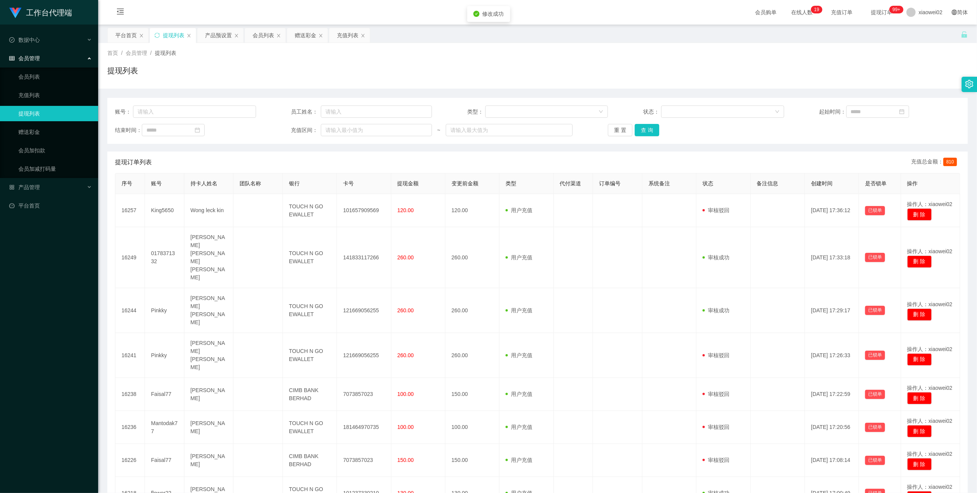
click at [57, 119] on link "提现列表" at bounding box center [55, 113] width 74 height 15
click at [59, 129] on link "赠送彩金" at bounding box center [55, 131] width 74 height 15
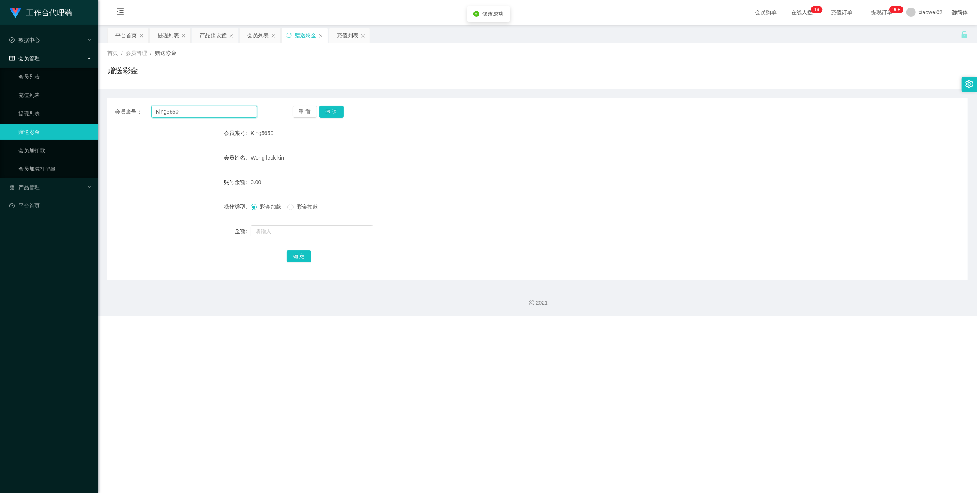
click at [206, 117] on input "King5650" at bounding box center [204, 111] width 106 height 12
drag, startPoint x: 305, startPoint y: 108, endPoint x: 301, endPoint y: 108, distance: 4.6
click at [305, 108] on button "重 置" at bounding box center [305, 111] width 25 height 12
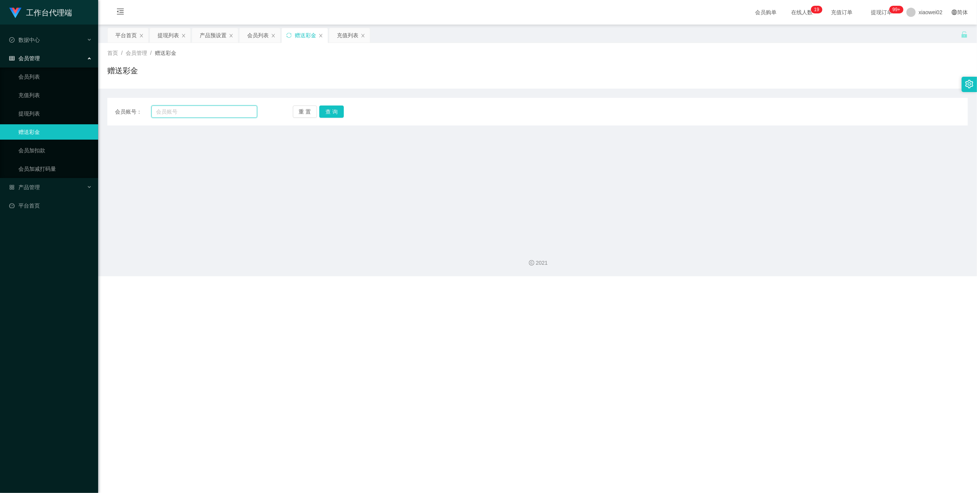
click at [217, 108] on input "text" at bounding box center [204, 111] width 106 height 12
paste input "King5650"
type input "King5650"
click at [332, 117] on button "查 询" at bounding box center [331, 111] width 25 height 12
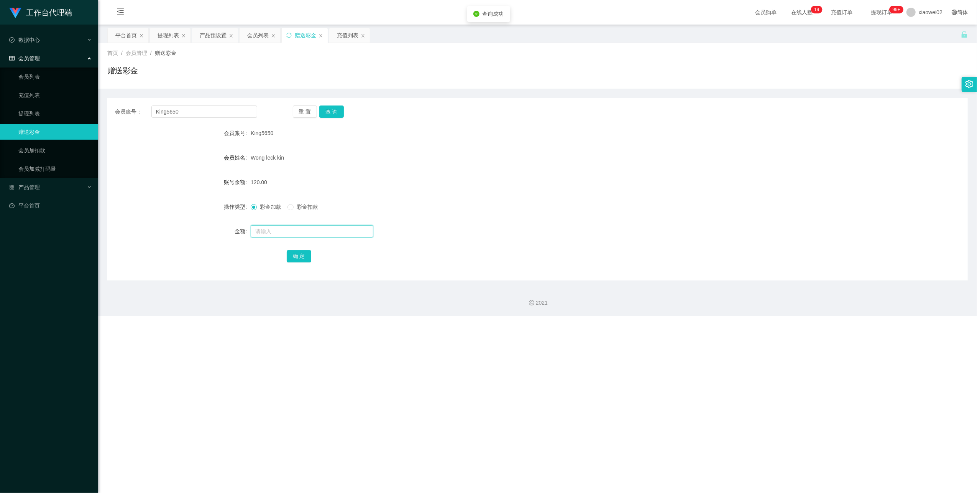
click at [292, 229] on input "text" at bounding box center [312, 231] width 123 height 12
type input "120"
drag, startPoint x: 305, startPoint y: 207, endPoint x: 302, endPoint y: 210, distance: 4.3
click at [305, 207] on span "彩金扣款" at bounding box center [308, 207] width 28 height 6
click at [294, 260] on button "确 定" at bounding box center [299, 256] width 25 height 12
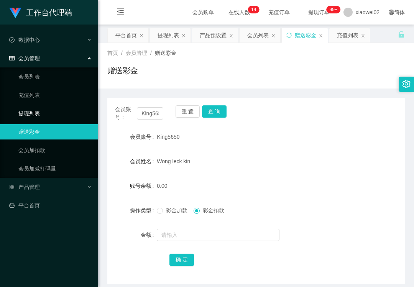
click at [27, 107] on link "提现列表" at bounding box center [55, 113] width 74 height 15
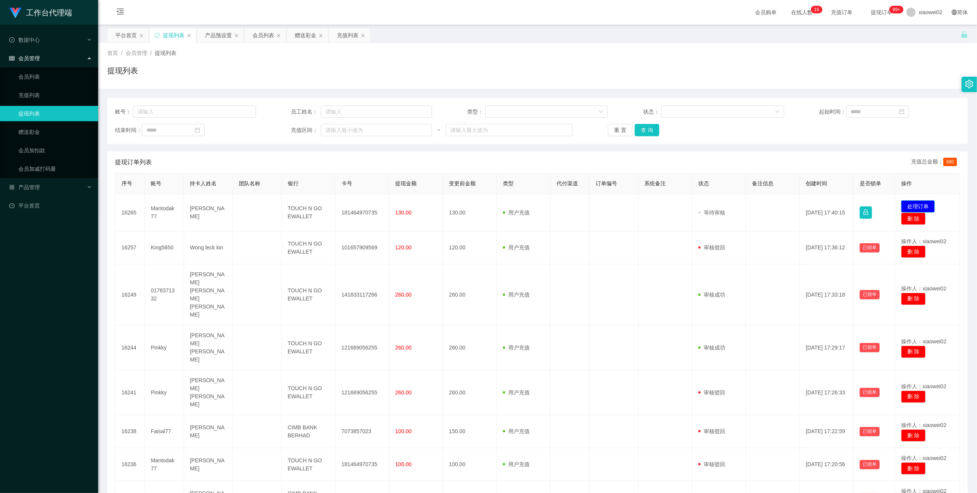
click at [913, 202] on button "处理订单" at bounding box center [918, 206] width 34 height 12
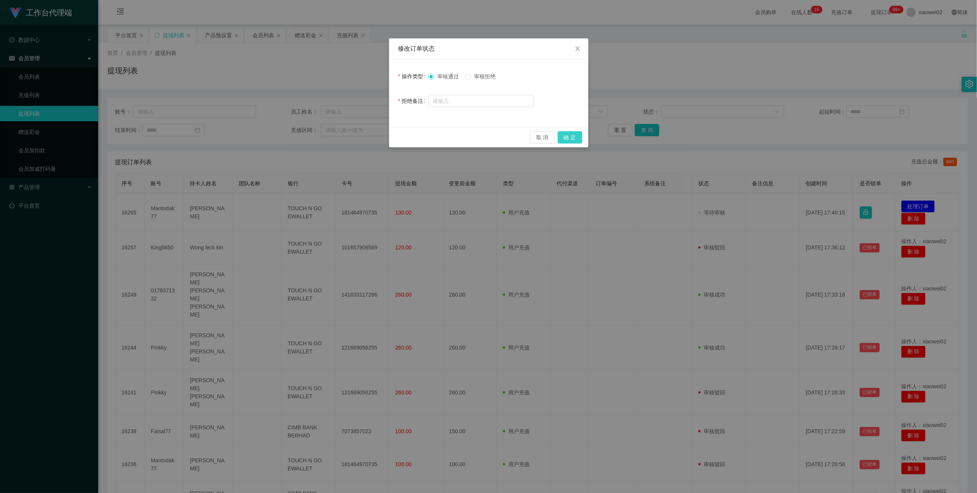
click at [562, 136] on button "确 定" at bounding box center [570, 137] width 25 height 12
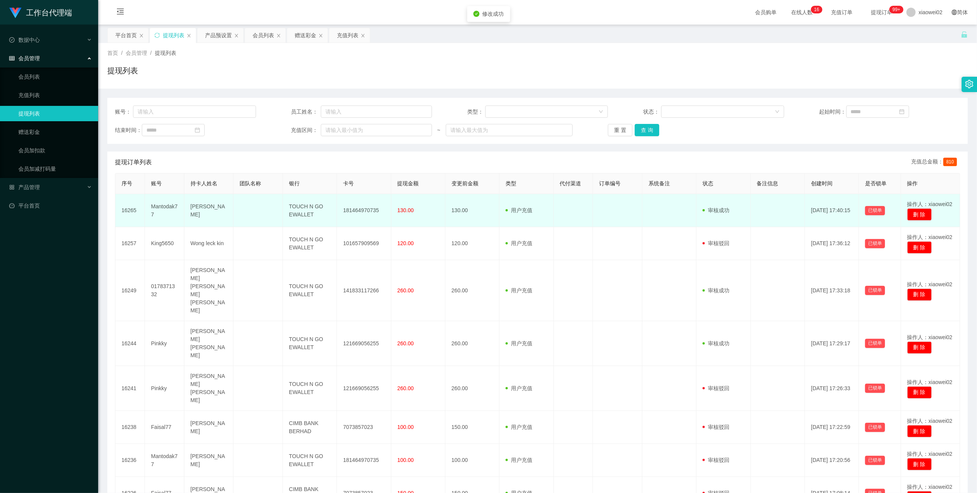
click at [361, 211] on td "181464970735" at bounding box center [364, 210] width 54 height 33
click at [362, 211] on td "181464970735" at bounding box center [364, 210] width 54 height 33
copy td "181464970735"
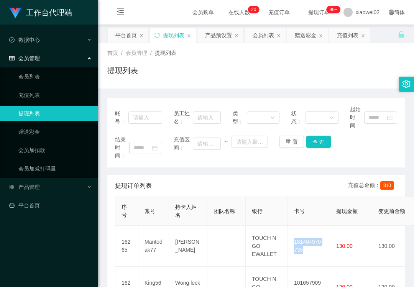
click at [65, 116] on link "提现列表" at bounding box center [55, 113] width 74 height 15
drag, startPoint x: 65, startPoint y: 116, endPoint x: 57, endPoint y: 134, distance: 19.9
click at [57, 134] on link "赠送彩金" at bounding box center [55, 131] width 74 height 15
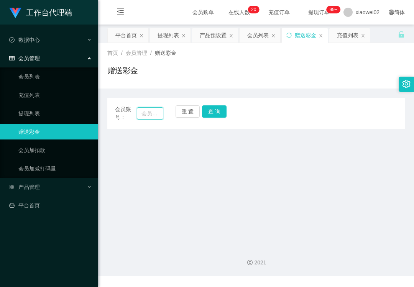
drag, startPoint x: 57, startPoint y: 134, endPoint x: 161, endPoint y: 112, distance: 106.6
click at [149, 112] on input "text" at bounding box center [150, 113] width 26 height 12
paste input "King5650"
type input "King5650"
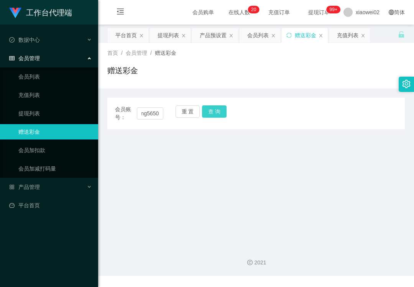
click at [210, 112] on button "查 询" at bounding box center [214, 111] width 25 height 12
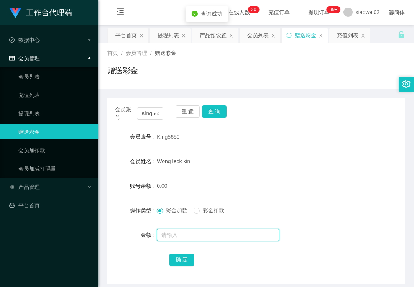
click at [187, 235] on input "text" at bounding box center [218, 235] width 123 height 12
type input "100"
click at [188, 262] on button "确 定" at bounding box center [181, 260] width 25 height 12
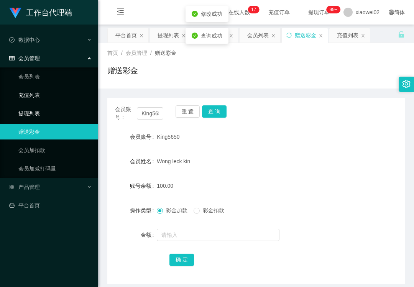
drag, startPoint x: 25, startPoint y: 105, endPoint x: 49, endPoint y: 92, distance: 27.3
click at [25, 106] on link "提现列表" at bounding box center [55, 113] width 74 height 15
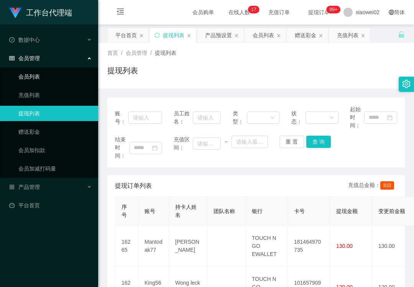
drag, startPoint x: 31, startPoint y: 74, endPoint x: 63, endPoint y: 17, distance: 65.9
click at [31, 74] on link "会员列表" at bounding box center [55, 76] width 74 height 15
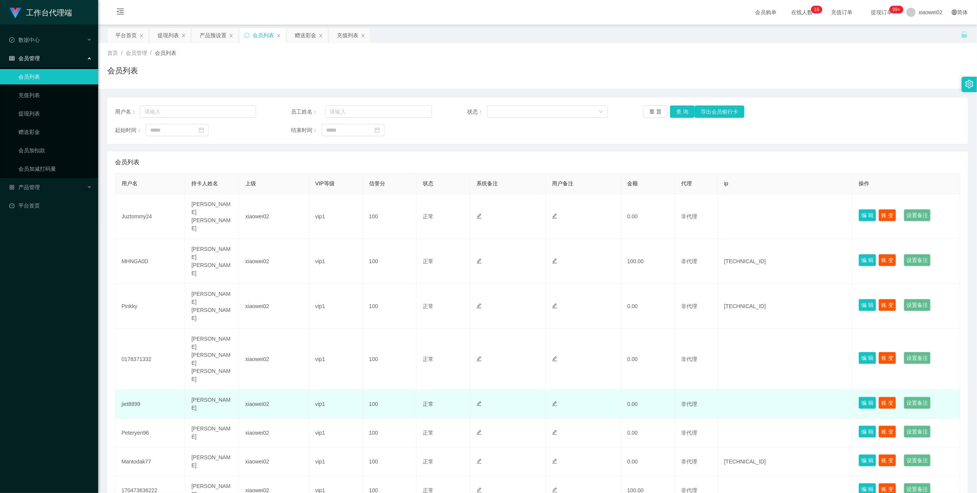
click at [128, 389] on td "jiet8899" at bounding box center [150, 403] width 70 height 29
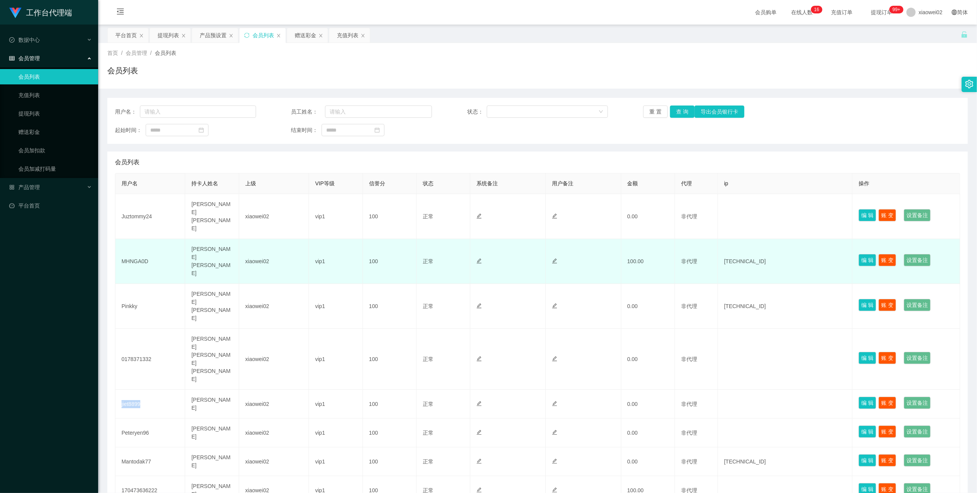
copy td "jiet8899"
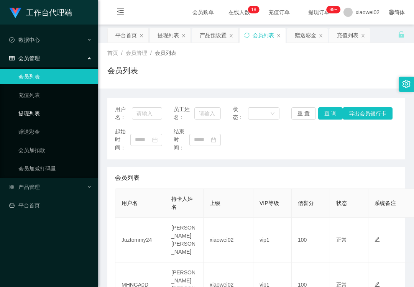
click at [44, 118] on link "提现列表" at bounding box center [55, 113] width 74 height 15
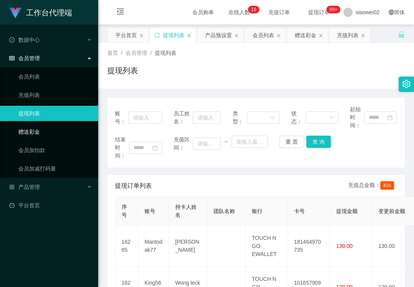
drag, startPoint x: 34, startPoint y: 132, endPoint x: 48, endPoint y: 133, distance: 13.8
click at [34, 132] on link "赠送彩金" at bounding box center [55, 131] width 74 height 15
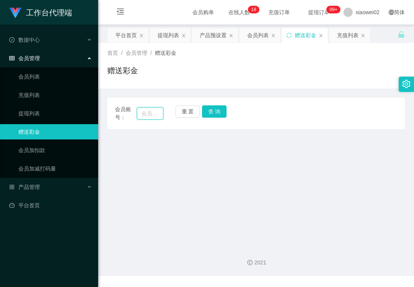
click at [143, 118] on input "text" at bounding box center [150, 113] width 26 height 12
paste input "170473636222"
type input "170473636222"
click at [215, 107] on button "查 询" at bounding box center [214, 111] width 25 height 12
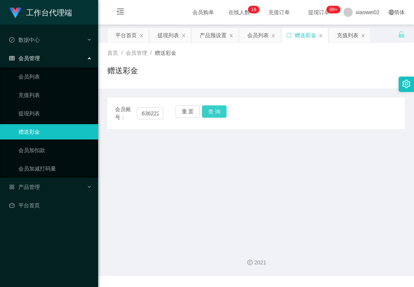
scroll to position [0, 0]
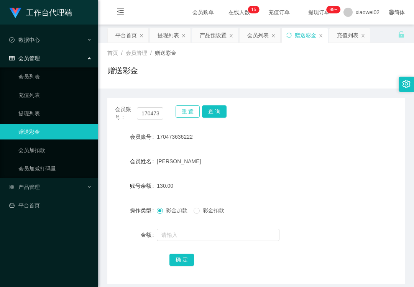
click at [181, 110] on button "重 置" at bounding box center [188, 111] width 25 height 12
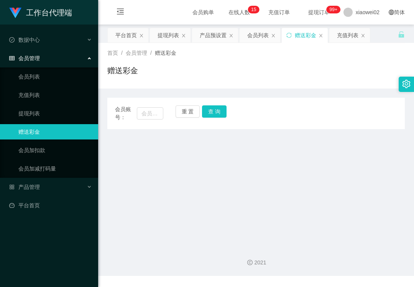
click at [135, 111] on span "会员账号：" at bounding box center [126, 113] width 22 height 16
click at [149, 118] on input "text" at bounding box center [150, 113] width 26 height 12
paste input "Bellabell0309"
type input "Bellabell0309"
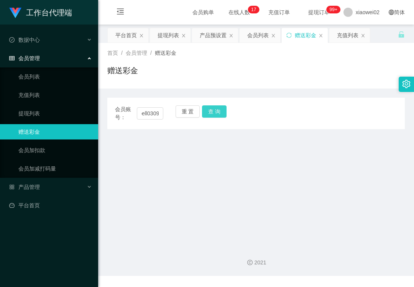
click at [211, 115] on button "查 询" at bounding box center [214, 111] width 25 height 12
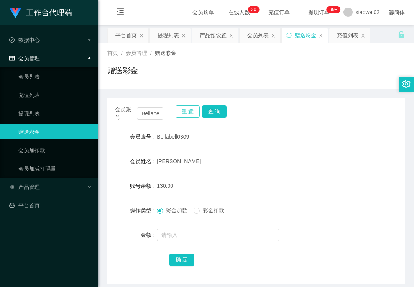
click at [188, 112] on button "重 置" at bounding box center [188, 111] width 25 height 12
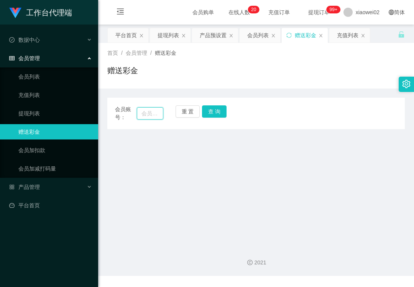
click at [152, 115] on input "text" at bounding box center [150, 113] width 26 height 12
paste input "MHNGA0D"
type input "MHNGA0D"
click at [205, 113] on button "查 询" at bounding box center [214, 111] width 25 height 12
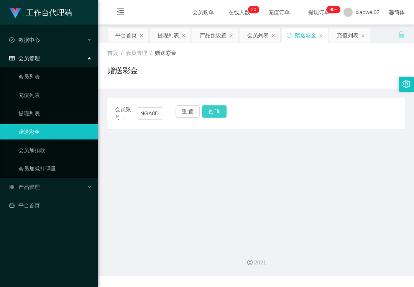
scroll to position [0, 0]
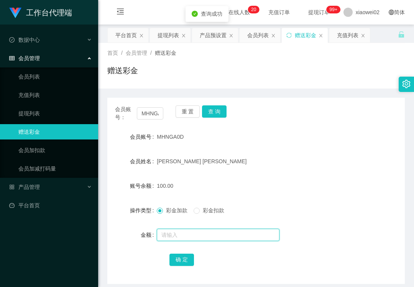
click at [177, 236] on input "text" at bounding box center [218, 235] width 123 height 12
type input "30"
click at [178, 257] on button "确 定" at bounding box center [181, 260] width 25 height 12
click at [37, 108] on link "提现列表" at bounding box center [55, 113] width 74 height 15
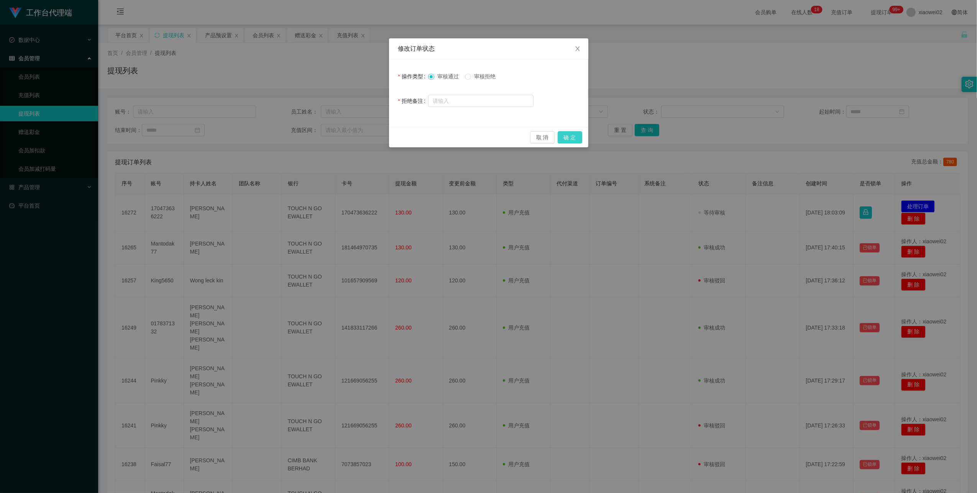
click at [570, 136] on button "确 定" at bounding box center [570, 137] width 25 height 12
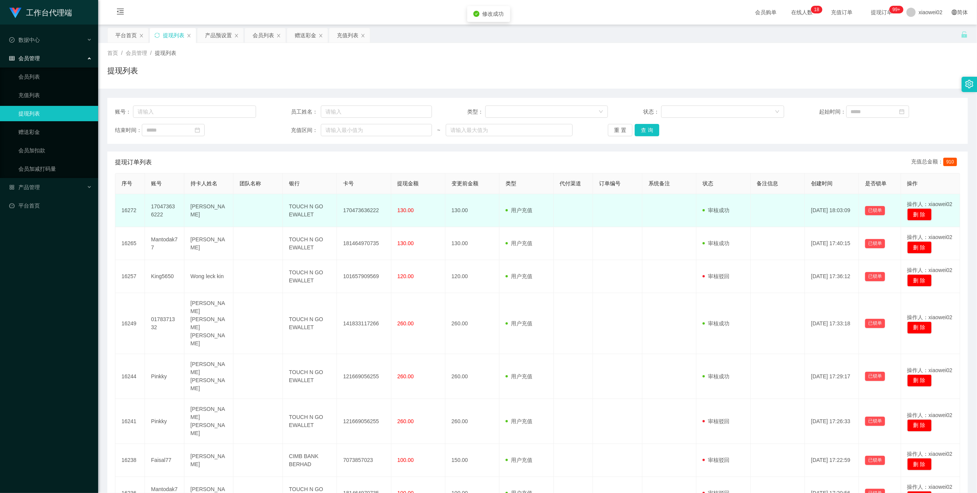
click at [363, 215] on td "170473636222" at bounding box center [364, 210] width 54 height 33
copy td "170473636222"
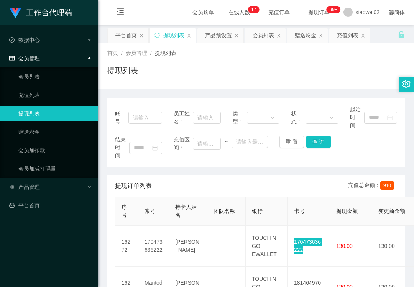
scroll to position [51, 0]
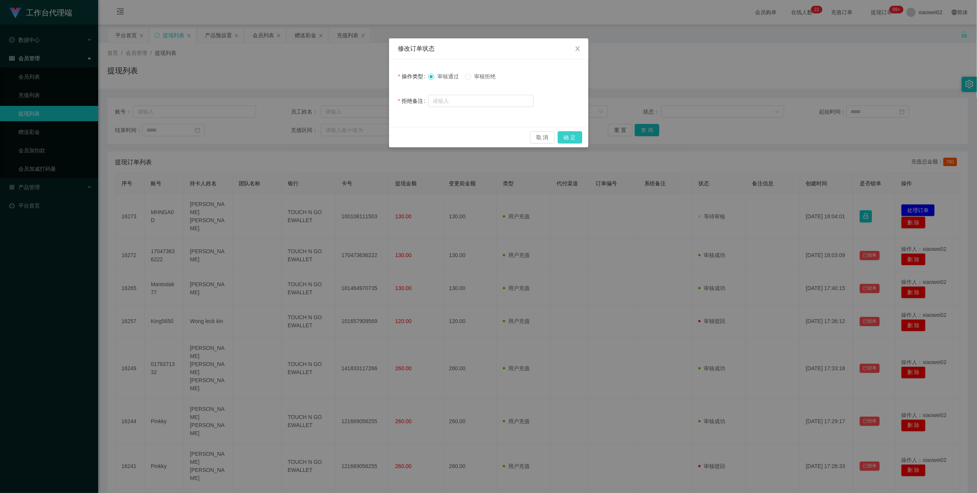
click at [578, 139] on button "确 定" at bounding box center [570, 137] width 25 height 12
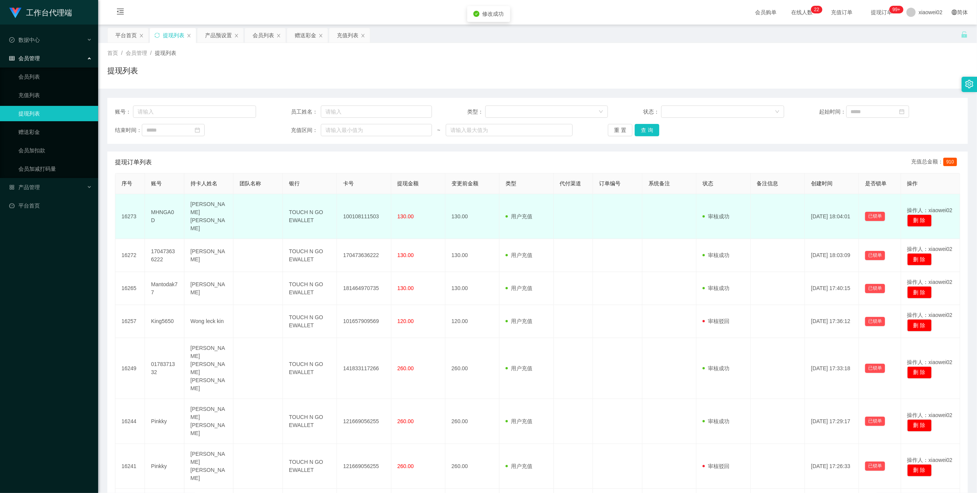
click at [352, 215] on td "100108111503" at bounding box center [364, 216] width 54 height 45
click at [359, 211] on td "100108111503" at bounding box center [364, 216] width 54 height 45
click at [363, 209] on td "100108111503" at bounding box center [364, 216] width 54 height 45
click at [373, 205] on td "100108111503" at bounding box center [364, 216] width 54 height 45
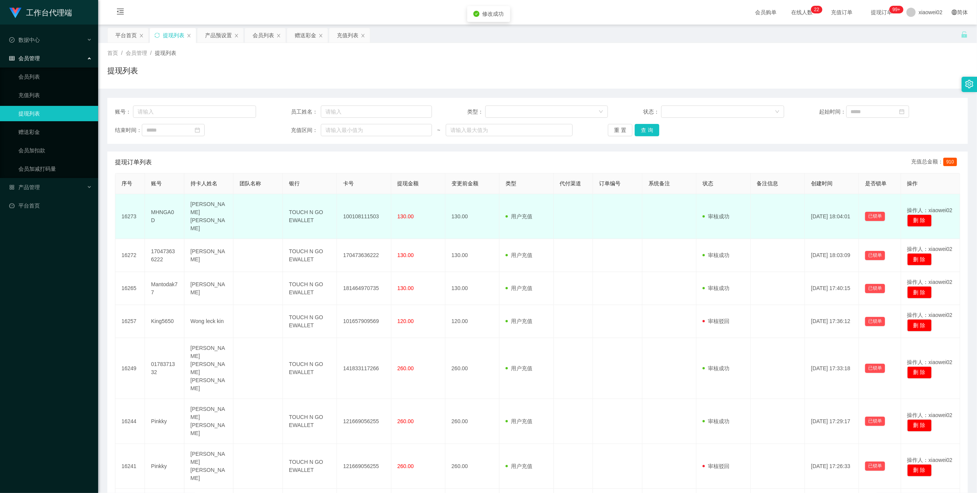
click at [370, 205] on td "100108111503" at bounding box center [364, 216] width 54 height 45
copy td "100108111503"
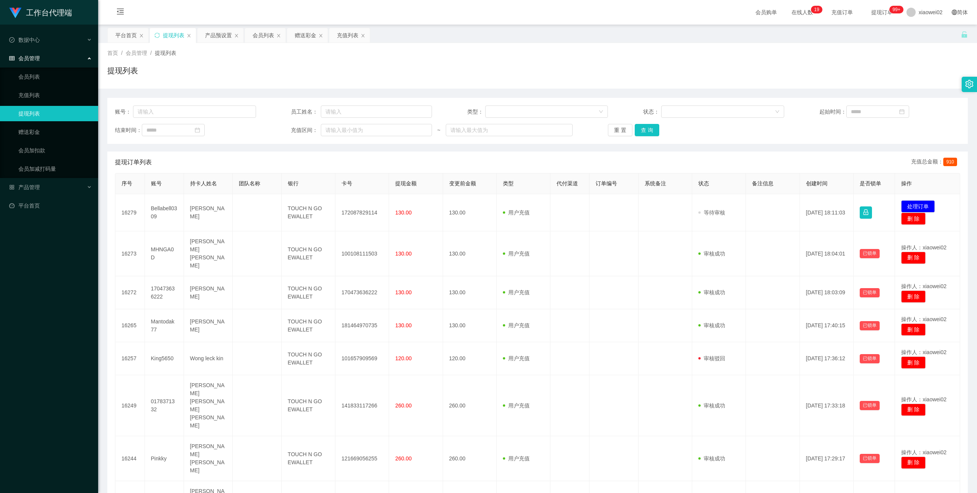
click at [915, 203] on button "处理订单" at bounding box center [918, 206] width 34 height 12
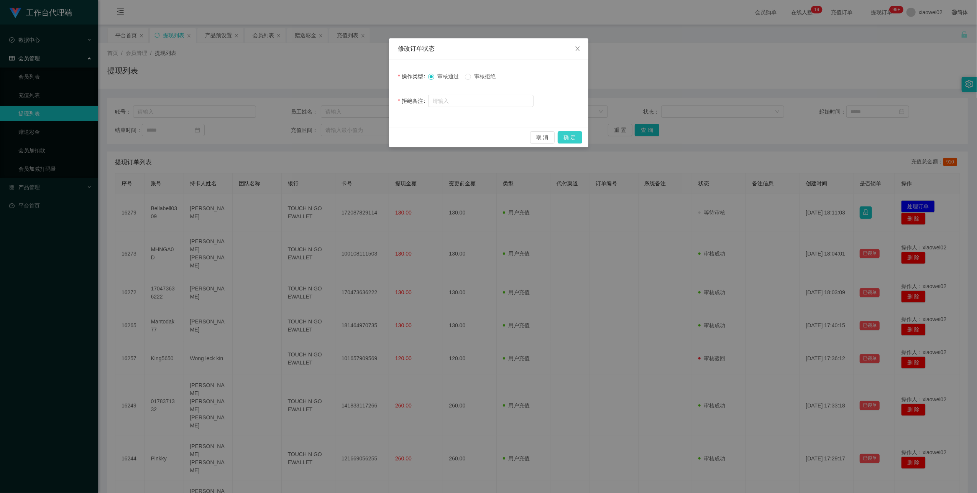
drag, startPoint x: 574, startPoint y: 134, endPoint x: 583, endPoint y: 137, distance: 9.7
click at [574, 136] on button "确 定" at bounding box center [570, 137] width 25 height 12
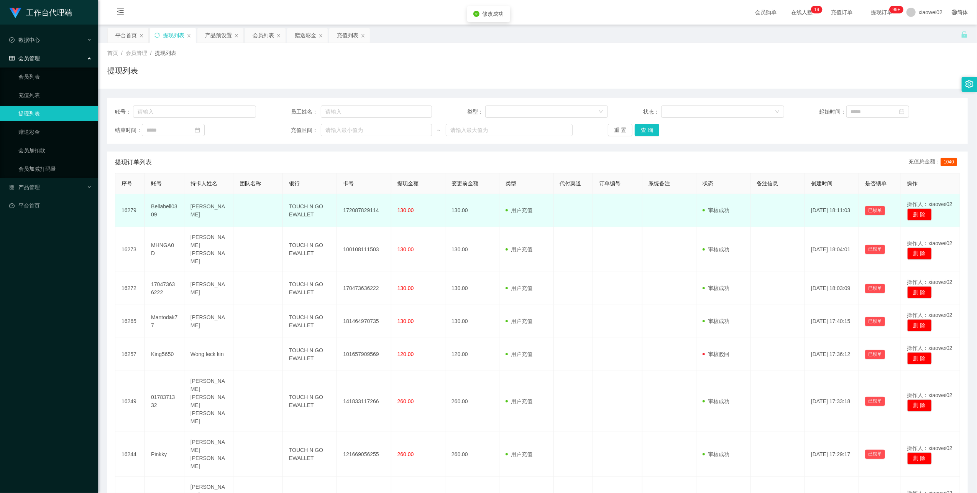
click at [353, 208] on td "172087829114" at bounding box center [364, 210] width 54 height 33
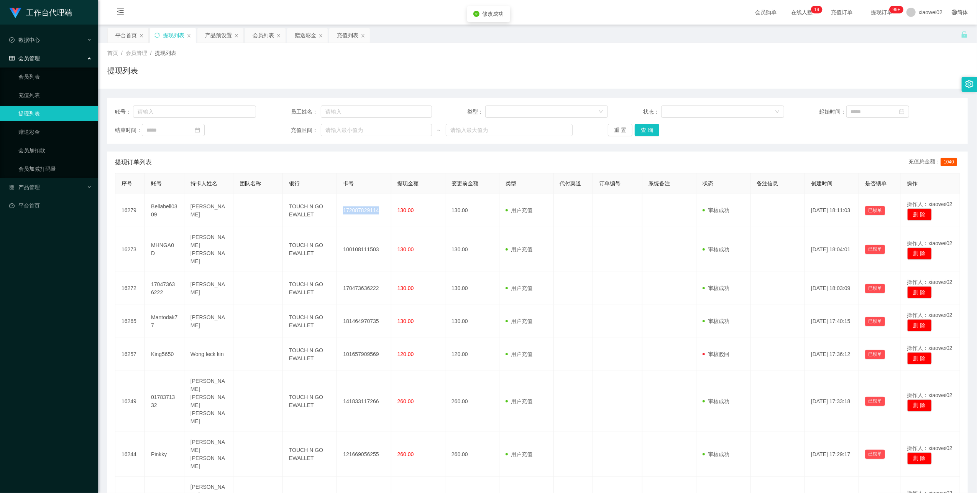
copy td "172087829114"
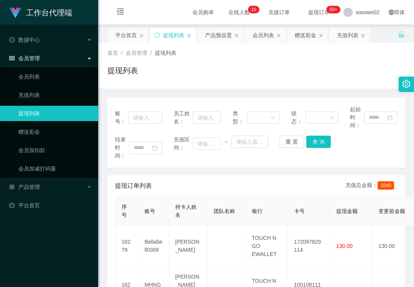
click at [68, 122] on ul "会员列表 充值列表 提现列表 赠送彩金 会员加扣款 会员加减打码量" at bounding box center [49, 122] width 98 height 110
click at [64, 129] on link "赠送彩金" at bounding box center [55, 131] width 74 height 15
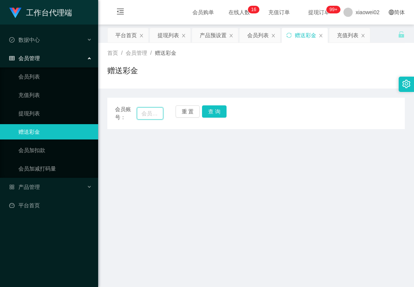
drag, startPoint x: 152, startPoint y: 112, endPoint x: 166, endPoint y: 109, distance: 13.9
click at [153, 112] on input "text" at bounding box center [150, 113] width 26 height 12
paste input "King5650"
type input "King5650"
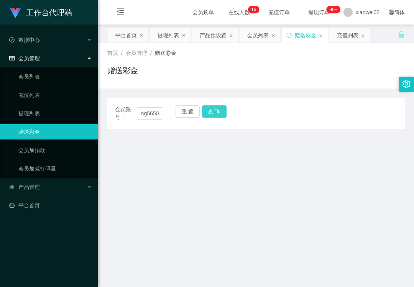
click at [217, 112] on button "查 询" at bounding box center [214, 111] width 25 height 12
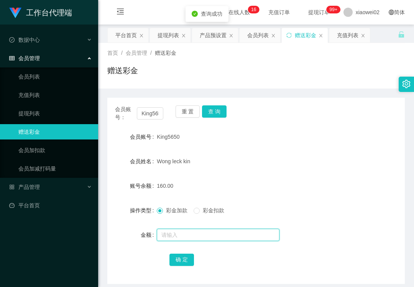
click at [189, 235] on input "text" at bounding box center [218, 235] width 123 height 12
type input "30"
click at [209, 211] on span "彩金扣款" at bounding box center [214, 210] width 28 height 6
click at [183, 258] on button "确 定" at bounding box center [181, 260] width 25 height 12
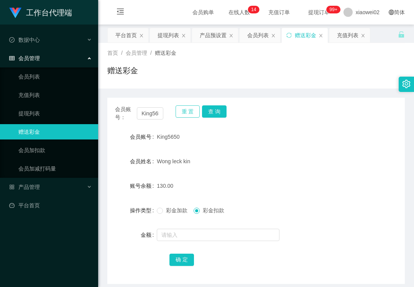
click at [179, 112] on button "重 置" at bounding box center [188, 111] width 25 height 12
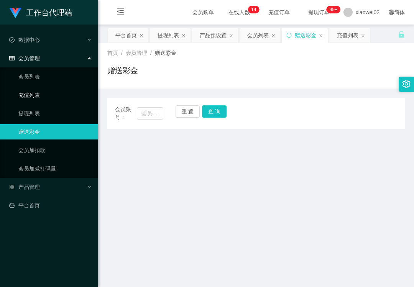
click at [67, 110] on link "提现列表" at bounding box center [55, 113] width 74 height 15
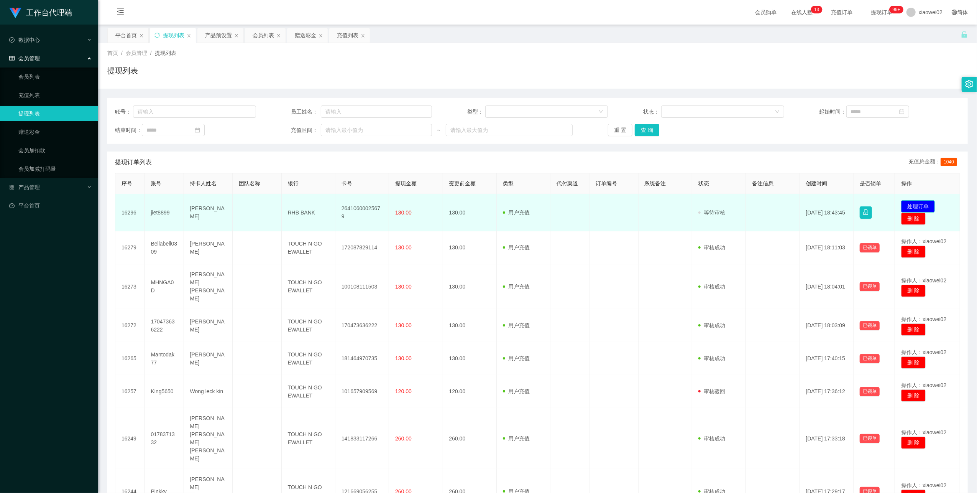
click at [913, 205] on button "处理订单" at bounding box center [918, 206] width 34 height 12
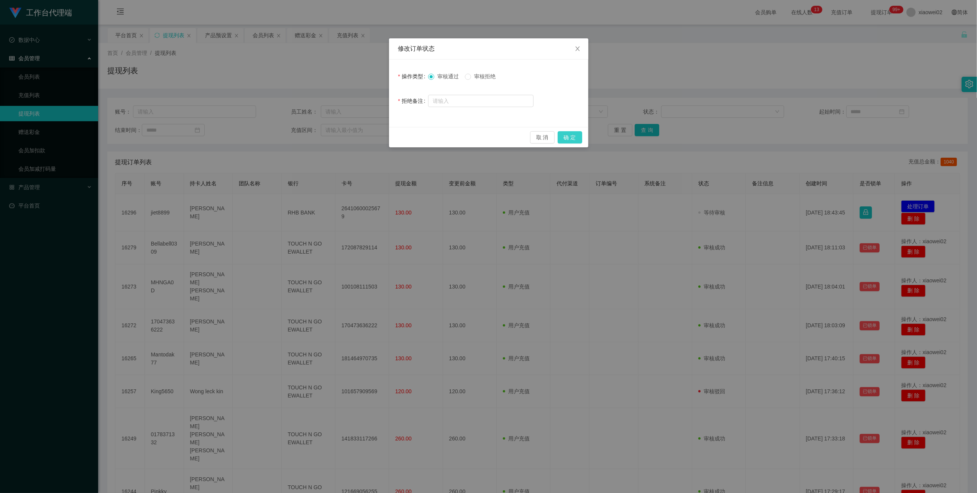
drag, startPoint x: 577, startPoint y: 134, endPoint x: 582, endPoint y: 125, distance: 10.3
click at [577, 133] on button "确 定" at bounding box center [570, 137] width 25 height 12
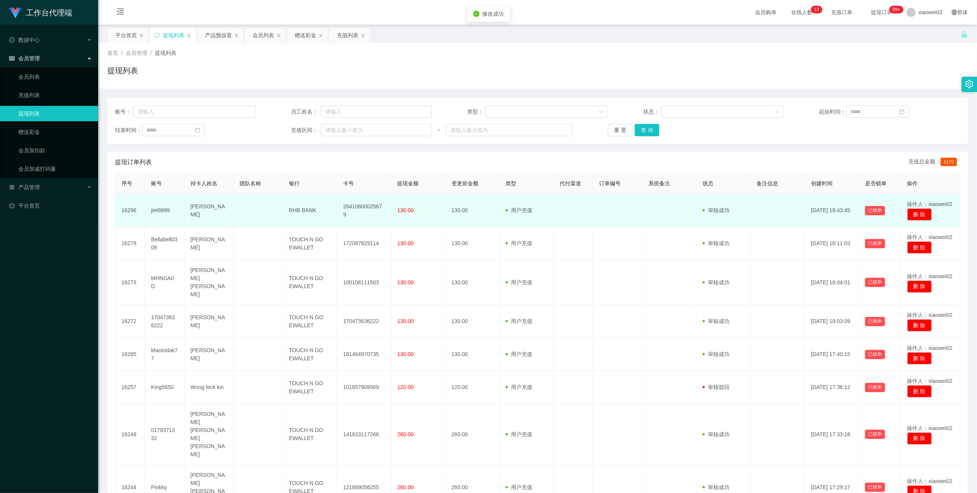
click at [350, 210] on td "26410600025679" at bounding box center [364, 210] width 54 height 33
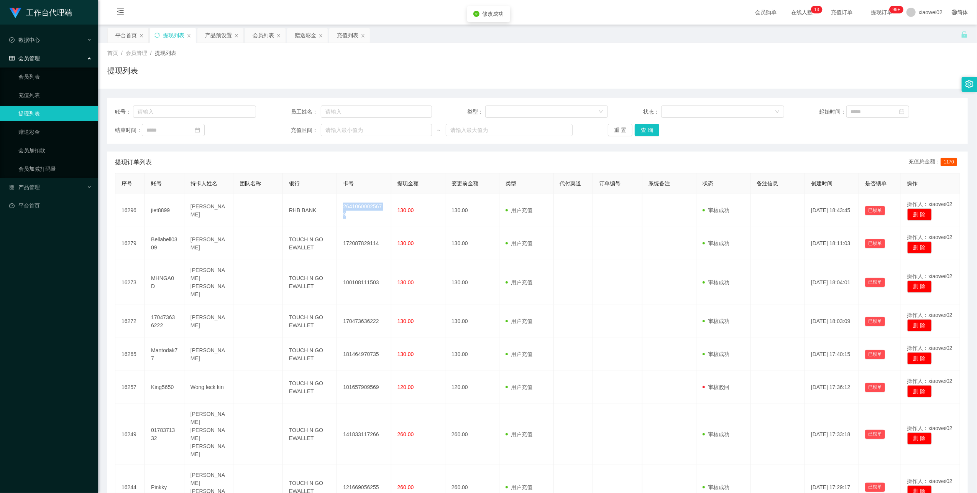
copy td "26410600025679"
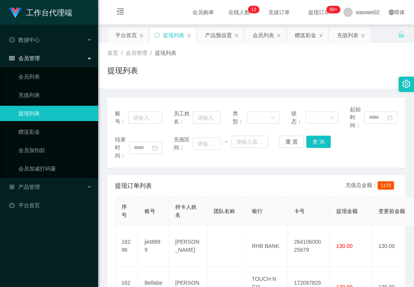
drag, startPoint x: 222, startPoint y: 76, endPoint x: 224, endPoint y: 72, distance: 4.4
click at [222, 75] on div "提现列表" at bounding box center [255, 74] width 297 height 18
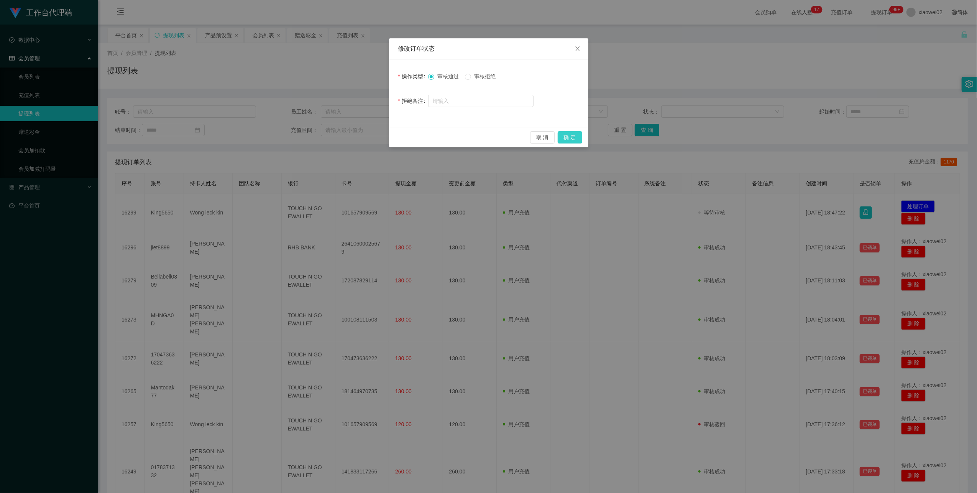
click at [567, 135] on button "确 定" at bounding box center [570, 137] width 25 height 12
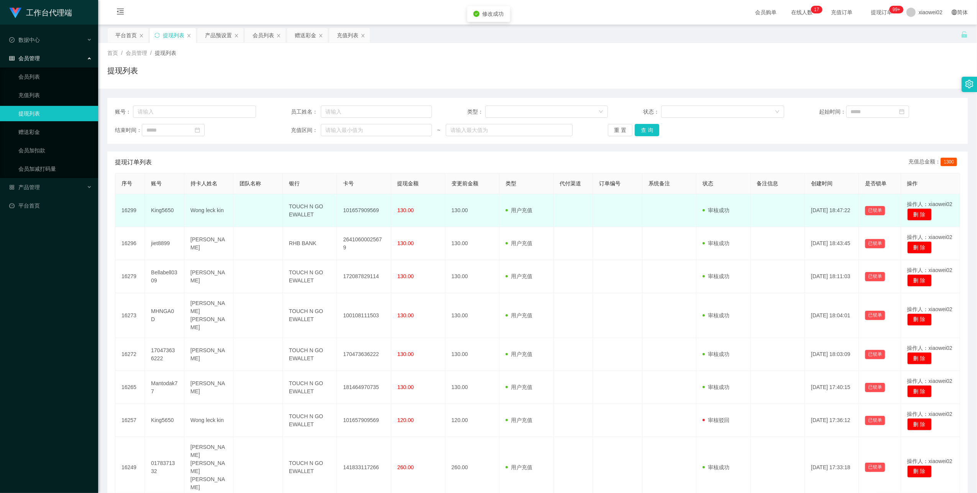
click at [368, 210] on td "101657909569" at bounding box center [364, 210] width 54 height 33
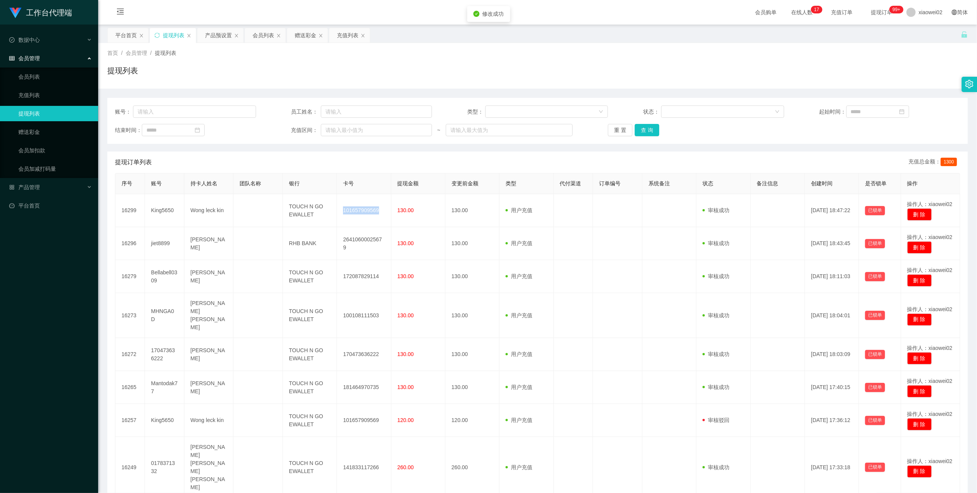
copy td "101657909569"
